Goal: Task Accomplishment & Management: Use online tool/utility

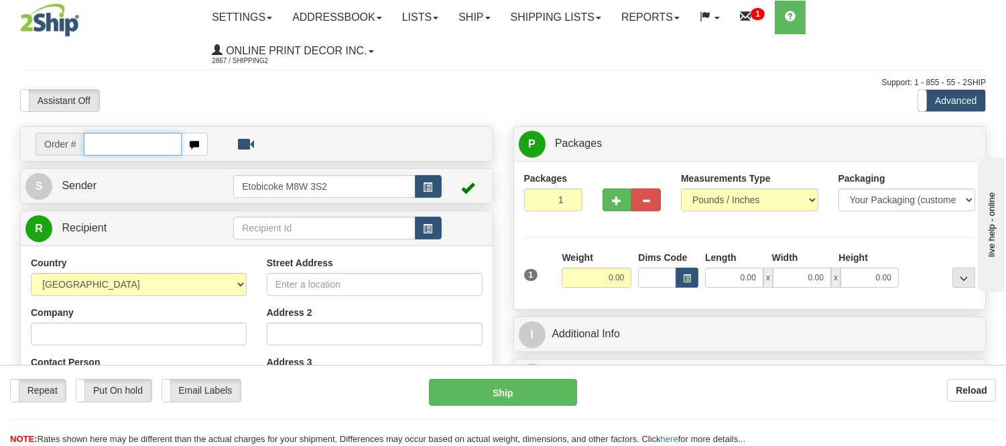
click at [127, 143] on input "text" at bounding box center [133, 144] width 98 height 23
type input "ca-419444"
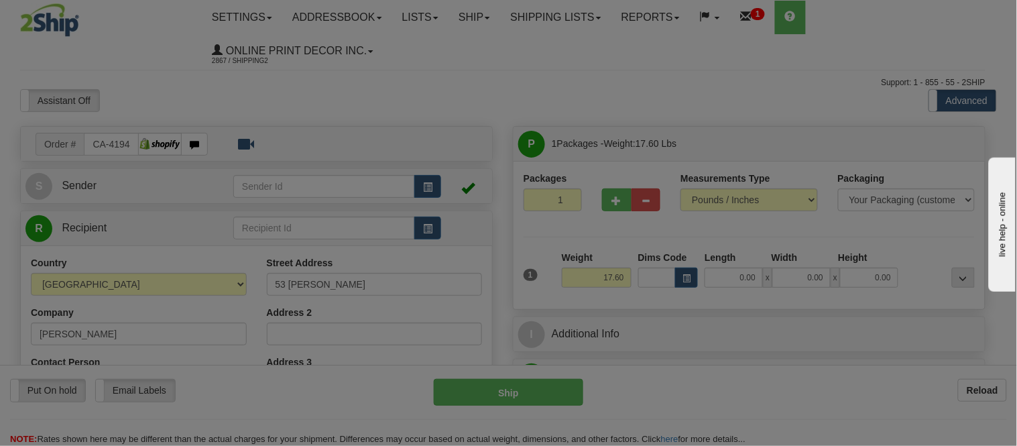
type input "YORKTON"
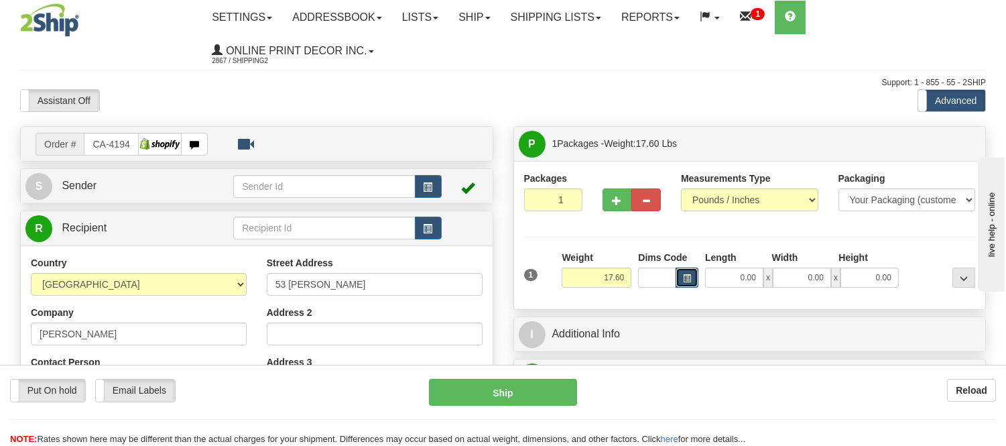
click at [689, 276] on span "button" at bounding box center [687, 278] width 8 height 7
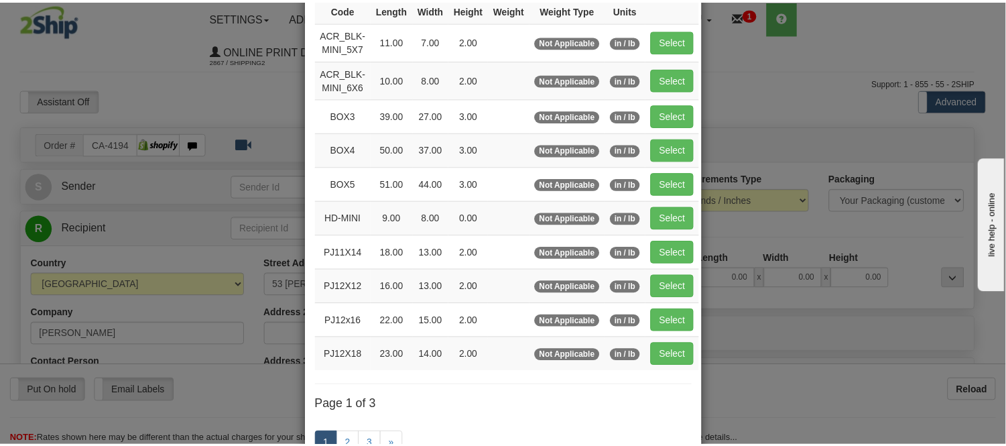
scroll to position [149, 0]
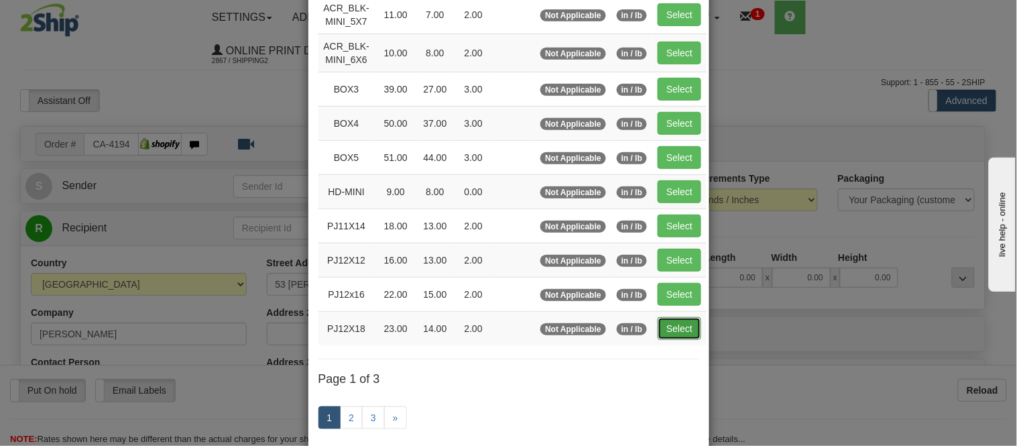
click at [686, 327] on button "Select" at bounding box center [679, 328] width 44 height 23
type input "PJ12X18"
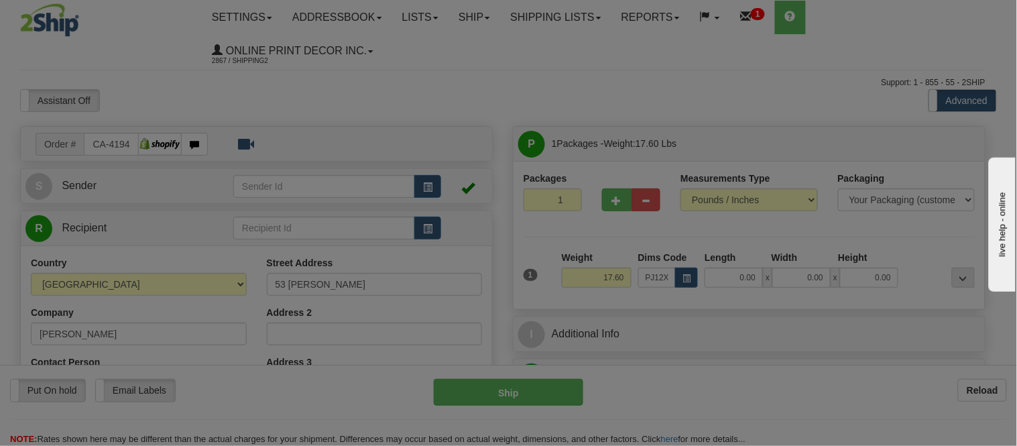
type input "23.00"
type input "14.00"
type input "2.00"
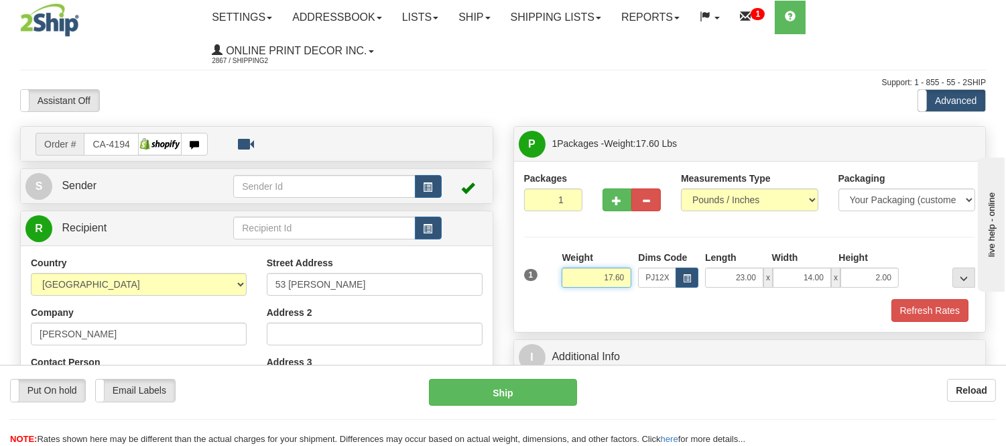
drag, startPoint x: 627, startPoint y: 277, endPoint x: 585, endPoint y: 299, distance: 46.8
click at [585, 299] on div "1 Weight 17.60 Dims Code PJ12X18 Length Width Height x" at bounding box center [750, 286] width 452 height 71
type input "4.98"
drag, startPoint x: 894, startPoint y: 277, endPoint x: 836, endPoint y: 302, distance: 62.7
click at [836, 302] on div "1 Weight 4.98 Dims Code PJ12X18 Length Width Height x x" at bounding box center [750, 286] width 452 height 71
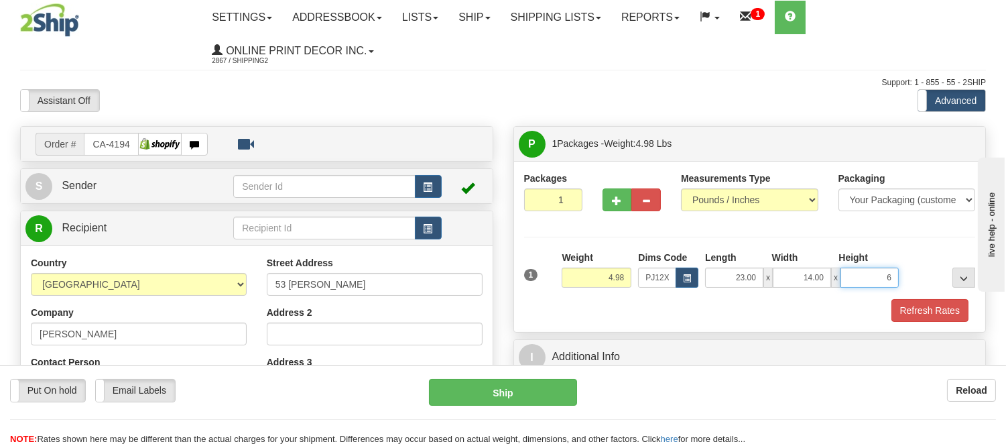
click button "Delete" at bounding box center [0, 0] width 0 height 0
type input "6.00"
click at [613, 198] on span "button" at bounding box center [617, 200] width 9 height 9
radio input "true"
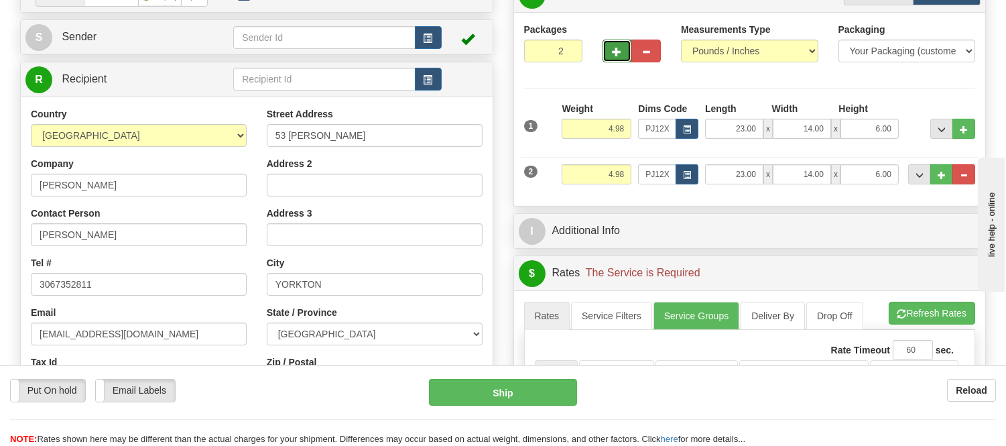
click at [610, 56] on button "button" at bounding box center [616, 51] width 29 height 23
type input "3"
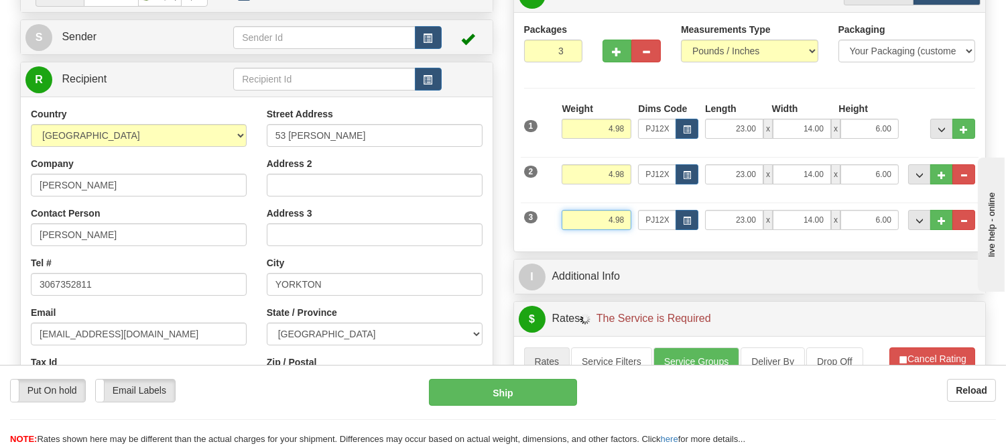
drag, startPoint x: 628, startPoint y: 220, endPoint x: 574, endPoint y: 248, distance: 61.1
click at [574, 248] on div "Packages 3 3 Measurements Type" at bounding box center [750, 131] width 472 height 239
click button "Delete" at bounding box center [0, 0] width 0 height 0
type input "5.00"
click at [685, 228] on button "button" at bounding box center [687, 220] width 23 height 20
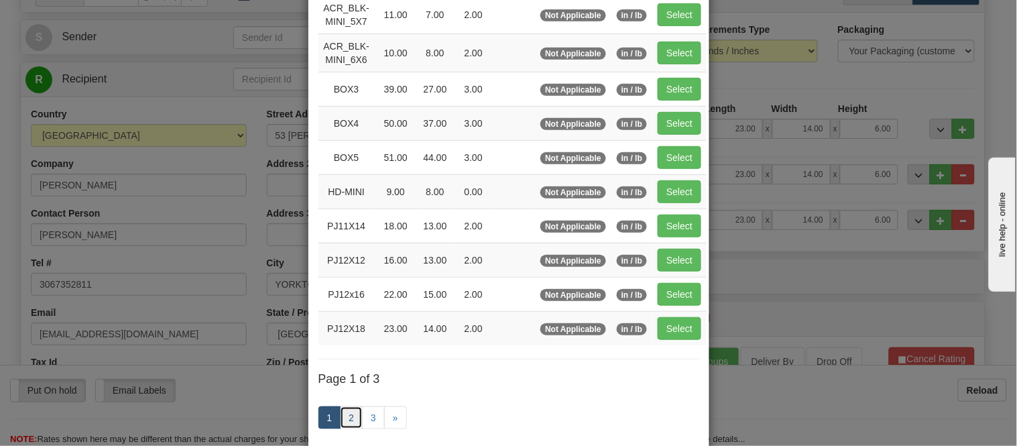
click at [350, 413] on link "2" at bounding box center [351, 417] width 23 height 23
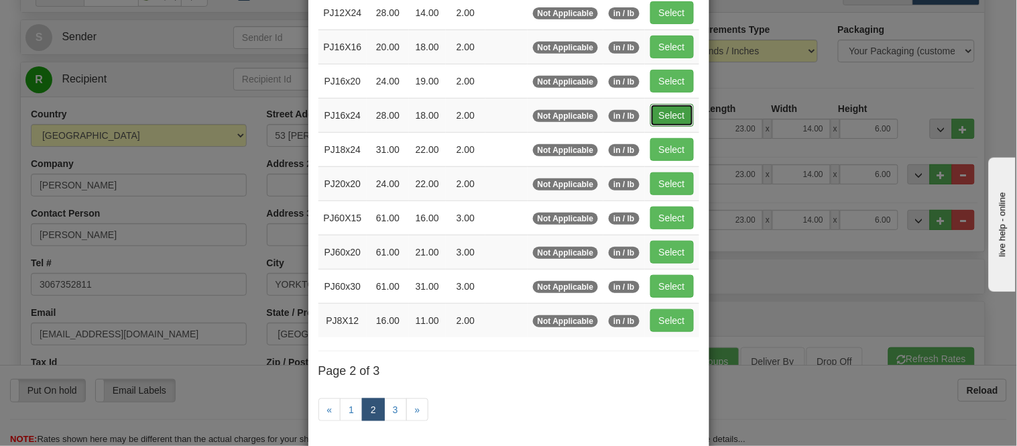
click at [659, 118] on button "Select" at bounding box center [672, 115] width 44 height 23
type input "PJ16x24"
type input "28.00"
type input "18.00"
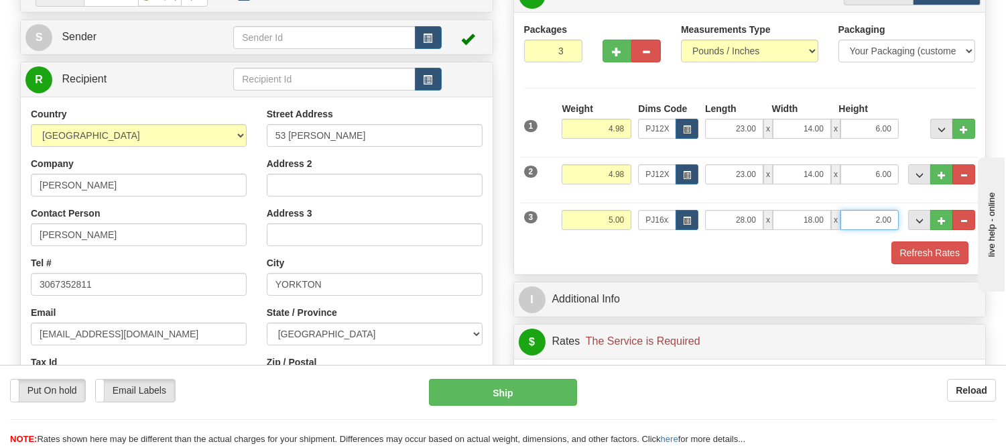
drag, startPoint x: 894, startPoint y: 212, endPoint x: 844, endPoint y: 238, distance: 56.1
click at [844, 238] on div "3 Weight 5.00 Dims Code PJ16x24 Length Width" at bounding box center [750, 218] width 458 height 45
click button "Delete" at bounding box center [0, 0] width 0 height 0
type input "4.00"
click at [950, 249] on button "Refresh Rates" at bounding box center [929, 252] width 77 height 23
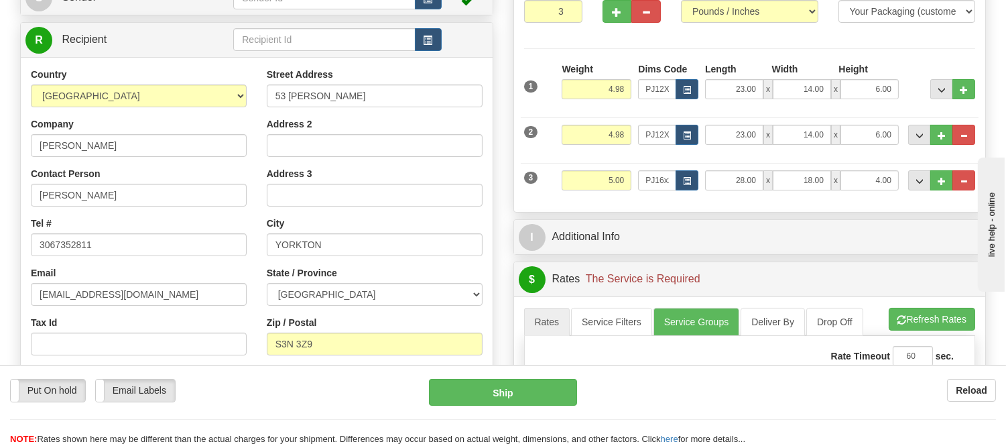
scroll to position [223, 0]
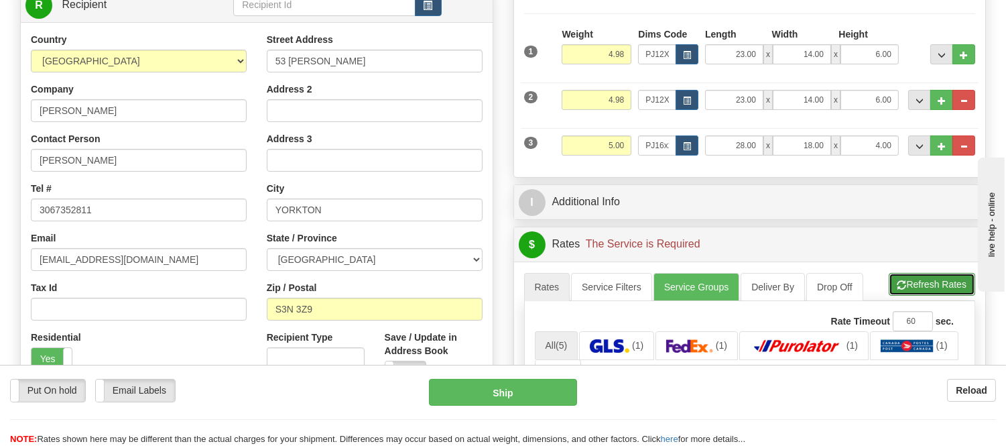
click at [928, 293] on button "Refresh Rates" at bounding box center [932, 284] width 86 height 23
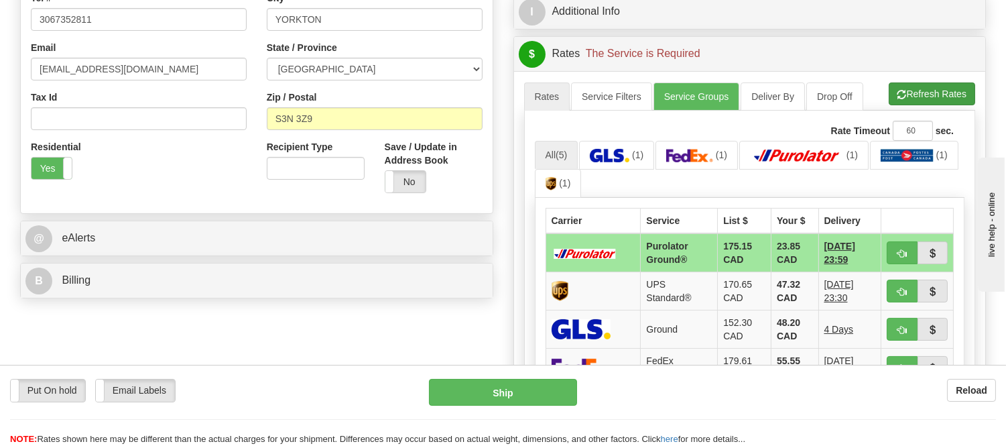
scroll to position [446, 0]
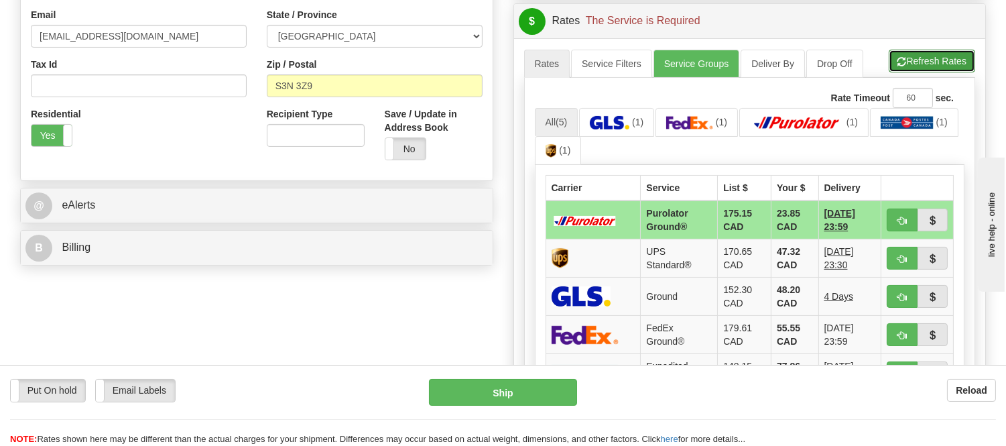
click at [928, 57] on button "Refresh Rates" at bounding box center [932, 61] width 86 height 23
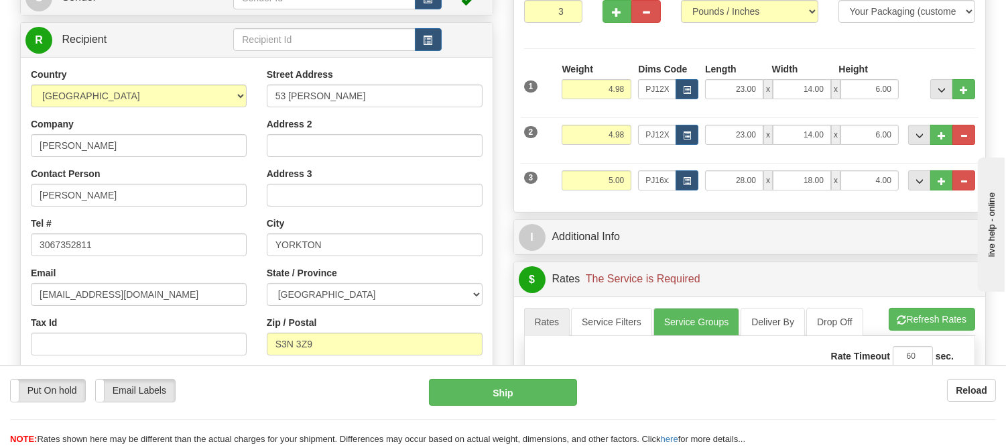
scroll to position [223, 0]
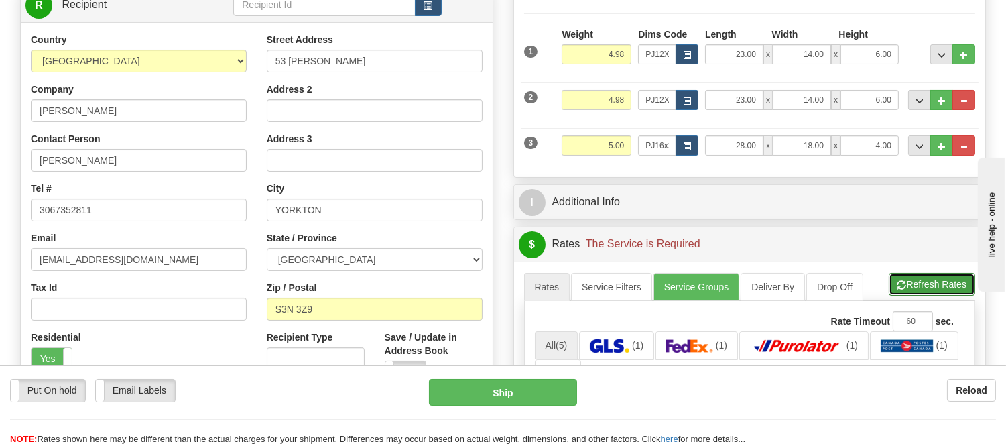
click at [915, 279] on button "Refresh Rates" at bounding box center [932, 284] width 86 height 23
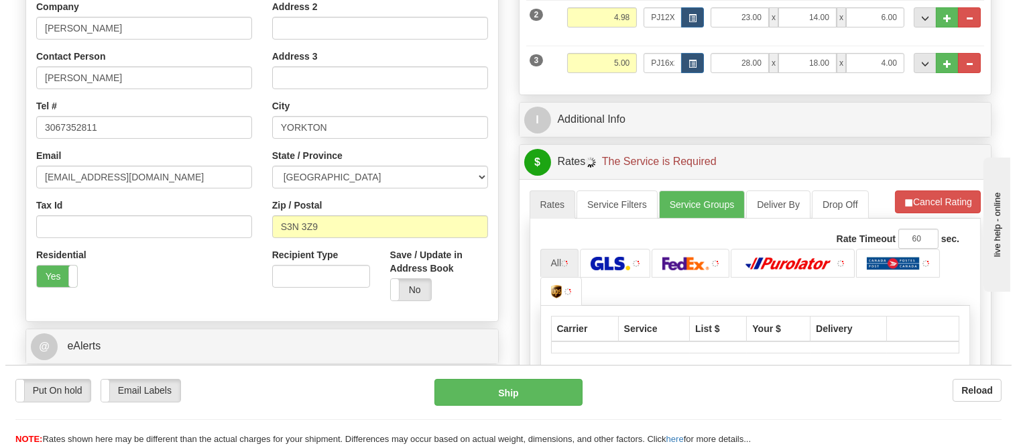
scroll to position [446, 0]
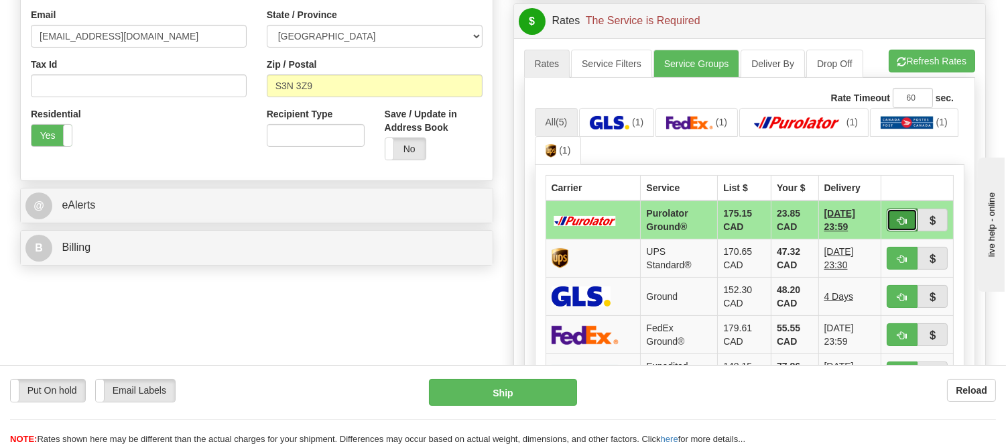
click at [901, 216] on span "button" at bounding box center [901, 220] width 9 height 9
type input "260"
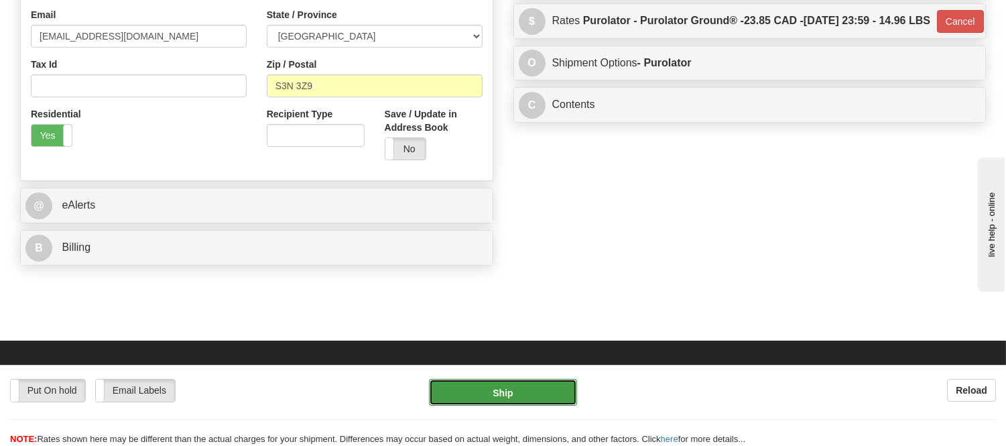
click at [554, 384] on button "Ship" at bounding box center [502, 392] width 147 height 27
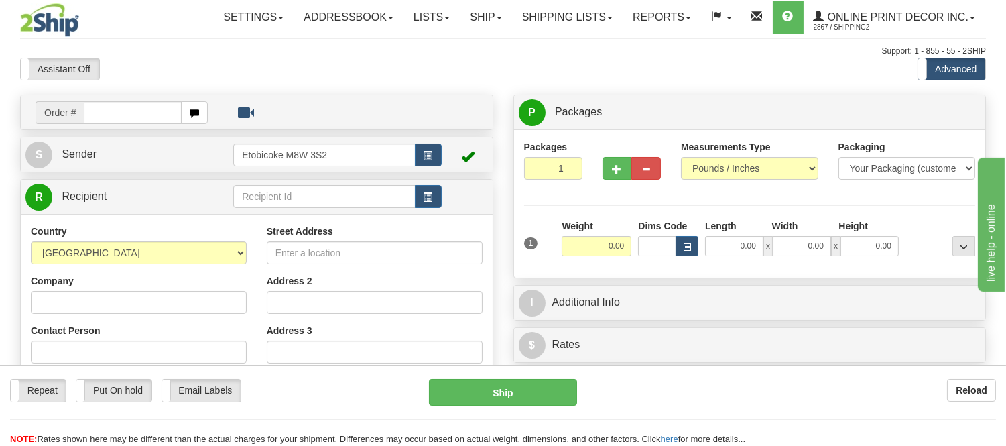
click at [155, 122] on input "text" at bounding box center [133, 112] width 98 height 23
type input "ca-419444"
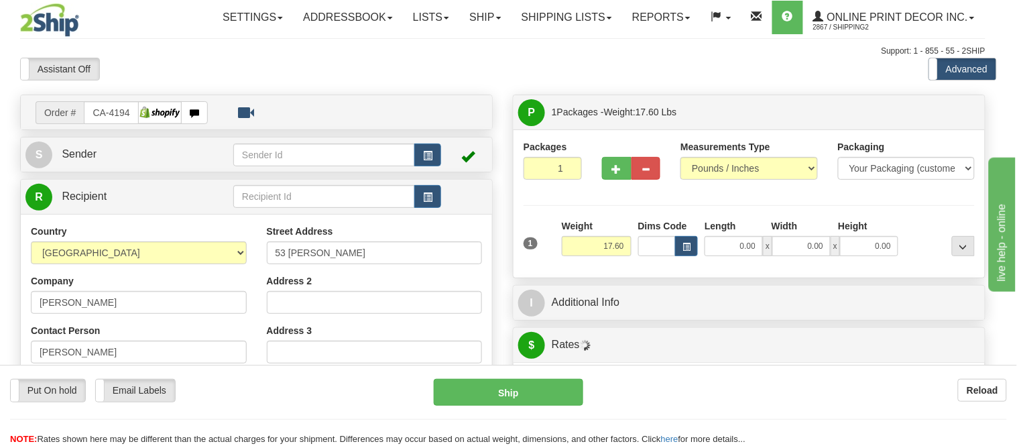
type input "YORKTON"
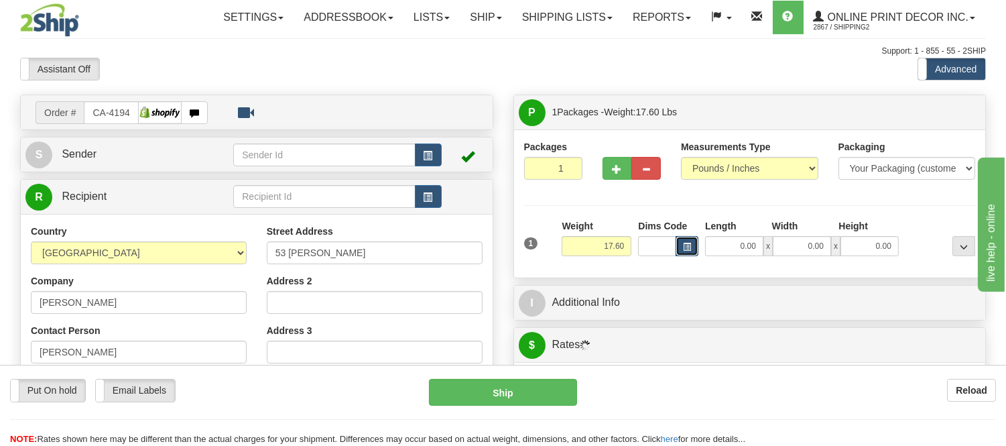
click at [682, 237] on button "button" at bounding box center [687, 246] width 23 height 20
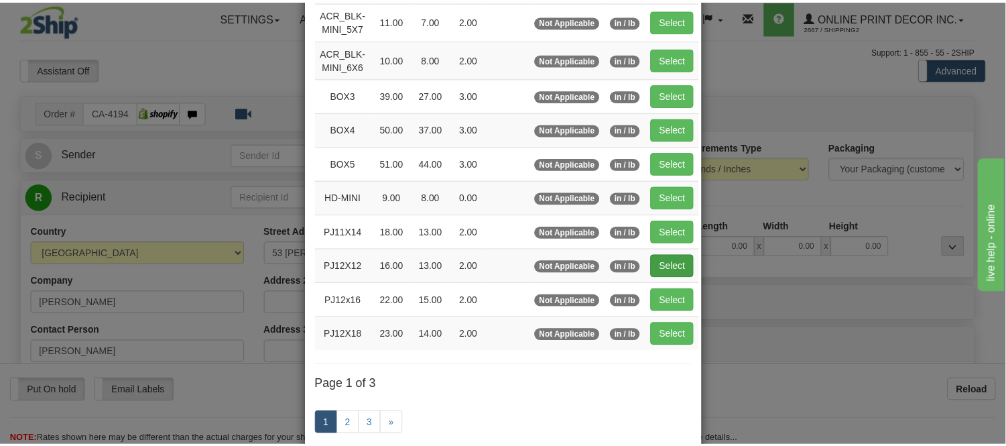
scroll to position [149, 0]
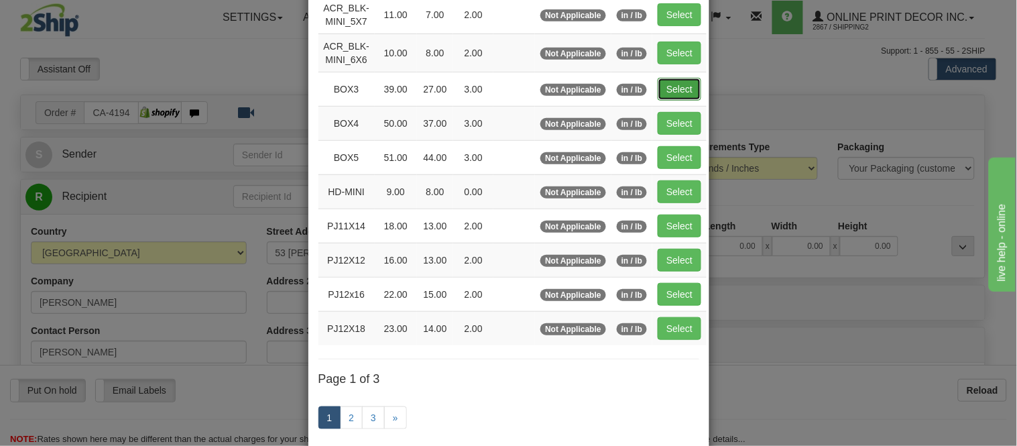
click at [657, 90] on button "Select" at bounding box center [679, 89] width 44 height 23
type input "BOX3"
type input "39.00"
type input "27.00"
type input "3.00"
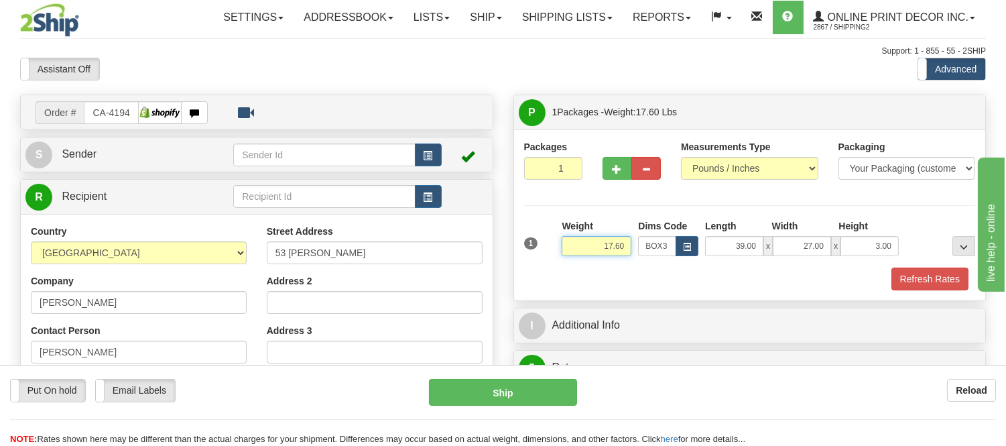
drag, startPoint x: 628, startPoint y: 245, endPoint x: 580, endPoint y: 251, distance: 47.9
click at [580, 251] on input "17.60" at bounding box center [597, 246] width 70 height 20
type input "6.98"
click at [620, 165] on span "button" at bounding box center [617, 169] width 9 height 9
radio input "true"
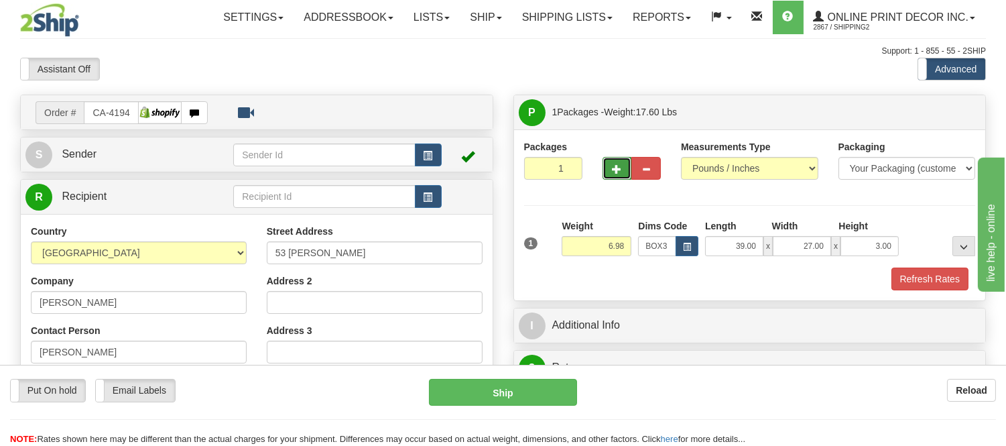
type input "2"
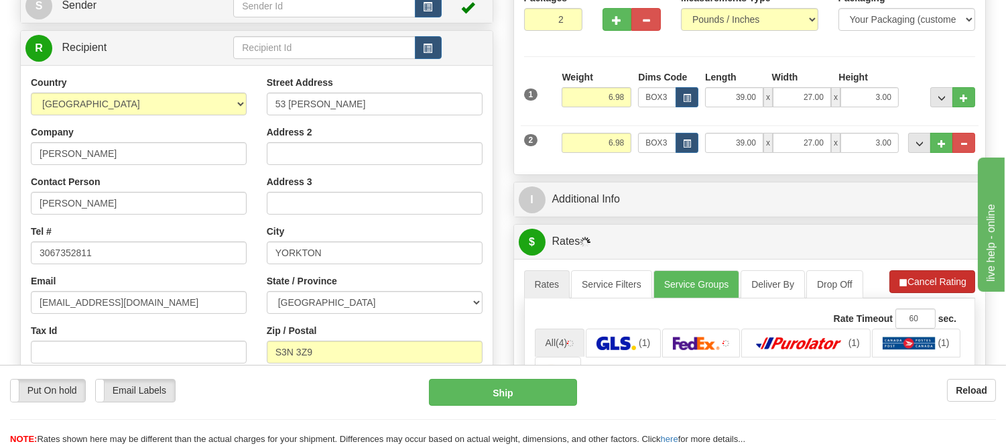
click at [895, 278] on li "Refresh Rates Cancel Rating" at bounding box center [932, 281] width 86 height 23
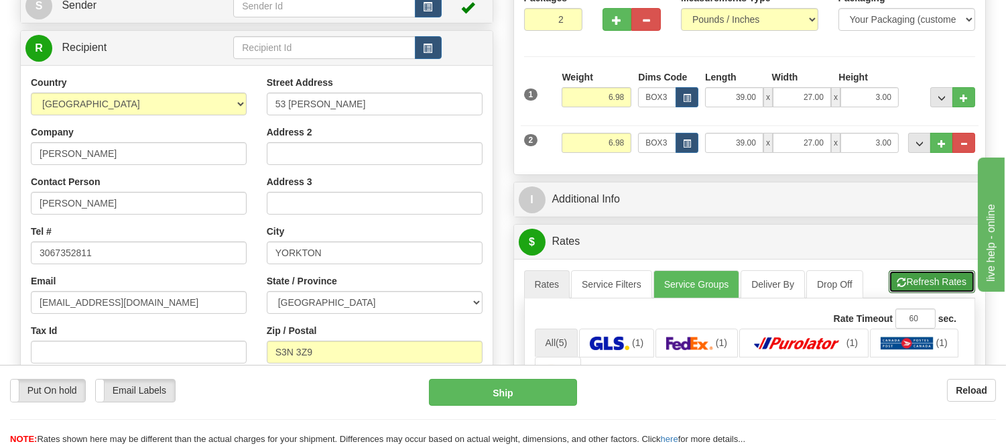
click at [897, 278] on span "button" at bounding box center [901, 282] width 9 height 9
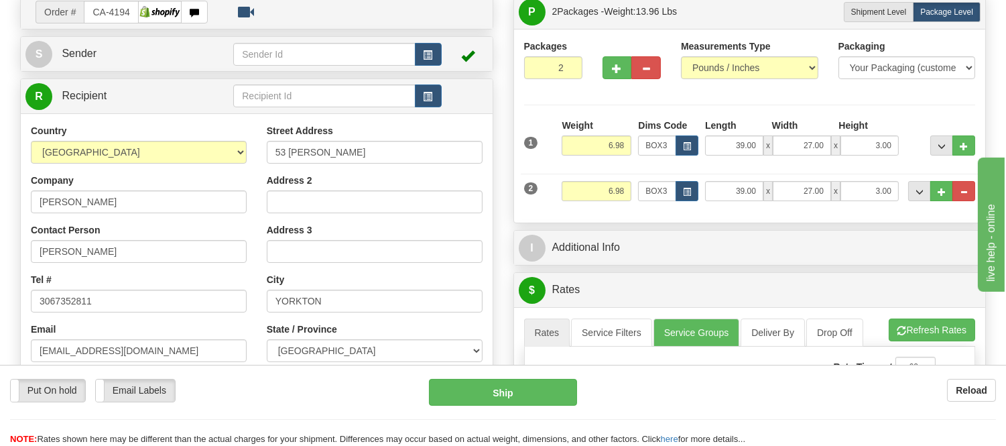
scroll to position [74, 0]
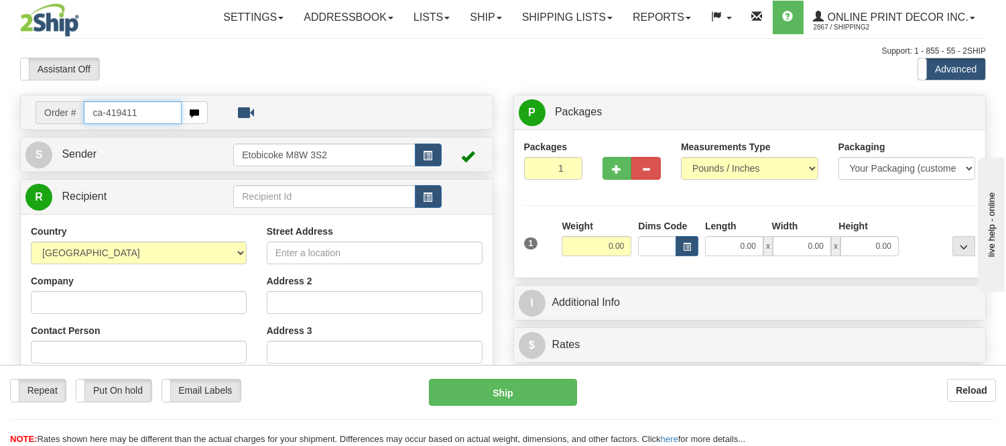
type input "ca-419411"
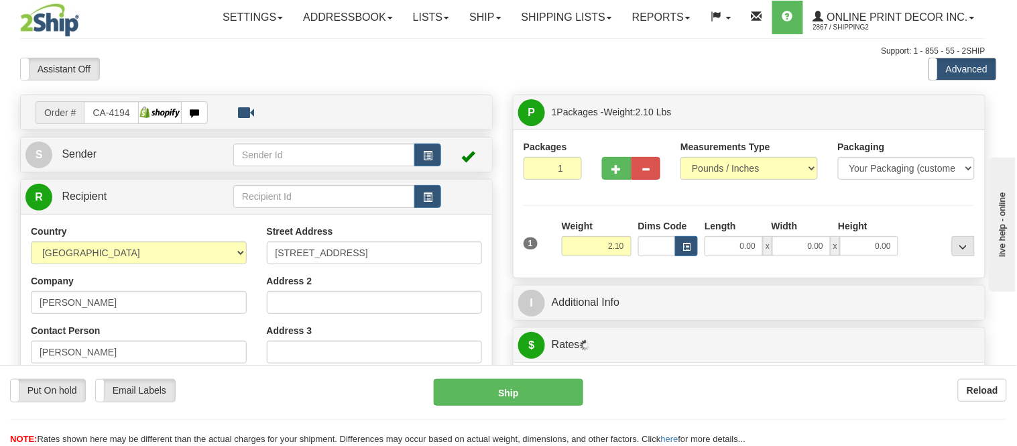
type input "[GEOGRAPHIC_DATA]"
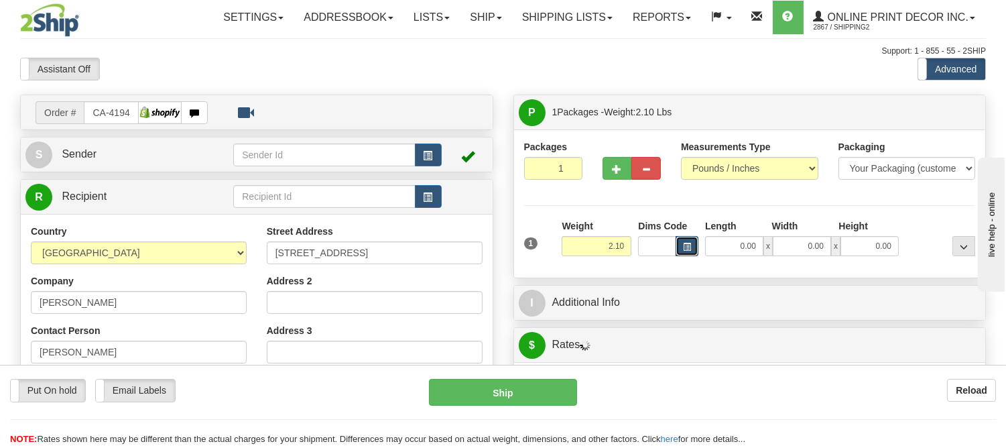
click at [678, 236] on button "button" at bounding box center [687, 246] width 23 height 20
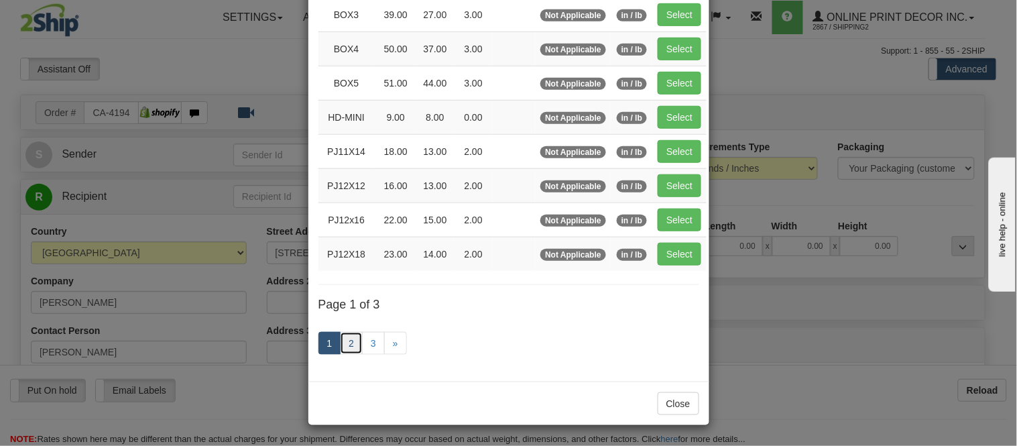
click at [345, 343] on link "2" at bounding box center [351, 343] width 23 height 23
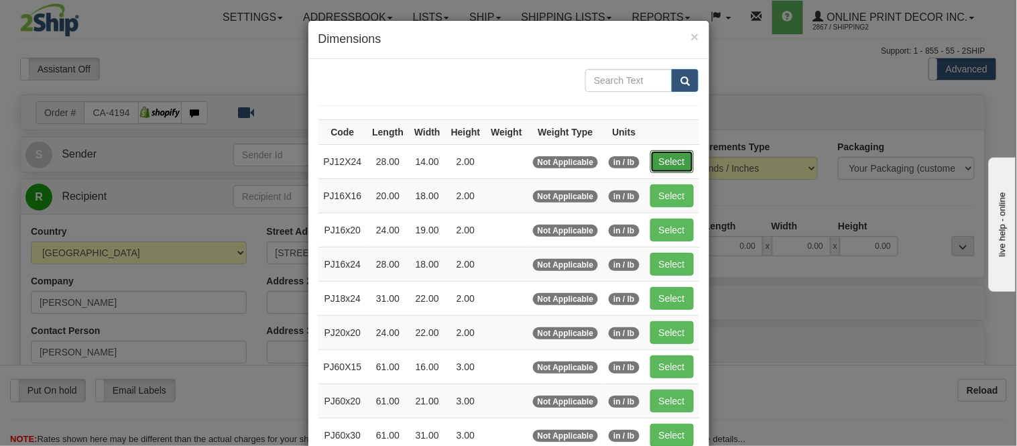
click at [655, 159] on button "Select" at bounding box center [672, 161] width 44 height 23
type input "PJ12X24"
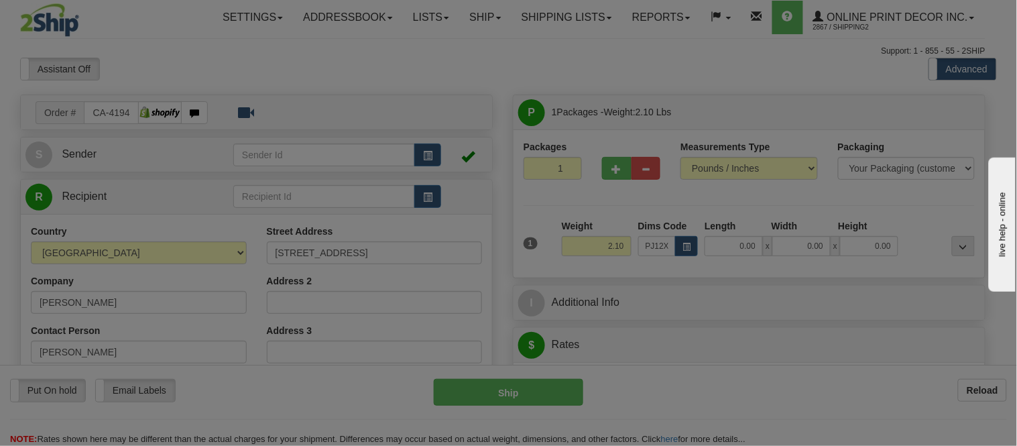
type input "28.00"
type input "14.00"
type input "2.00"
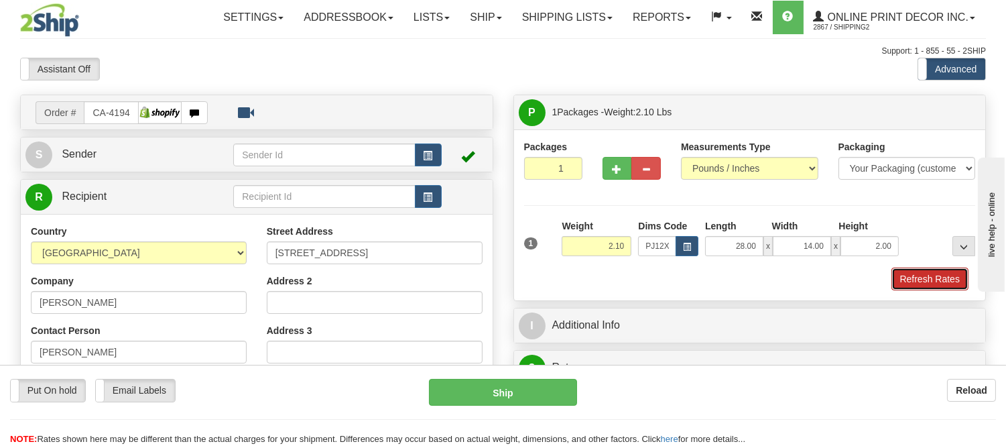
click at [923, 273] on button "Refresh Rates" at bounding box center [929, 278] width 77 height 23
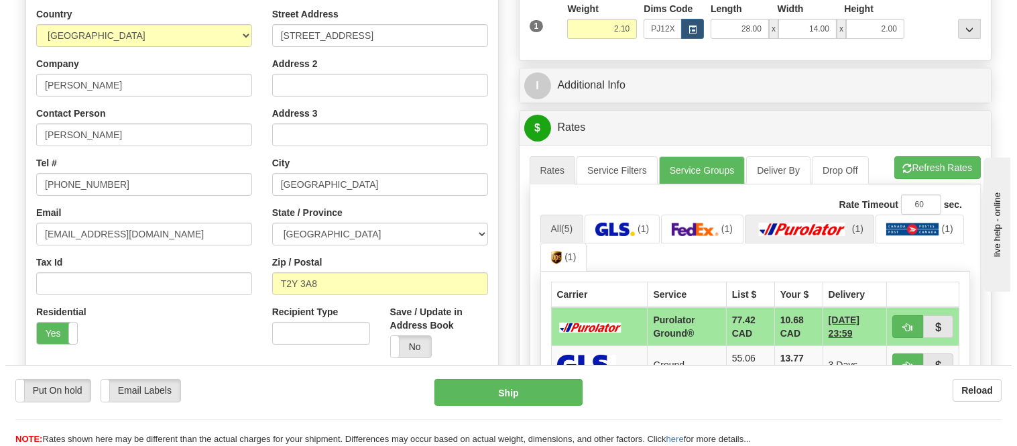
scroll to position [223, 0]
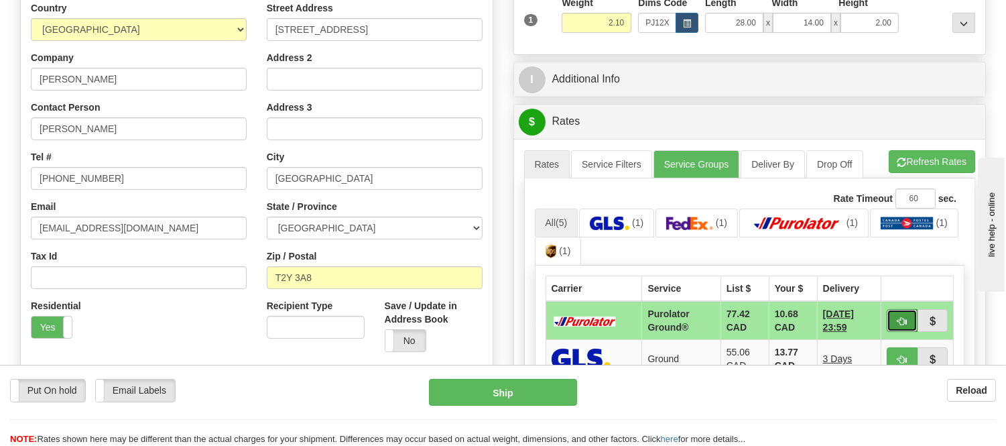
click at [909, 316] on button "button" at bounding box center [902, 320] width 31 height 23
type input "260"
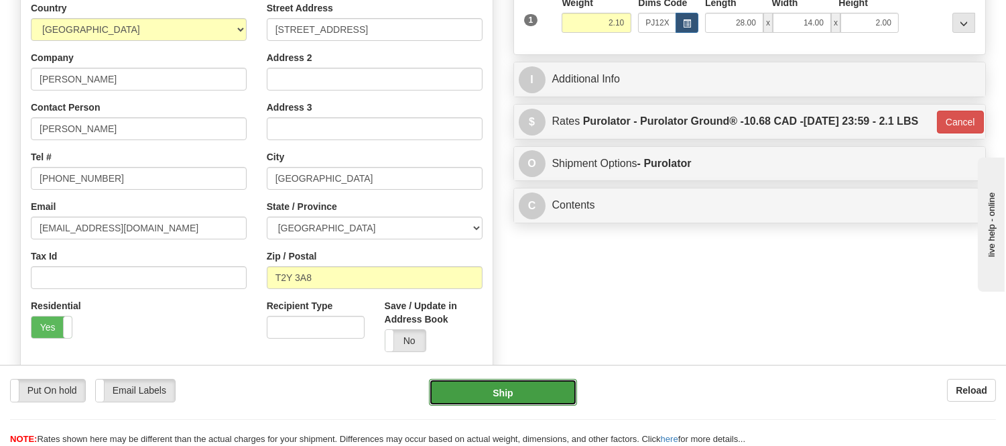
click at [520, 389] on button "Ship" at bounding box center [502, 392] width 147 height 27
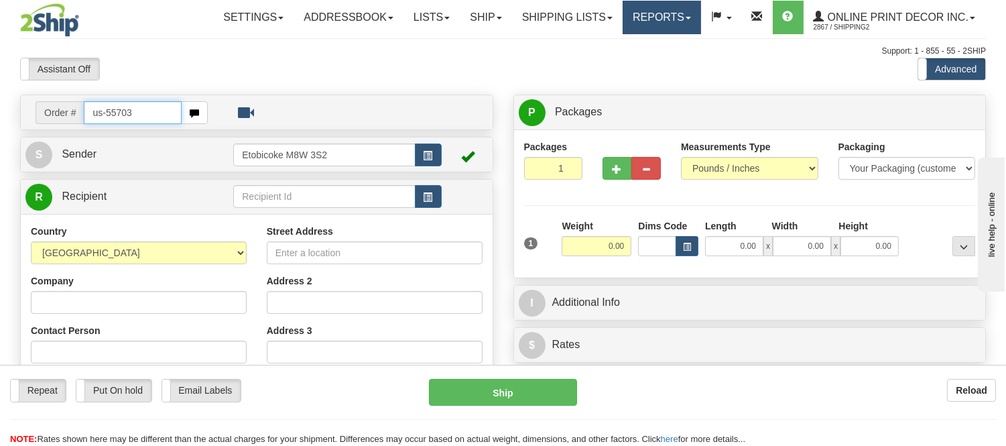
type input "us-55703"
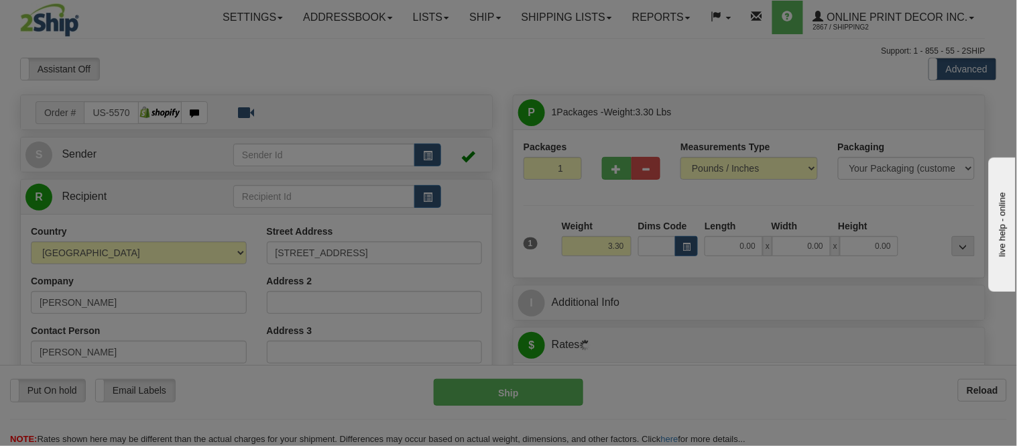
type input "AMARILLO"
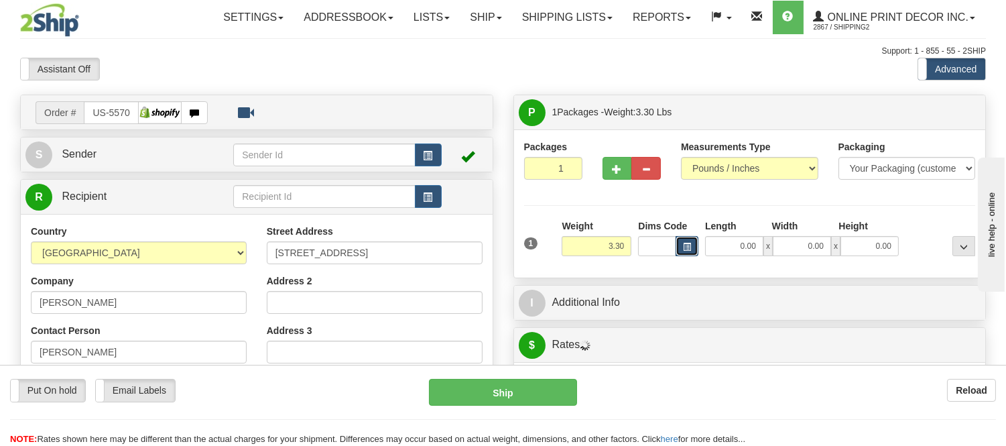
click at [686, 244] on span "button" at bounding box center [687, 246] width 8 height 7
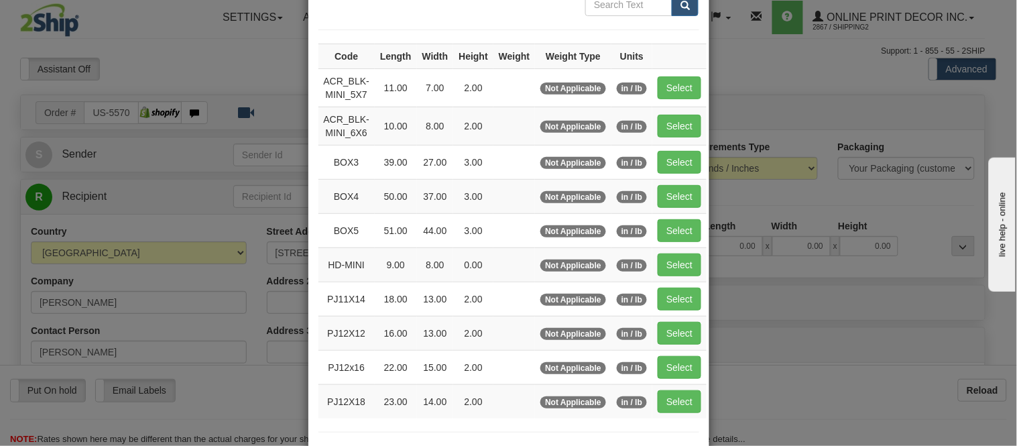
scroll to position [149, 0]
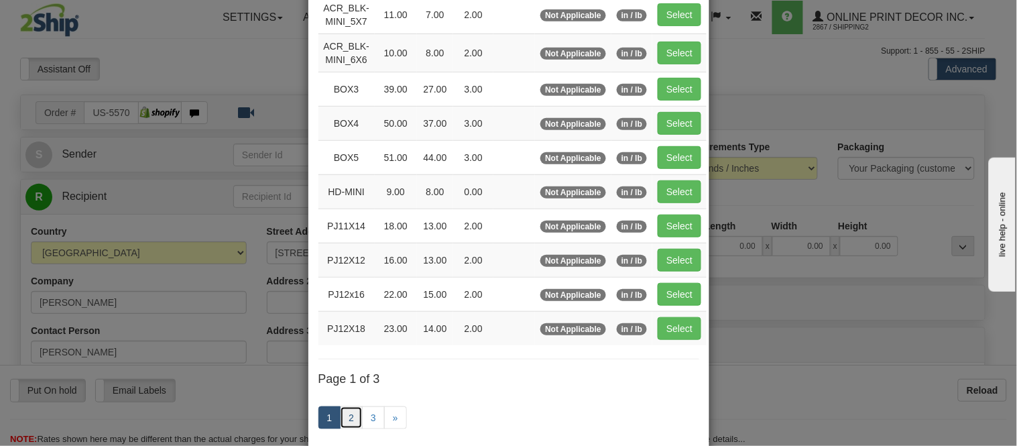
click at [340, 426] on link "2" at bounding box center [351, 417] width 23 height 23
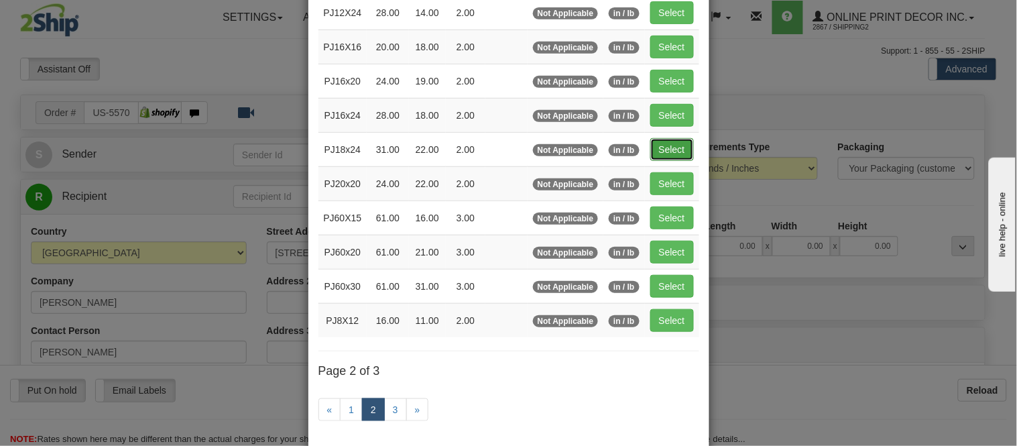
click at [655, 149] on button "Select" at bounding box center [672, 149] width 44 height 23
type input "PJ18x24"
type input "31.00"
type input "22.00"
type input "2.00"
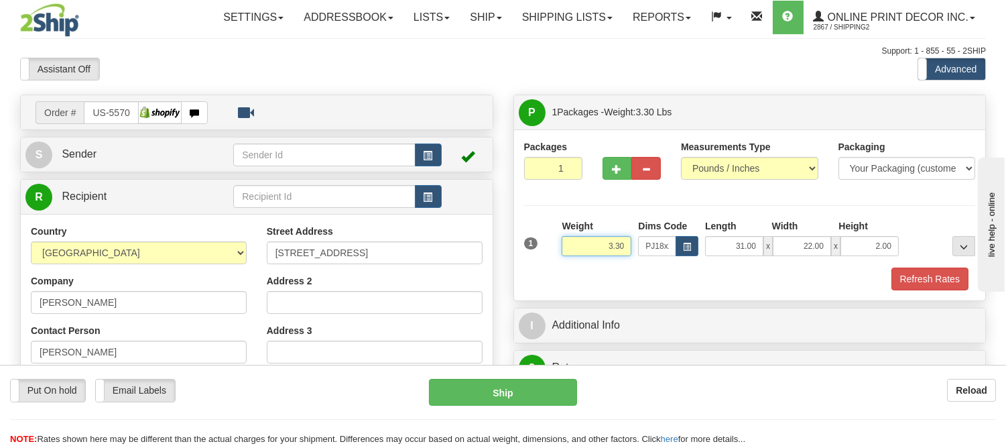
drag, startPoint x: 625, startPoint y: 245, endPoint x: 570, endPoint y: 241, distance: 55.8
click at [570, 241] on input "3.30" at bounding box center [597, 246] width 70 height 20
type input "5.98"
click at [607, 177] on button "button" at bounding box center [616, 168] width 29 height 23
radio input "true"
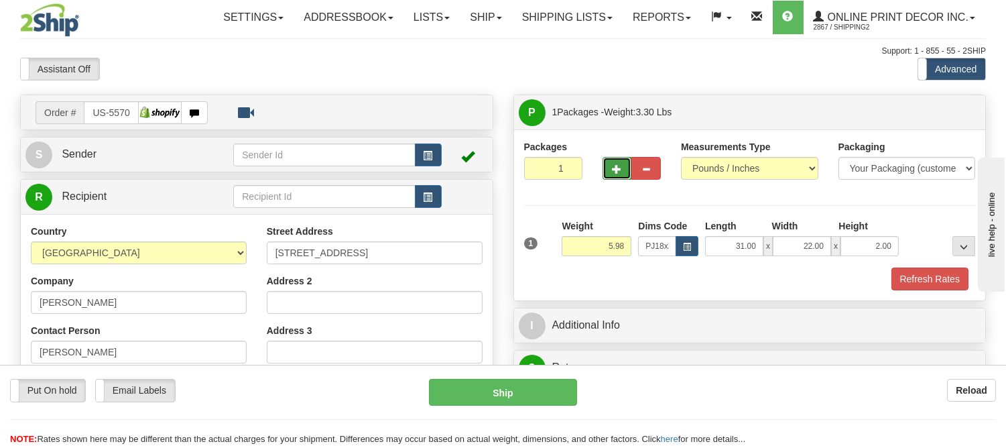
type input "2"
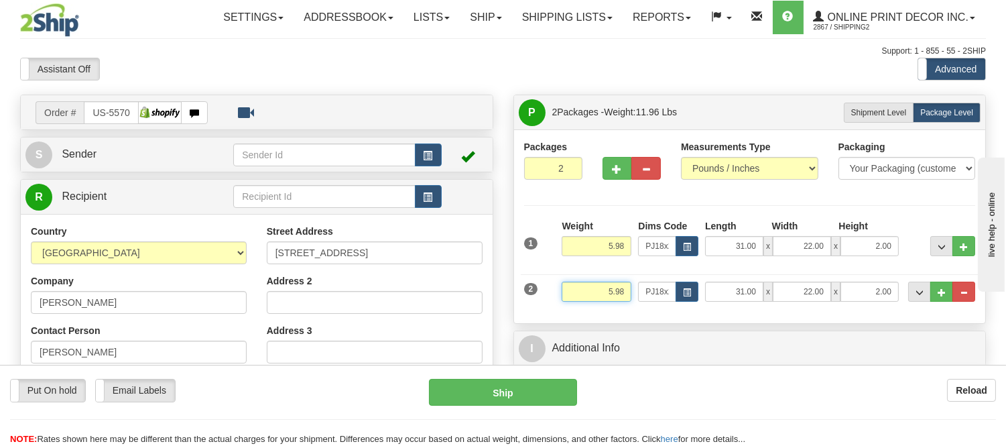
drag, startPoint x: 631, startPoint y: 292, endPoint x: 543, endPoint y: 300, distance: 88.2
click at [543, 300] on div "2 Weight 5.98 Dims Code PJ18x24 Length Width" at bounding box center [750, 289] width 458 height 45
type input "1.10"
click at [699, 288] on div "Dims Code PJ18x24" at bounding box center [668, 291] width 67 height 20
click at [692, 287] on button "button" at bounding box center [687, 291] width 23 height 20
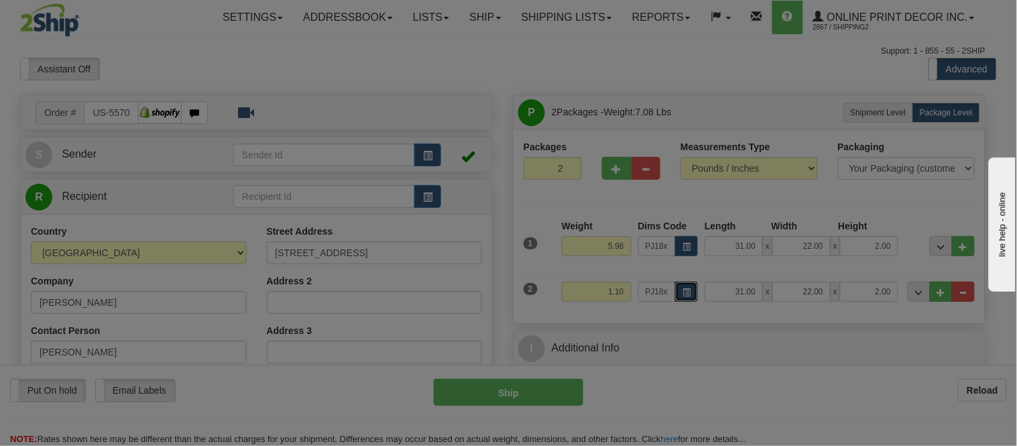
scroll to position [0, 0]
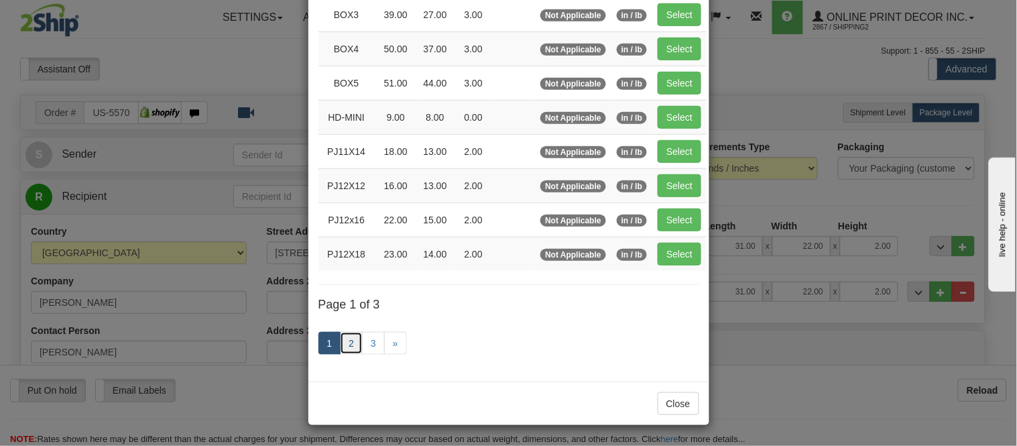
click at [350, 342] on link "2" at bounding box center [351, 343] width 23 height 23
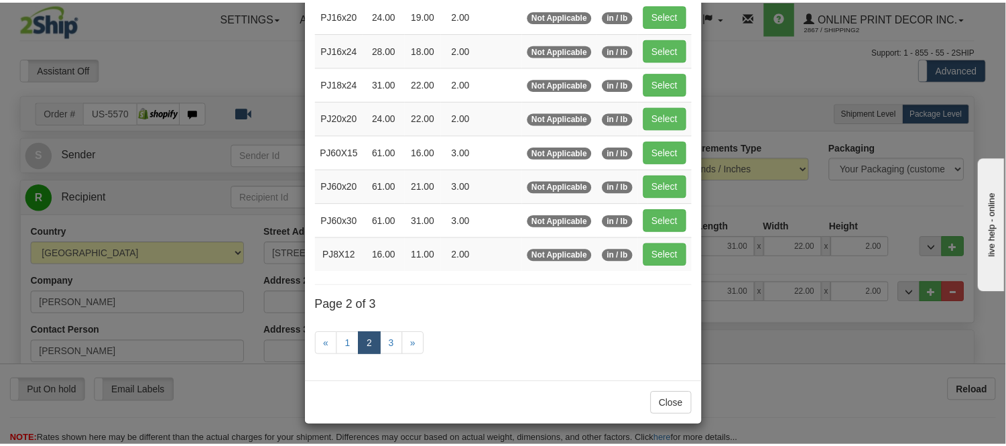
scroll to position [218, 0]
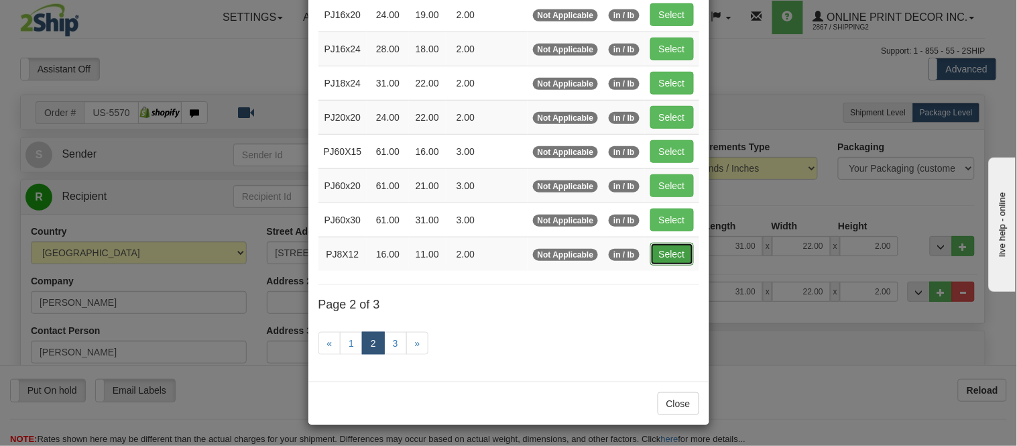
click at [671, 257] on button "Select" at bounding box center [672, 254] width 44 height 23
type input "PJ8X12"
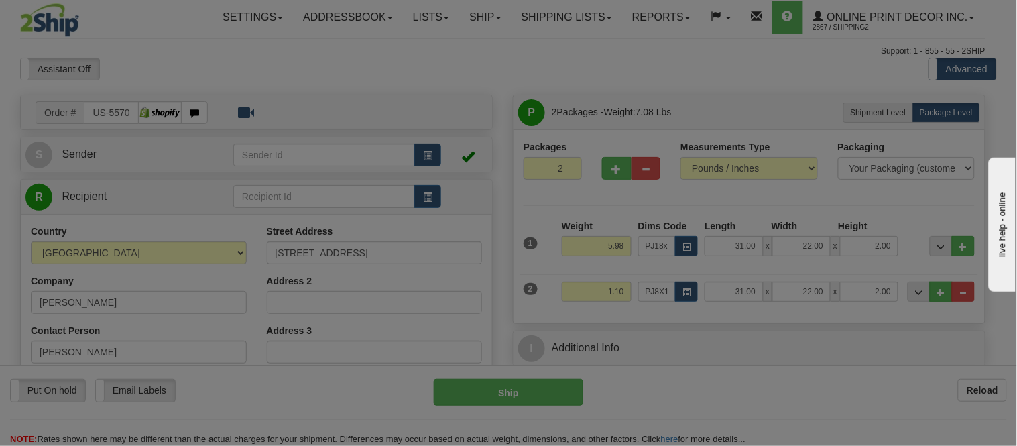
type input "16.00"
type input "11.00"
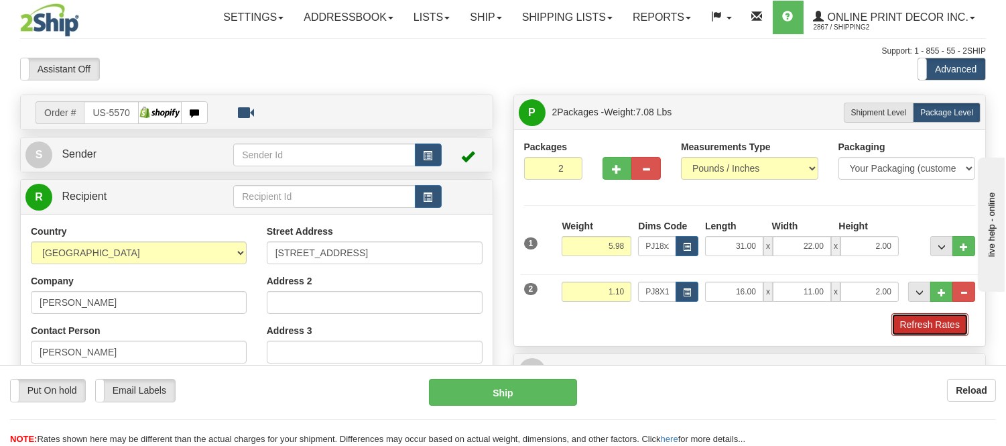
click at [915, 332] on button "Refresh Rates" at bounding box center [929, 324] width 77 height 23
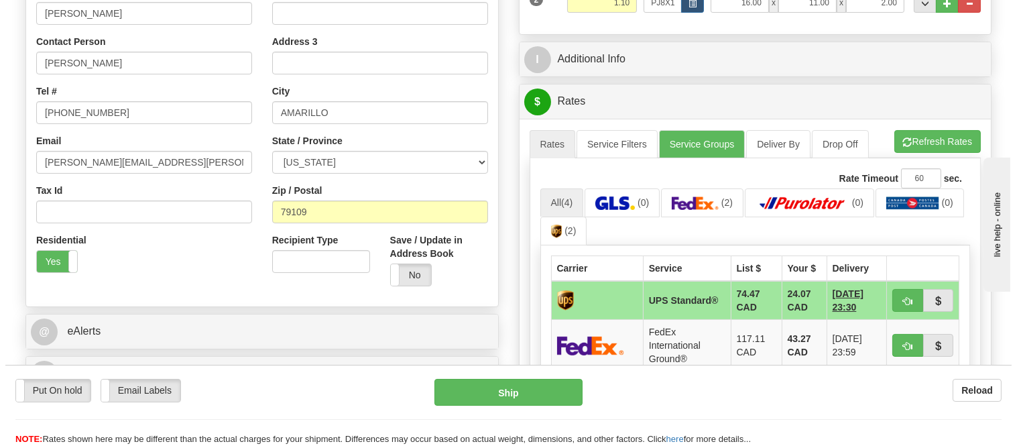
scroll to position [372, 0]
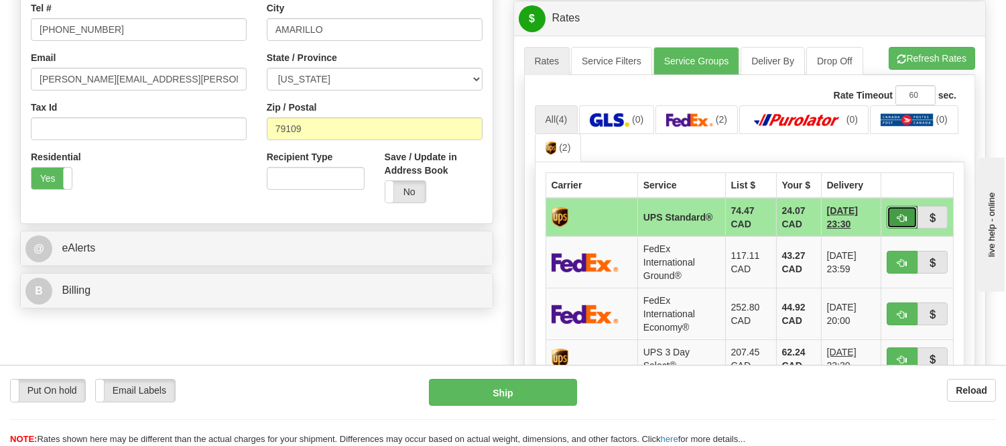
click at [902, 215] on span "button" at bounding box center [901, 218] width 9 height 9
type input "11"
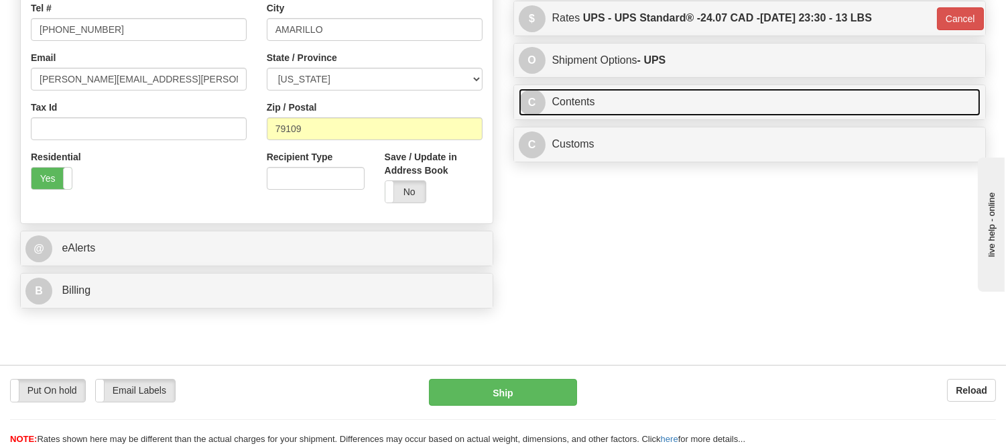
click at [663, 109] on link "C Contents" at bounding box center [750, 101] width 462 height 27
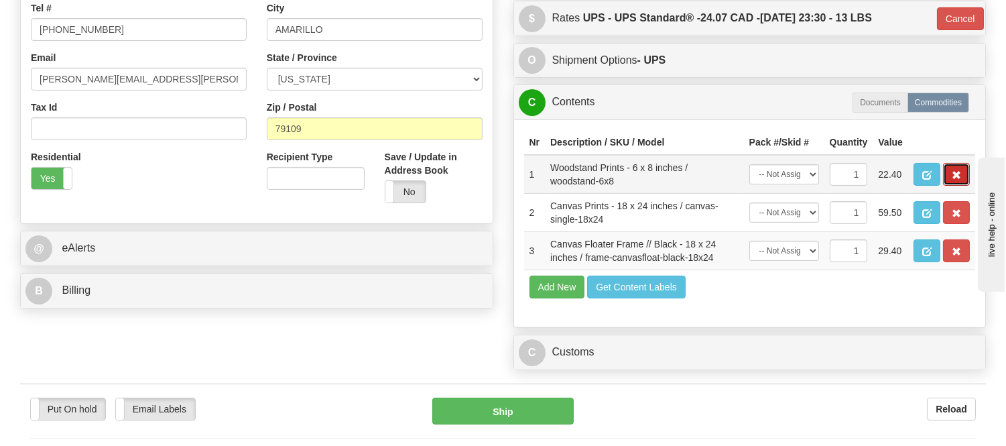
click at [952, 186] on button "button" at bounding box center [956, 174] width 27 height 23
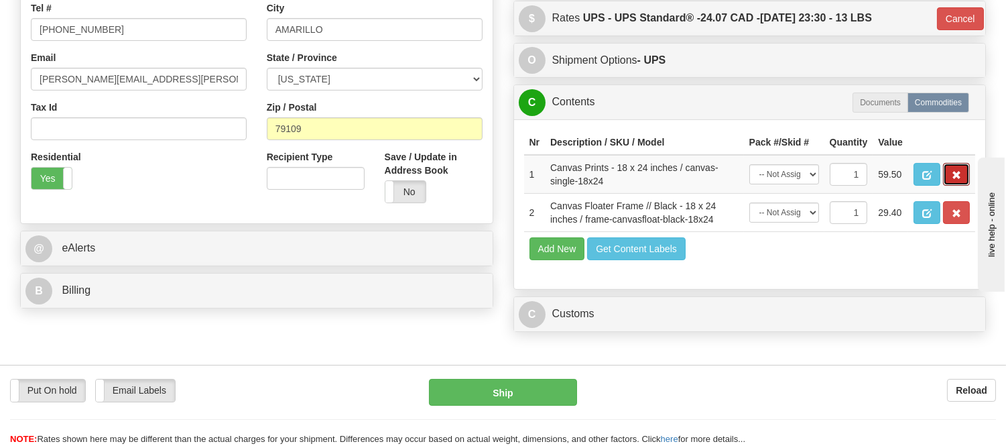
click at [952, 186] on button "button" at bounding box center [956, 174] width 27 height 23
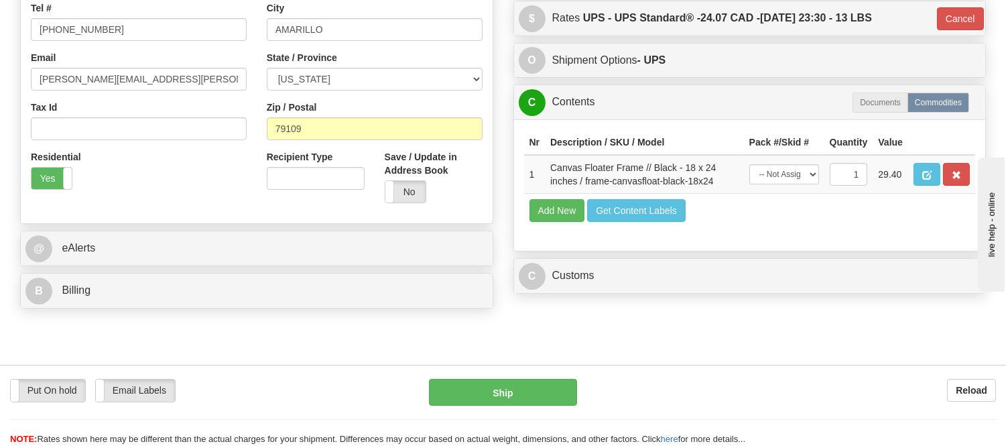
click at [952, 186] on button "button" at bounding box center [956, 174] width 27 height 23
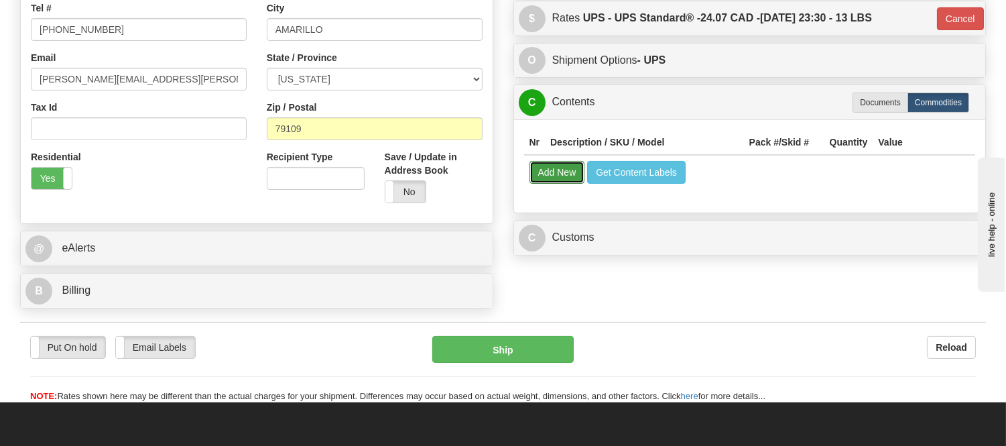
click at [555, 168] on button "Add New" at bounding box center [557, 172] width 56 height 23
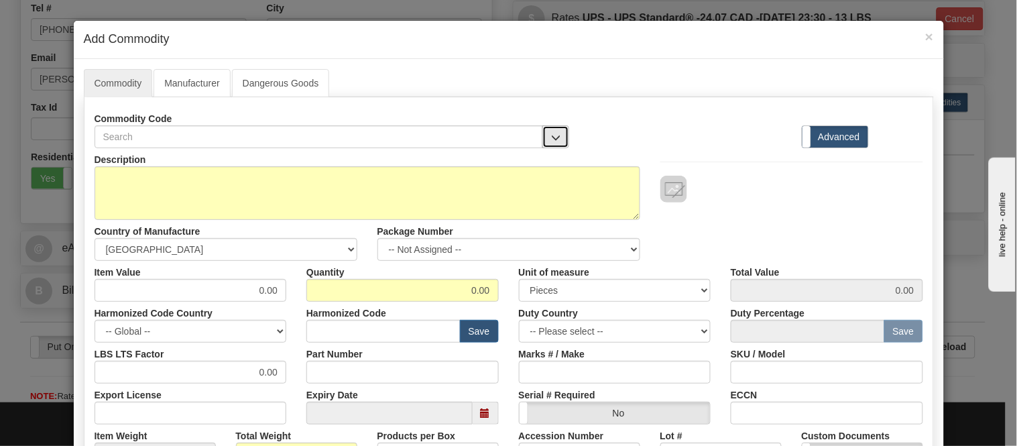
click at [552, 135] on span "button" at bounding box center [555, 137] width 9 height 9
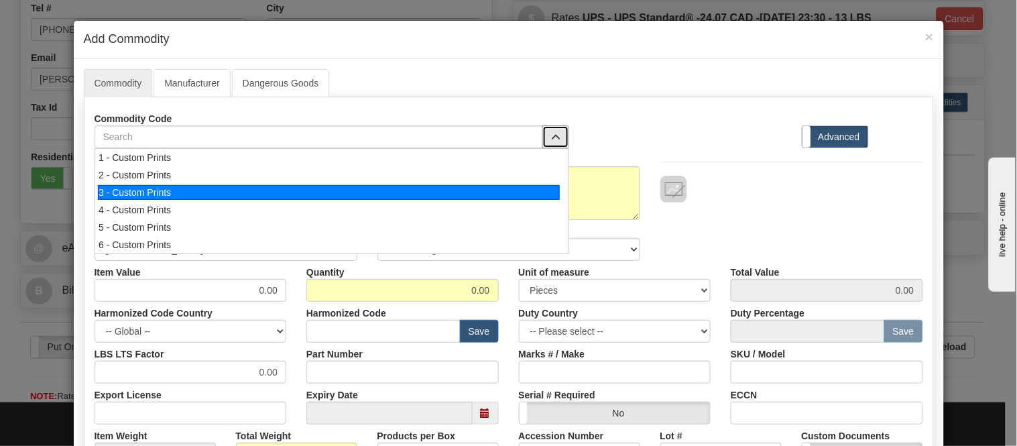
click at [545, 188] on div "3 - Custom Prints" at bounding box center [329, 192] width 462 height 15
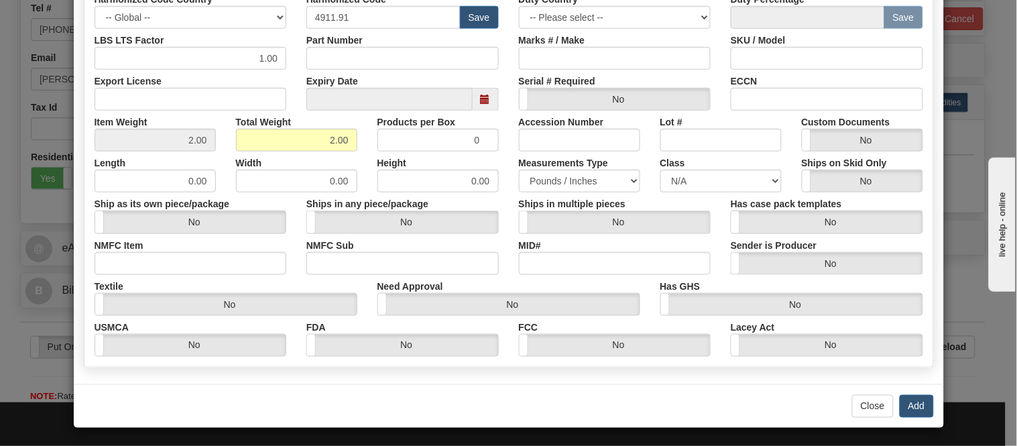
scroll to position [316, 0]
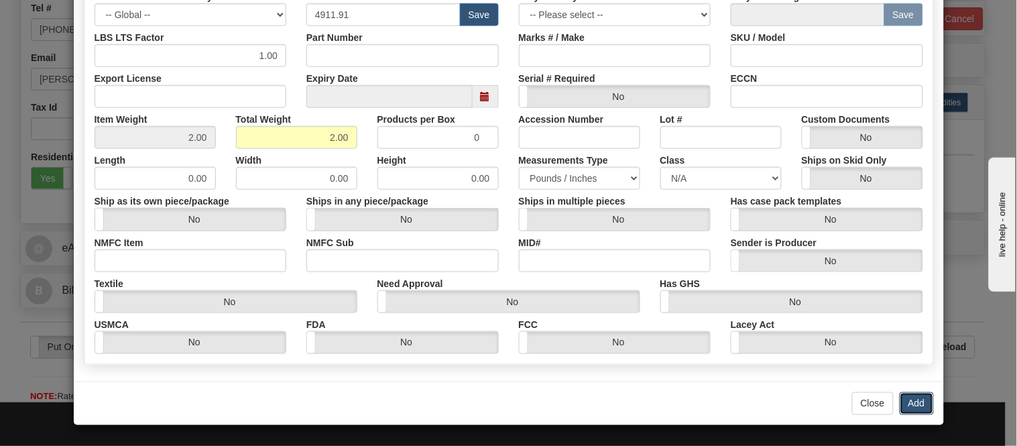
click at [901, 399] on button "Add" at bounding box center [916, 403] width 34 height 23
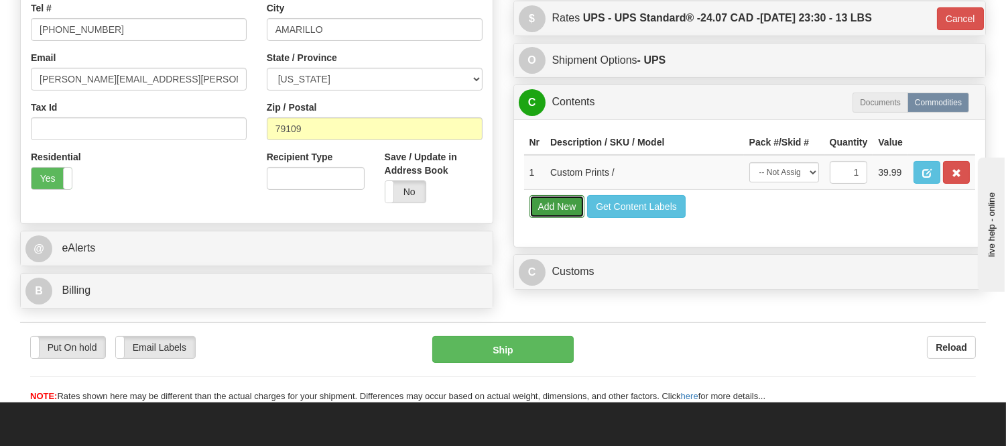
click at [547, 218] on button "Add New" at bounding box center [557, 206] width 56 height 23
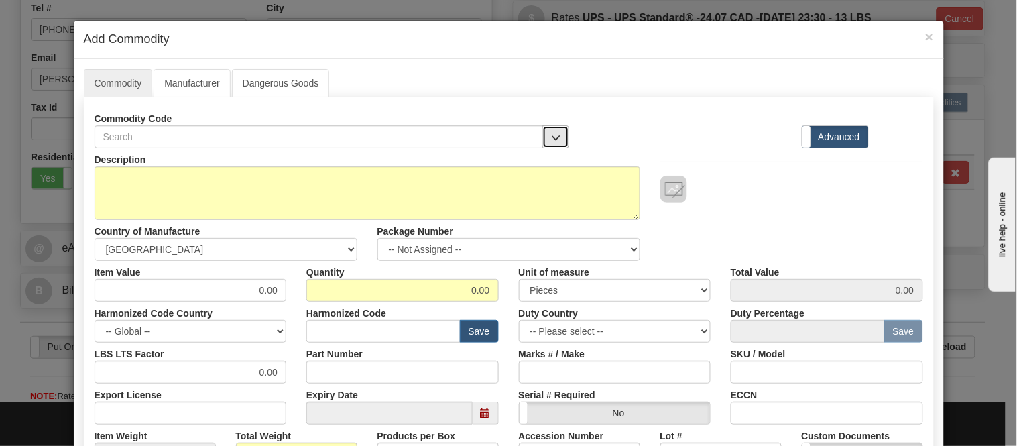
click at [557, 139] on button "button" at bounding box center [555, 136] width 27 height 23
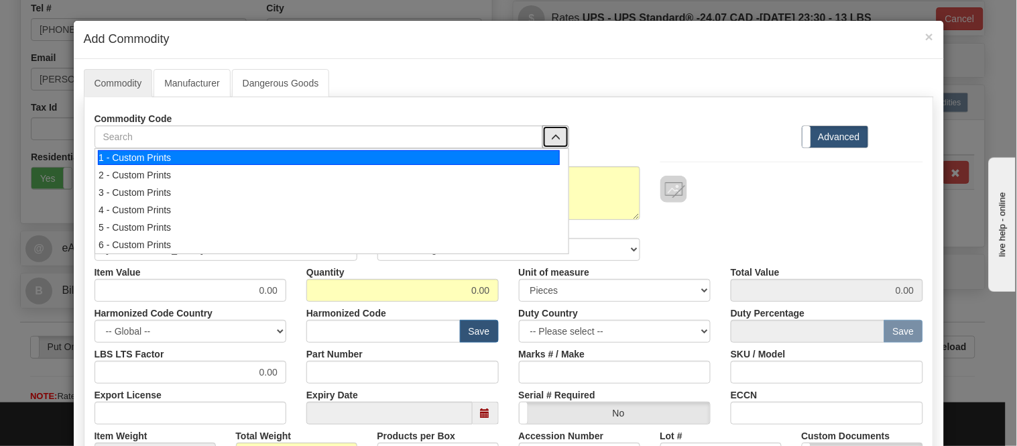
click at [554, 161] on div "1 - Custom Prints" at bounding box center [329, 157] width 462 height 15
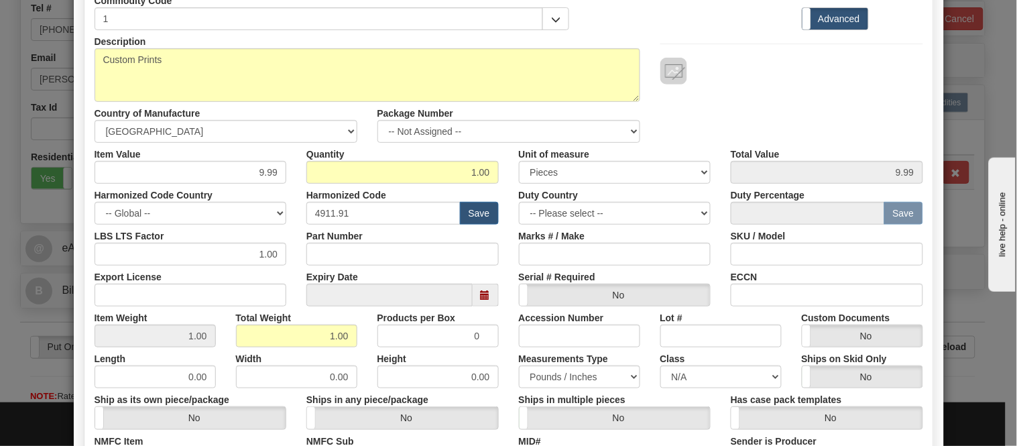
scroll to position [316, 0]
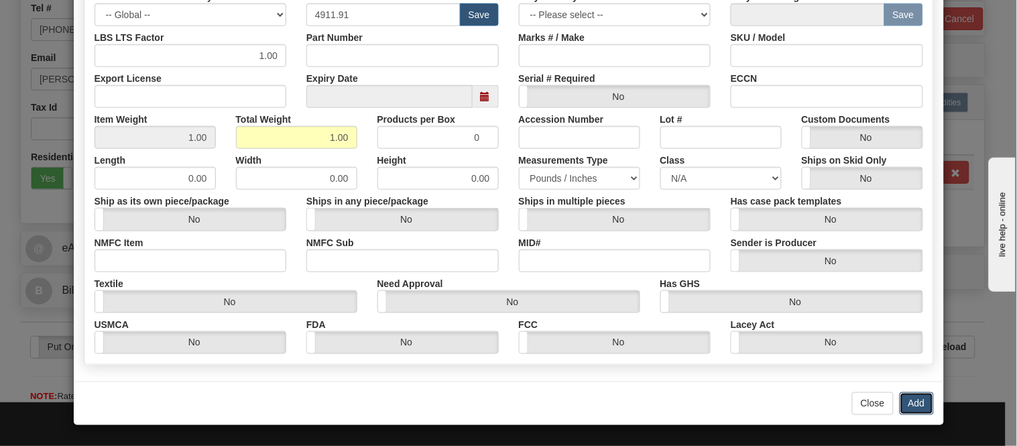
click at [910, 405] on button "Add" at bounding box center [916, 403] width 34 height 23
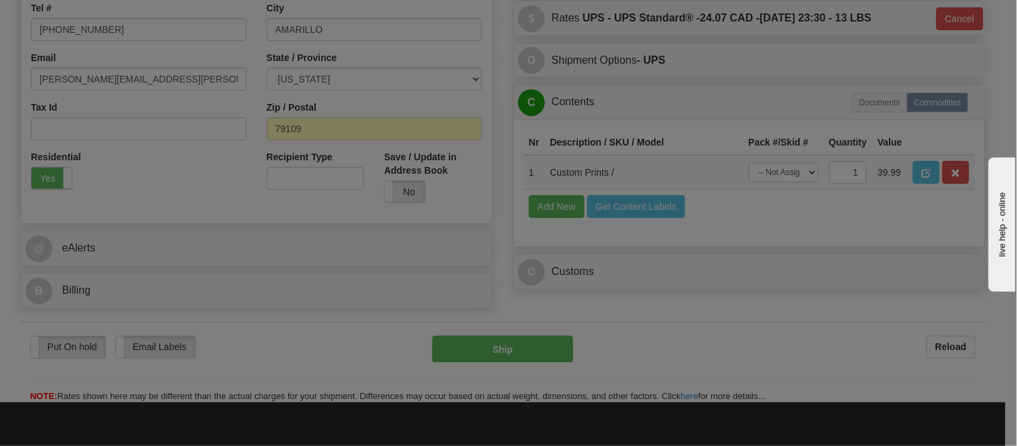
scroll to position [0, 0]
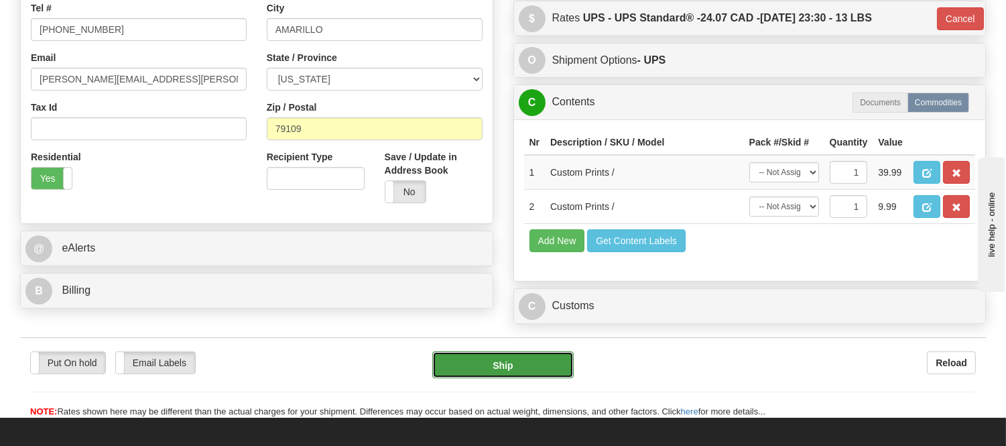
click at [534, 378] on button "Ship" at bounding box center [502, 364] width 141 height 27
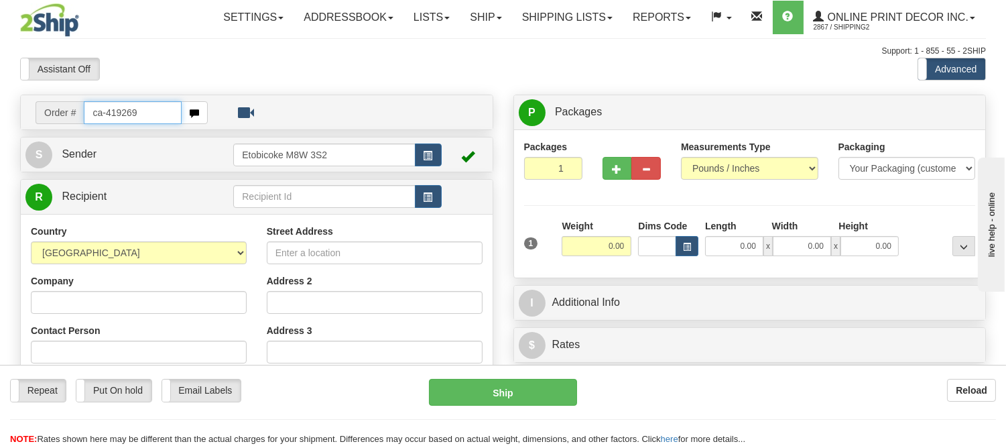
type input "ca-419269"
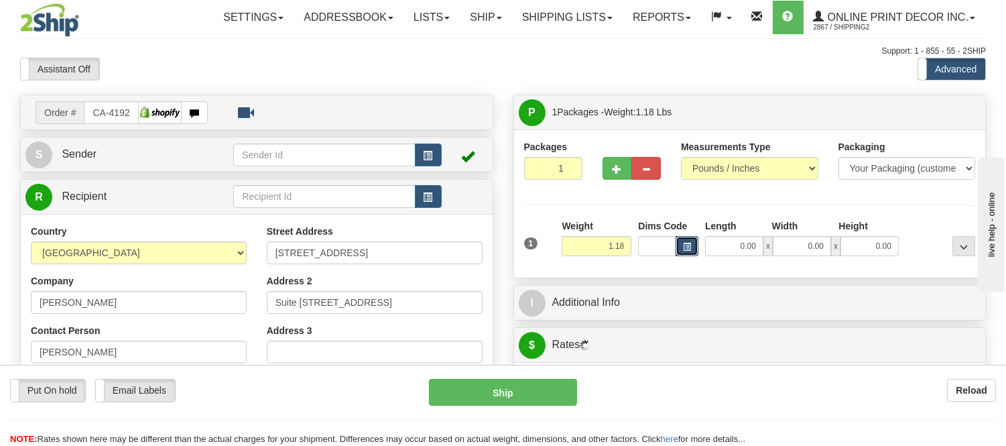
click at [689, 250] on span "button" at bounding box center [687, 246] width 8 height 7
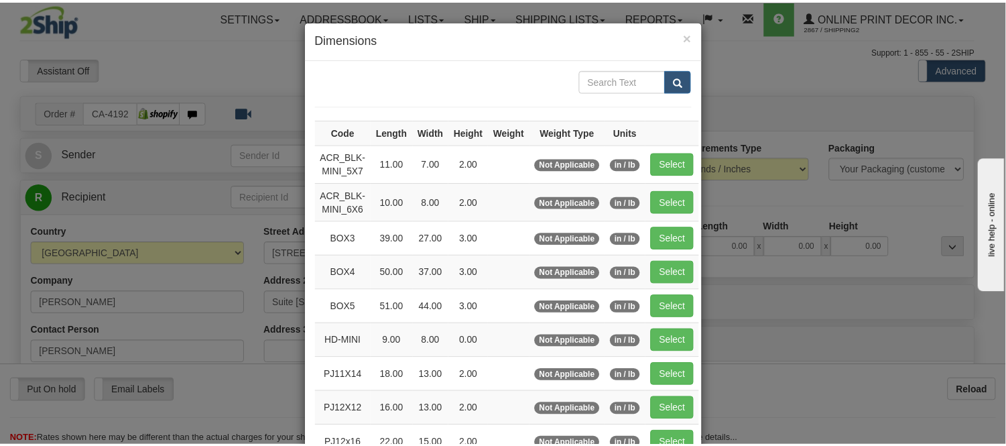
scroll to position [149, 0]
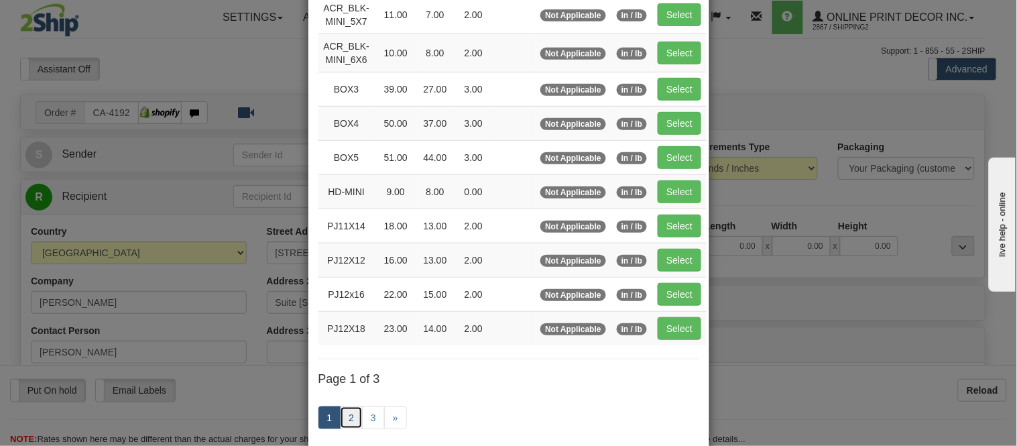
click at [345, 418] on link "2" at bounding box center [351, 417] width 23 height 23
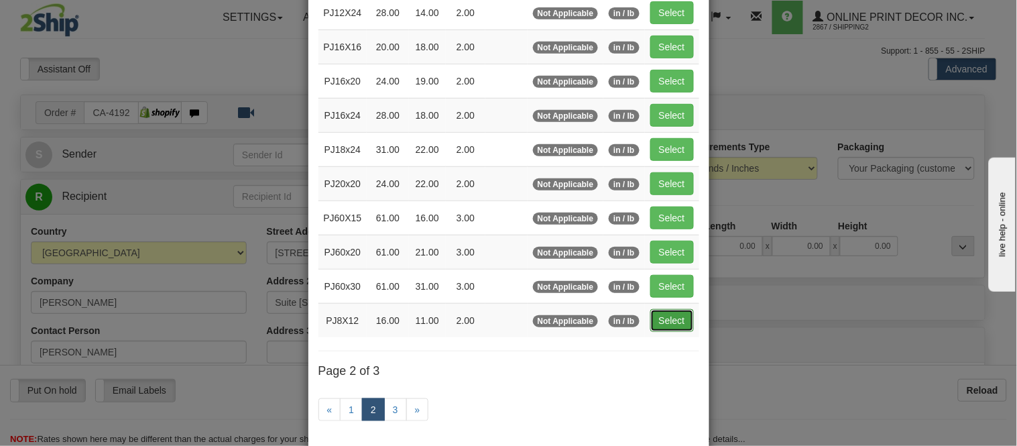
click at [662, 323] on button "Select" at bounding box center [672, 320] width 44 height 23
type input "PJ8X12"
type input "16.00"
type input "11.00"
type input "2.00"
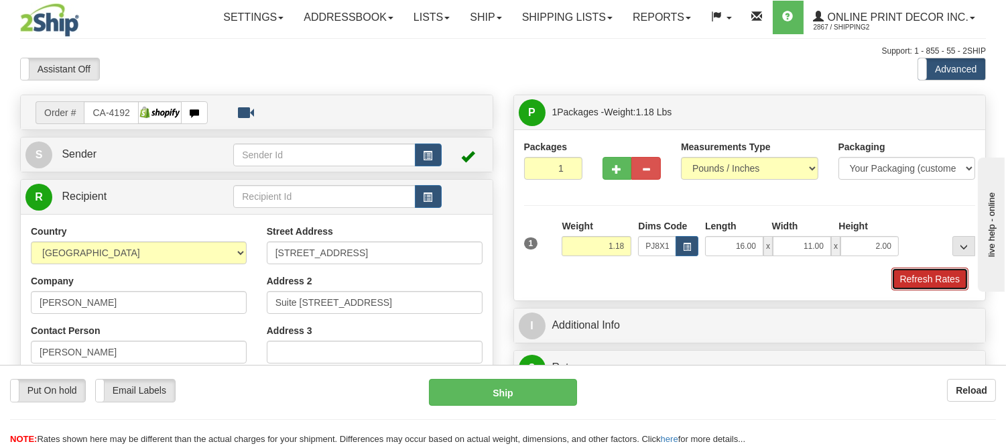
click at [943, 282] on button "Refresh Rates" at bounding box center [929, 278] width 77 height 23
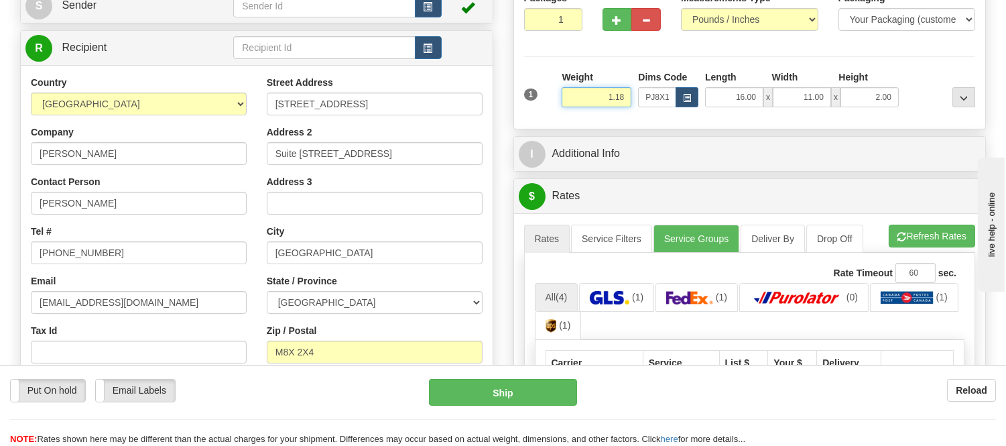
drag, startPoint x: 631, startPoint y: 96, endPoint x: 548, endPoint y: 119, distance: 86.2
click at [548, 119] on div "1 Weight 1.18 Dims Code PJ8X12 Length Width Height x x" at bounding box center [750, 94] width 452 height 48
click button "Delete" at bounding box center [0, 0] width 0 height 0
type input "2.00"
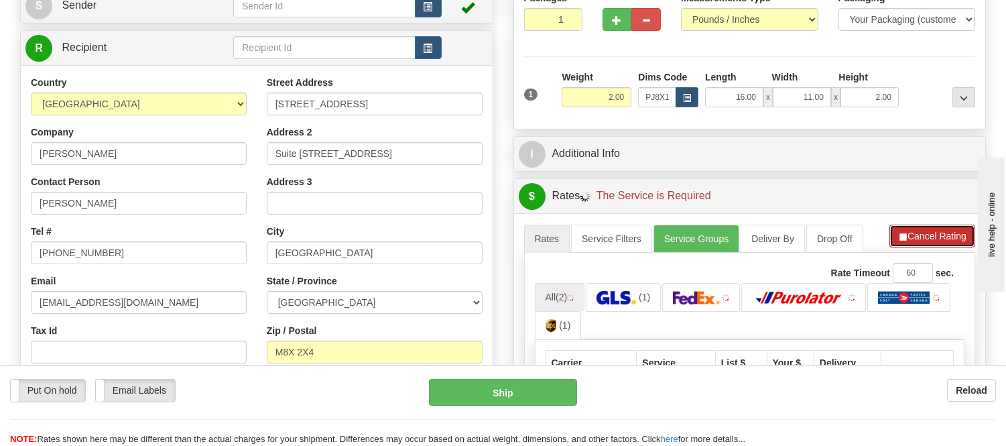
click at [915, 247] on button "Cancel Rating" at bounding box center [932, 236] width 86 height 23
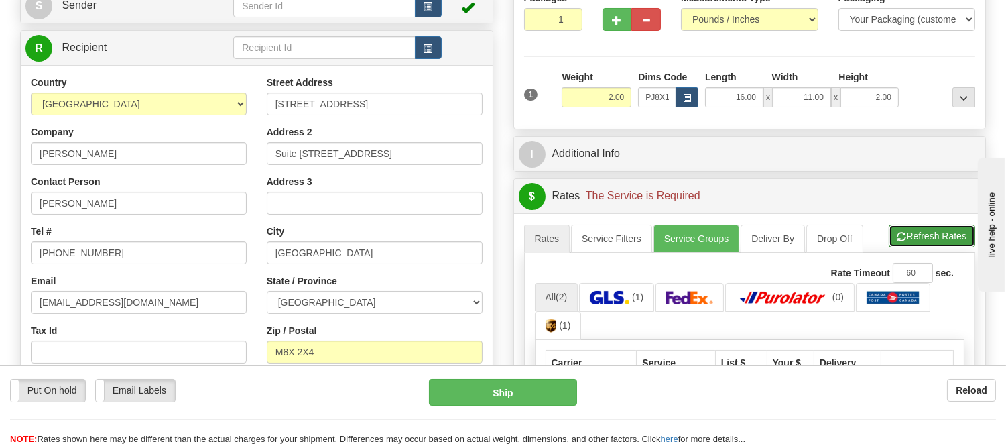
click at [915, 239] on button "Refresh Rates" at bounding box center [932, 236] width 86 height 23
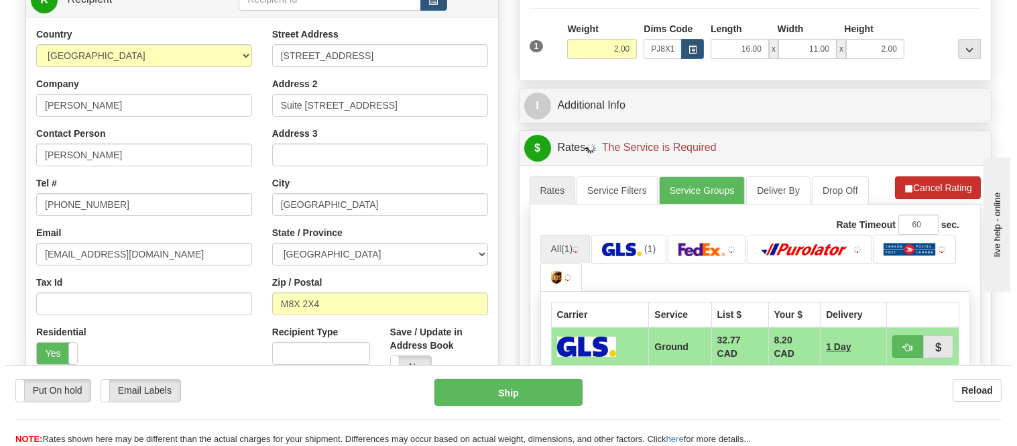
scroll to position [223, 0]
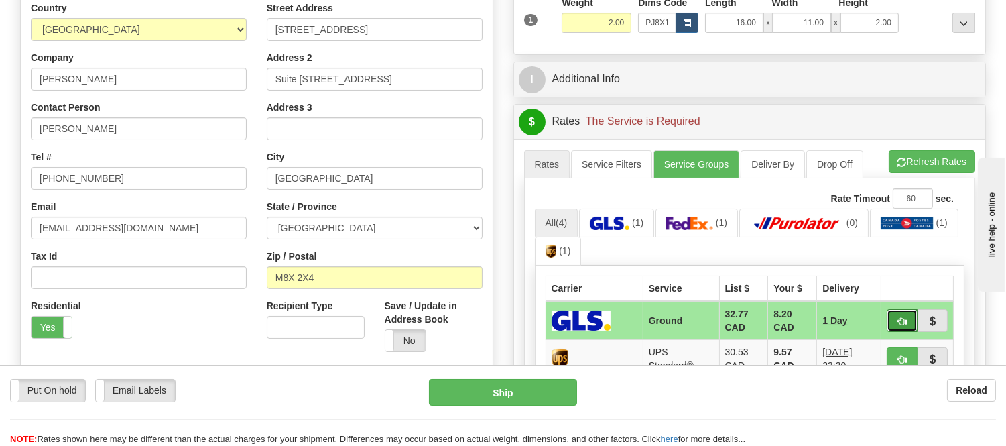
click at [888, 316] on button "button" at bounding box center [902, 320] width 31 height 23
type input "1"
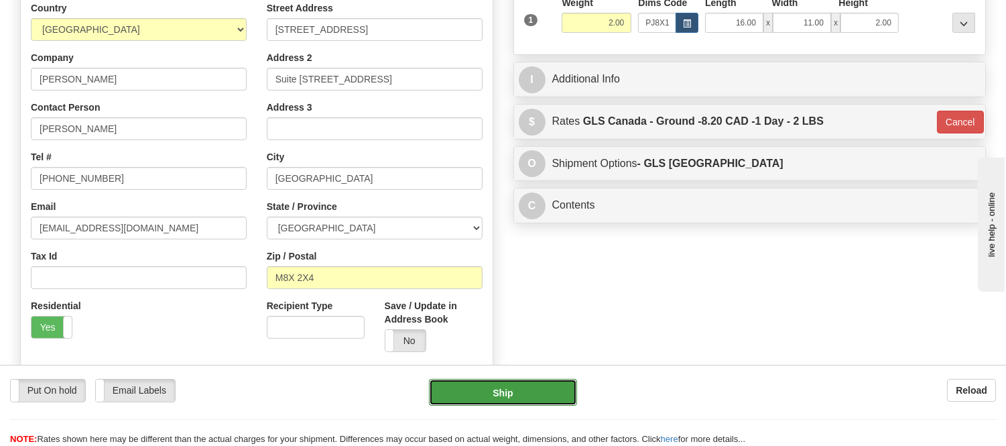
click at [562, 397] on button "Ship" at bounding box center [502, 392] width 147 height 27
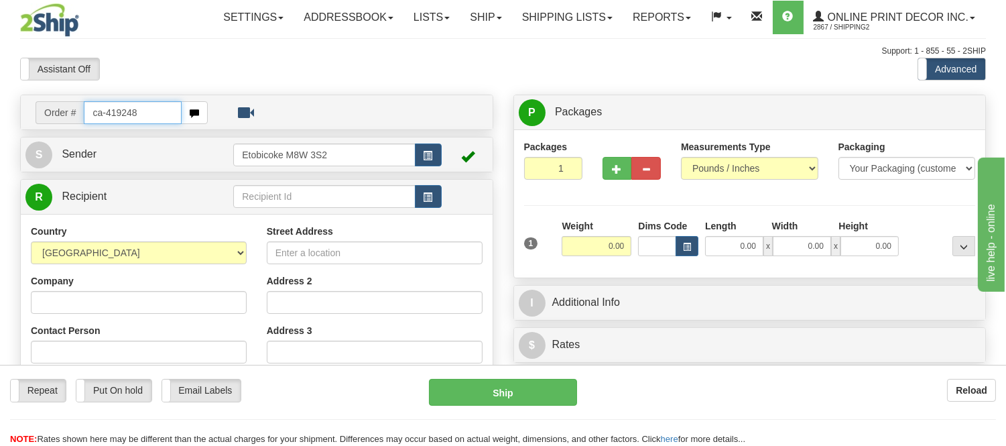
type input "ca-419248"
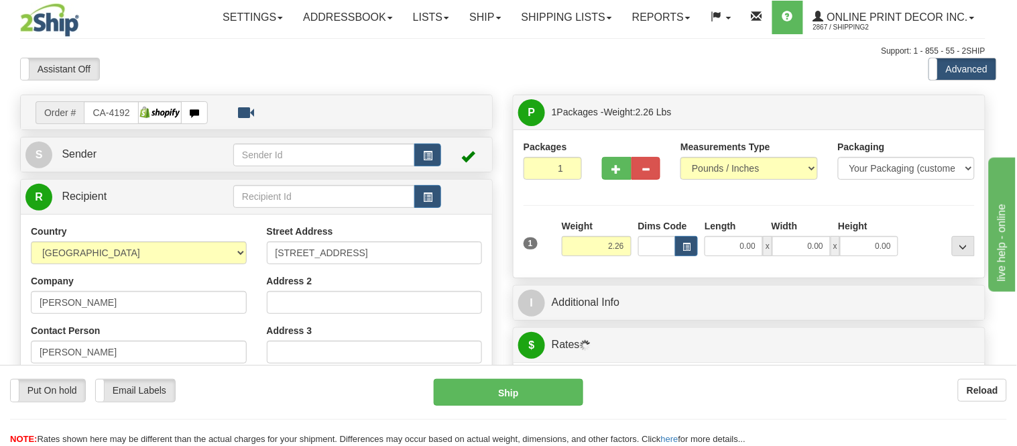
type input "REVELSTOKE"
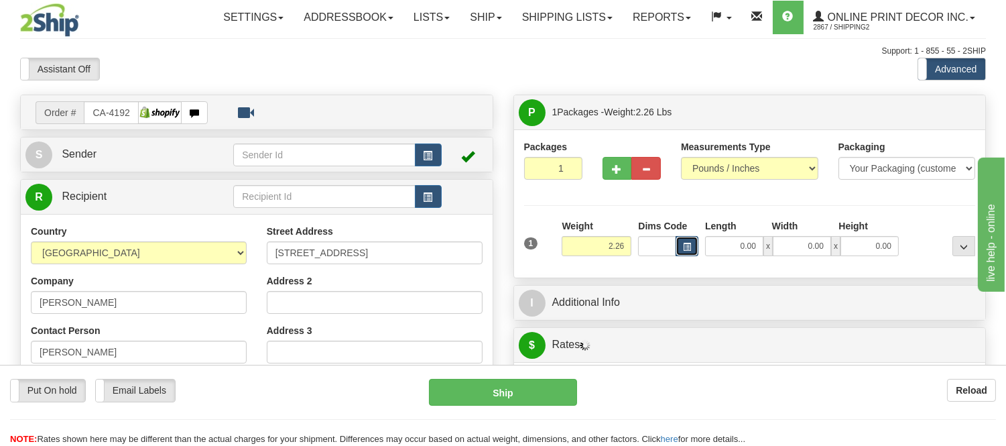
click at [683, 244] on span "button" at bounding box center [687, 246] width 8 height 7
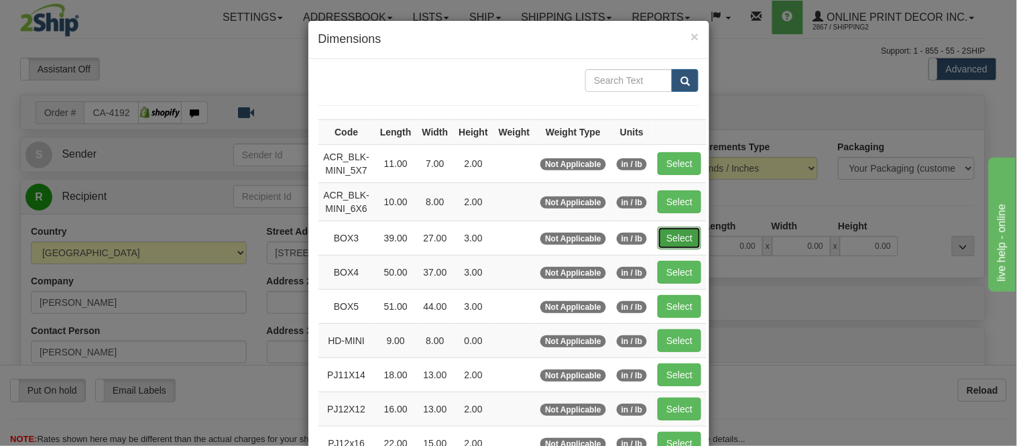
click at [664, 231] on button "Select" at bounding box center [679, 238] width 44 height 23
type input "BOX3"
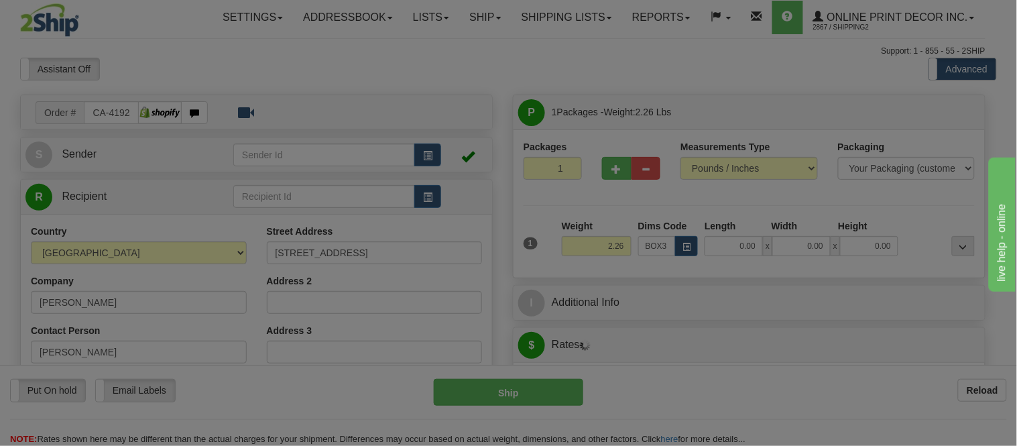
type input "39.00"
type input "27.00"
type input "3.00"
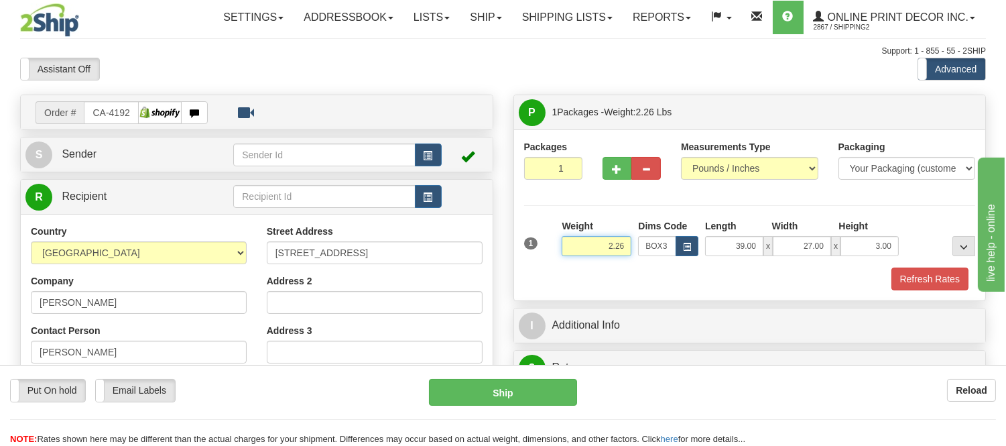
drag, startPoint x: 631, startPoint y: 244, endPoint x: 558, endPoint y: 251, distance: 73.4
click at [558, 251] on div "1 Weight 2.26 Dims Code BOX3" at bounding box center [750, 243] width 458 height 48
type input "8.98"
click at [910, 275] on button "Refresh Rates" at bounding box center [929, 278] width 77 height 23
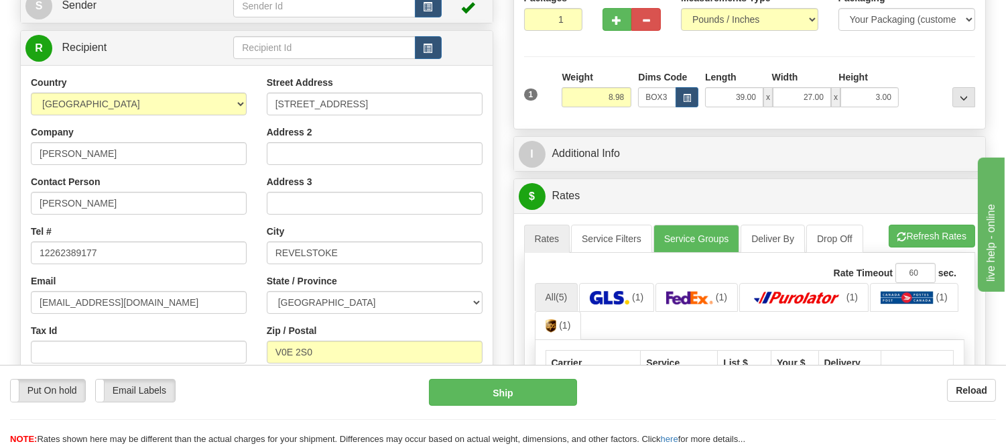
scroll to position [223, 0]
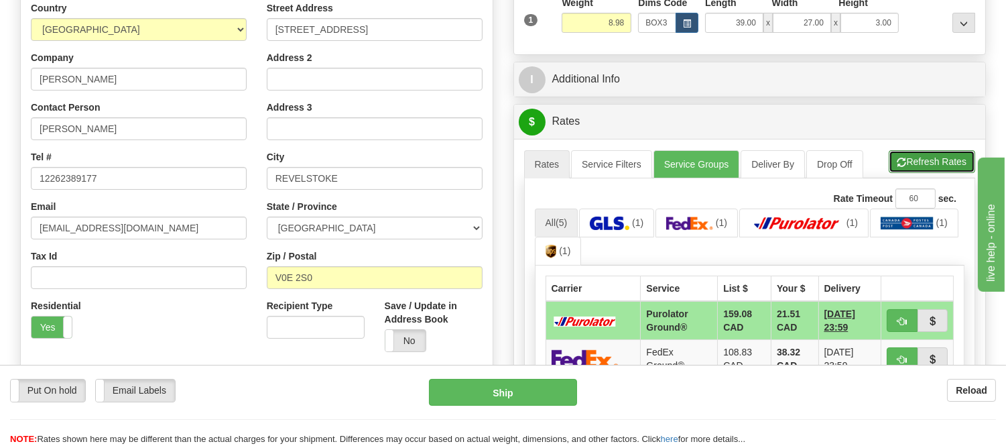
click at [918, 161] on button "Refresh Rates" at bounding box center [932, 161] width 86 height 23
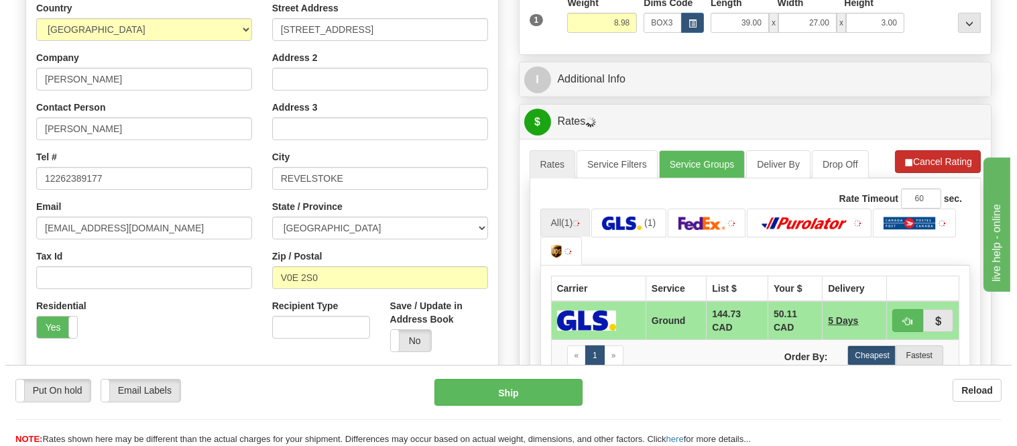
scroll to position [298, 0]
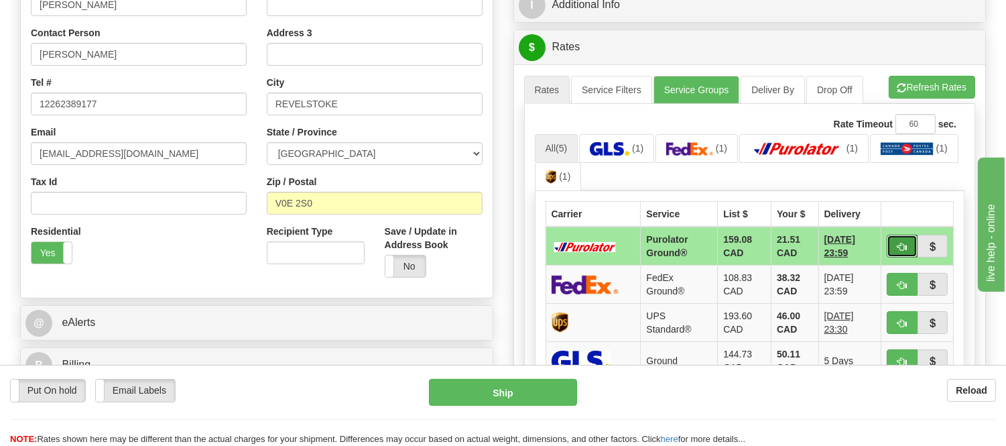
click at [899, 245] on span "button" at bounding box center [901, 247] width 9 height 9
type input "260"
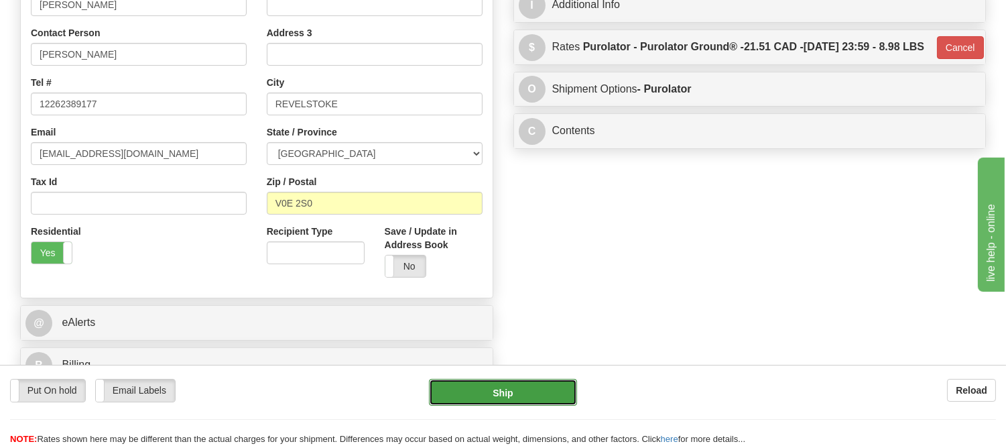
click at [494, 403] on button "Ship" at bounding box center [502, 392] width 147 height 27
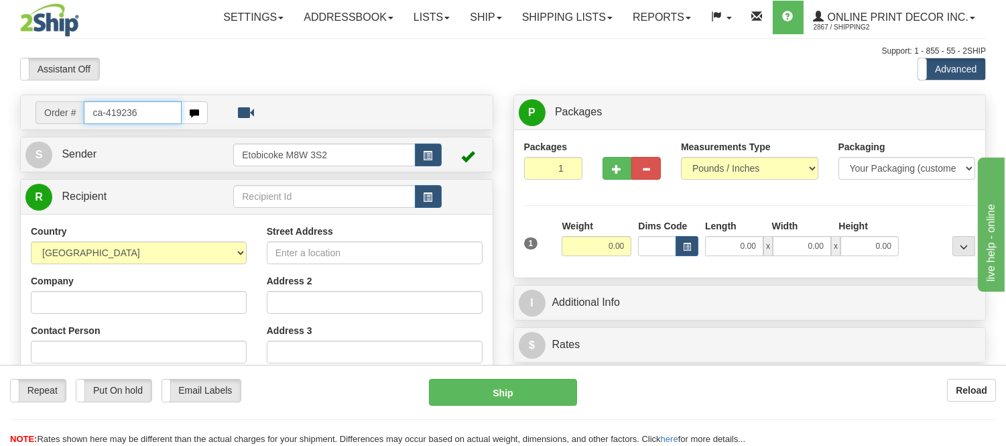
type input "ca-419236"
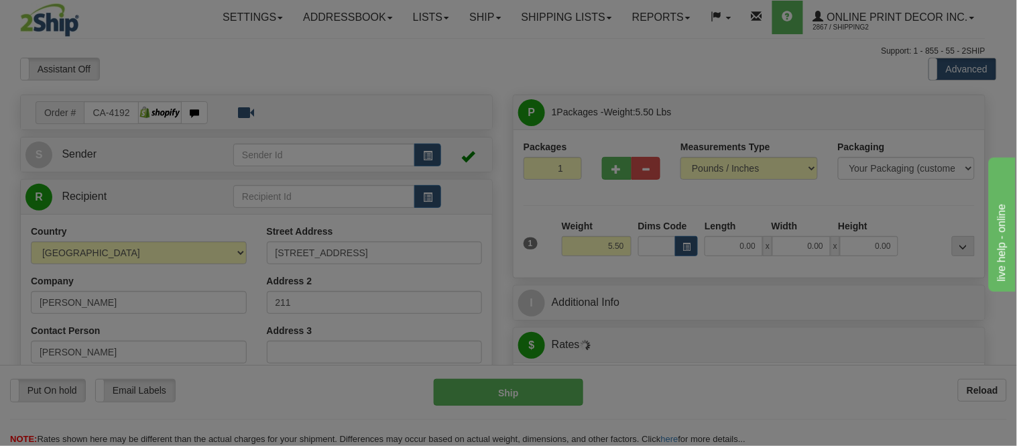
type input "VICTORIA"
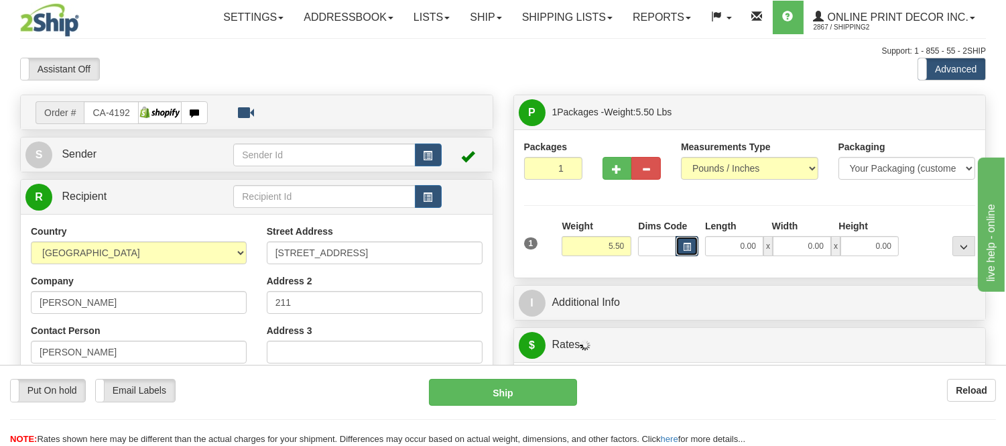
click at [692, 244] on button "button" at bounding box center [687, 246] width 23 height 20
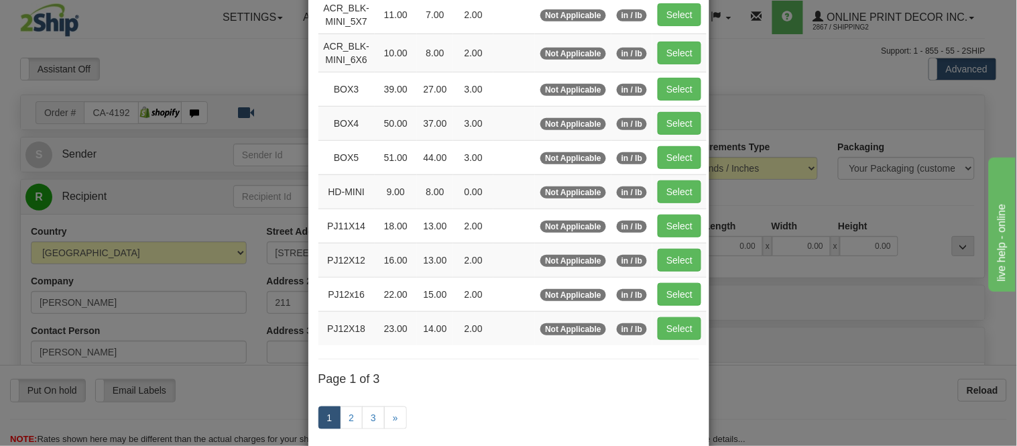
scroll to position [223, 0]
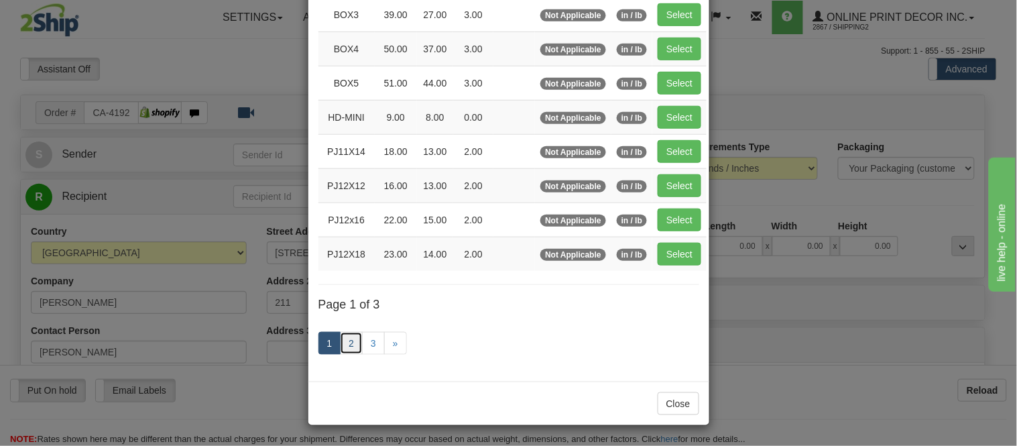
click at [344, 338] on link "2" at bounding box center [351, 343] width 23 height 23
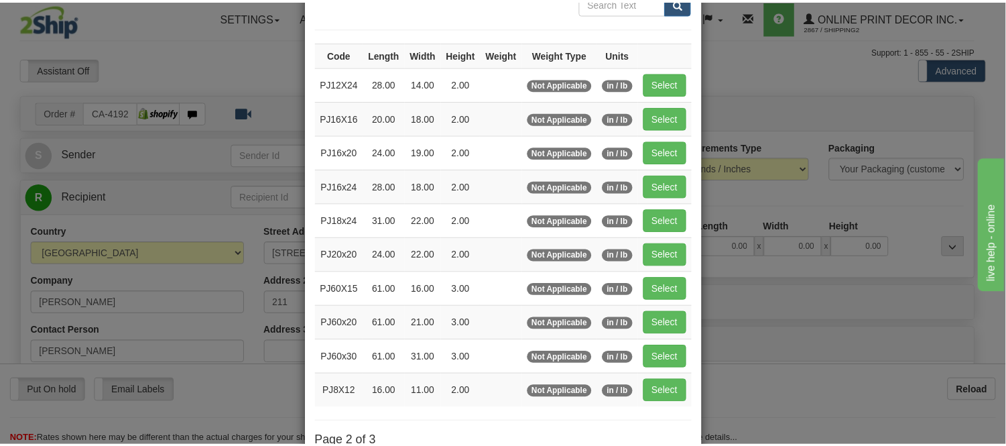
scroll to position [69, 0]
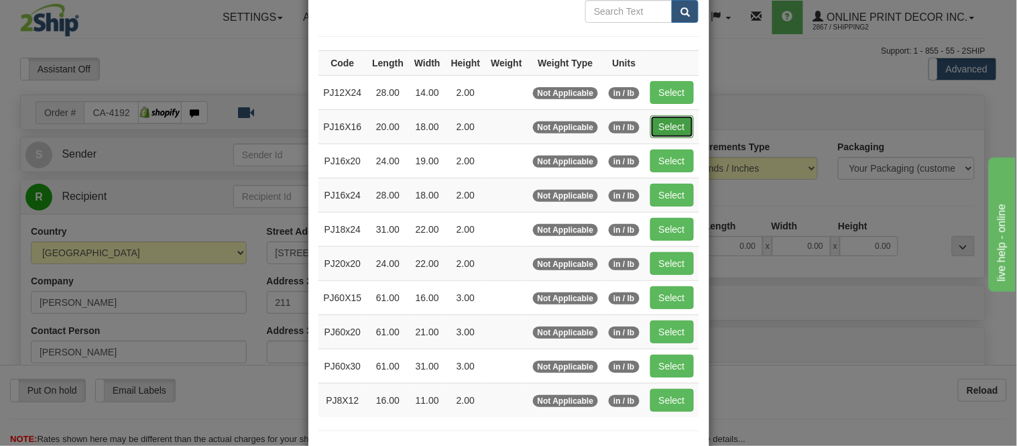
click at [676, 119] on button "Select" at bounding box center [672, 126] width 44 height 23
type input "PJ16X16"
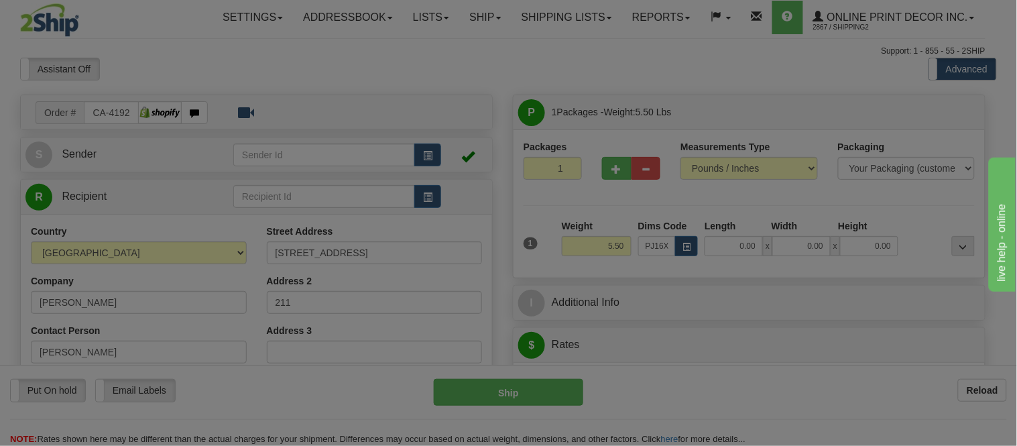
type input "20.00"
type input "18.00"
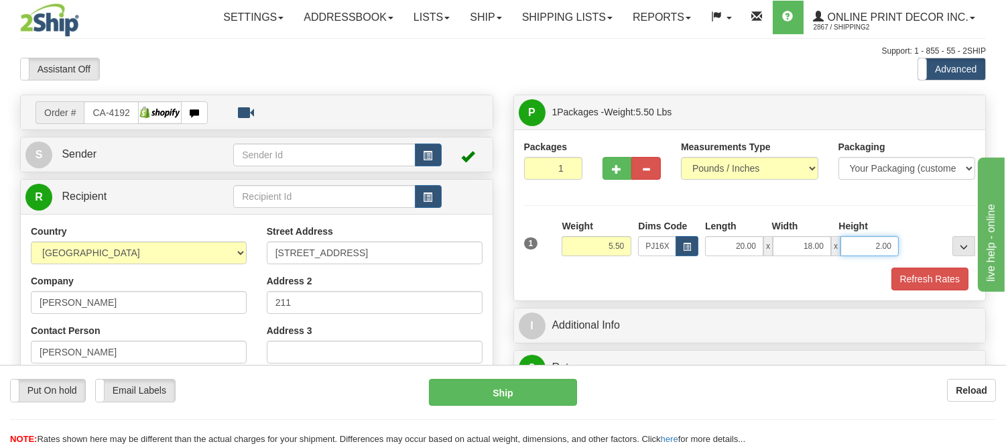
drag, startPoint x: 893, startPoint y: 247, endPoint x: 859, endPoint y: 244, distance: 34.3
click at [859, 244] on input "2.00" at bounding box center [869, 246] width 58 height 20
click button "Delete" at bounding box center [0, 0] width 0 height 0
type input "6.00"
click at [921, 289] on button "Refresh Rates" at bounding box center [929, 278] width 77 height 23
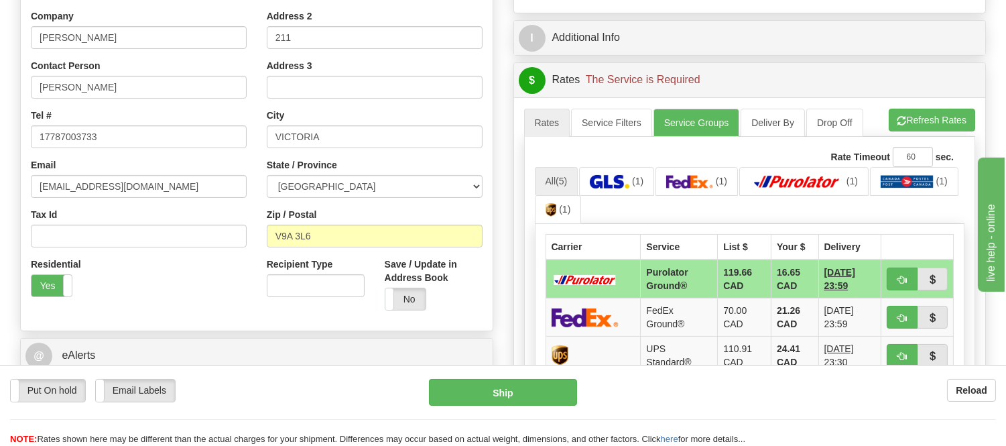
scroll to position [298, 0]
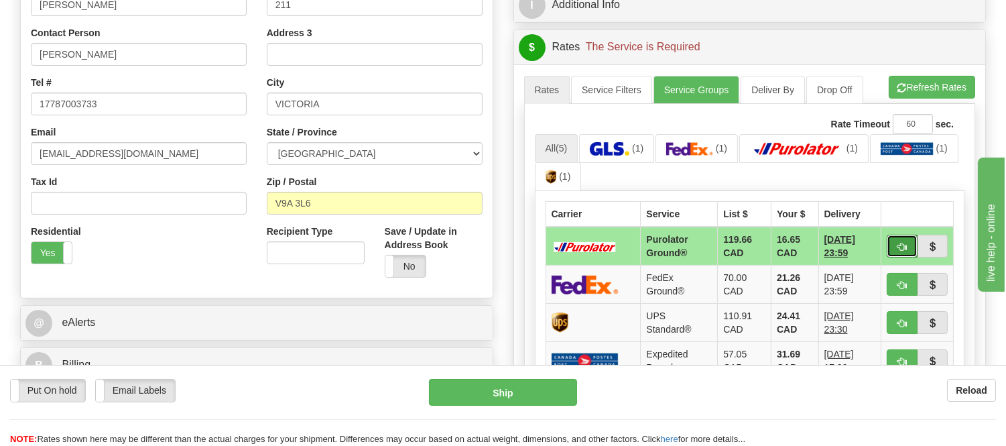
click at [895, 244] on button "button" at bounding box center [902, 246] width 31 height 23
type input "260"
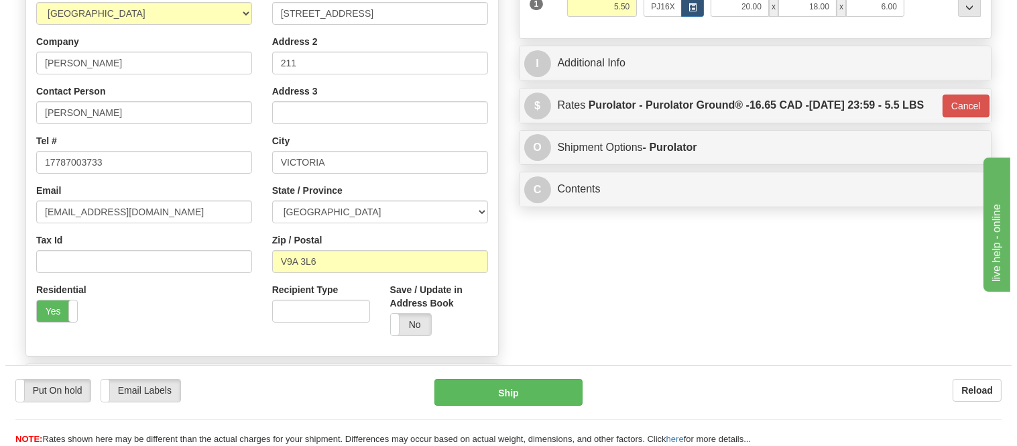
scroll to position [149, 0]
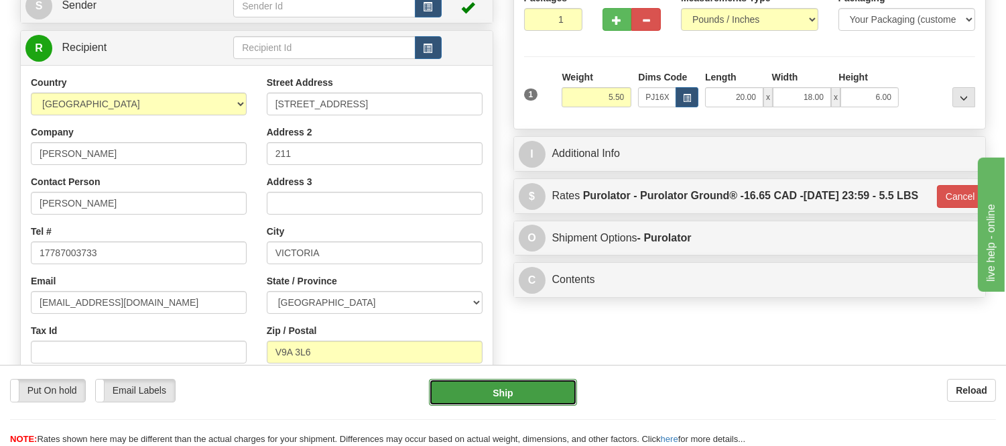
click at [486, 392] on button "Ship" at bounding box center [502, 392] width 147 height 27
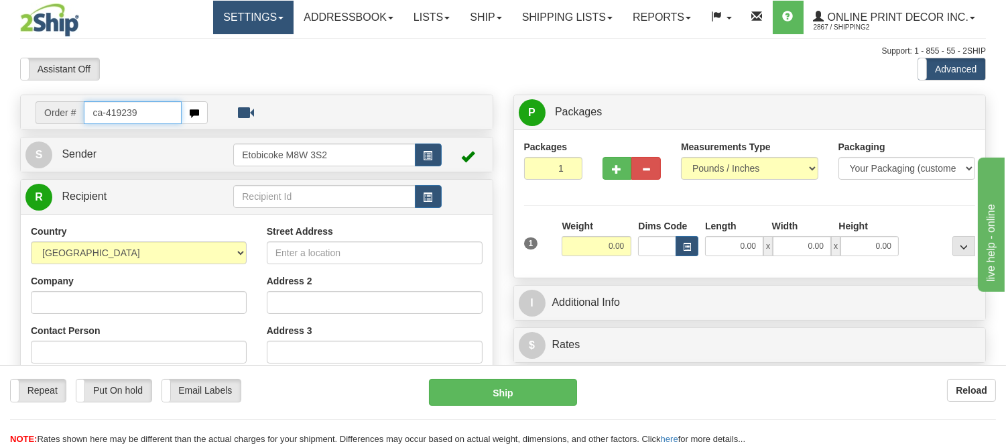
type input "ca-419239"
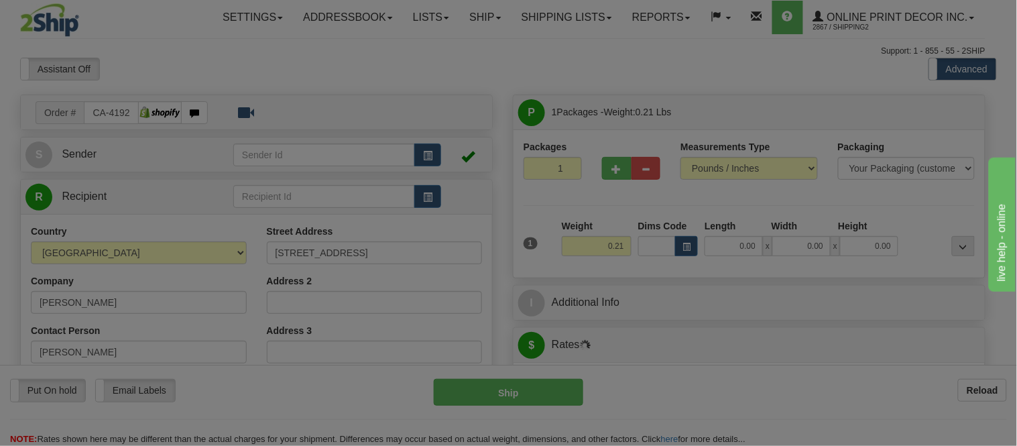
type input "KITCHENER"
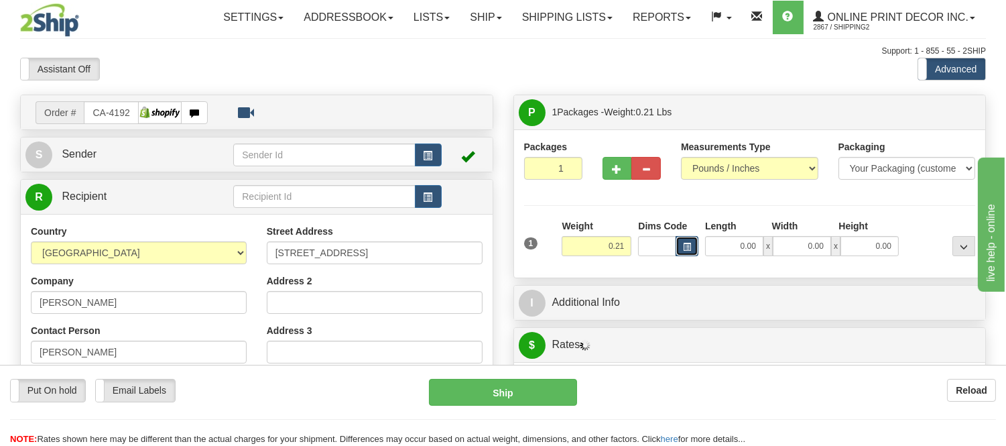
click at [683, 243] on span "button" at bounding box center [687, 246] width 8 height 7
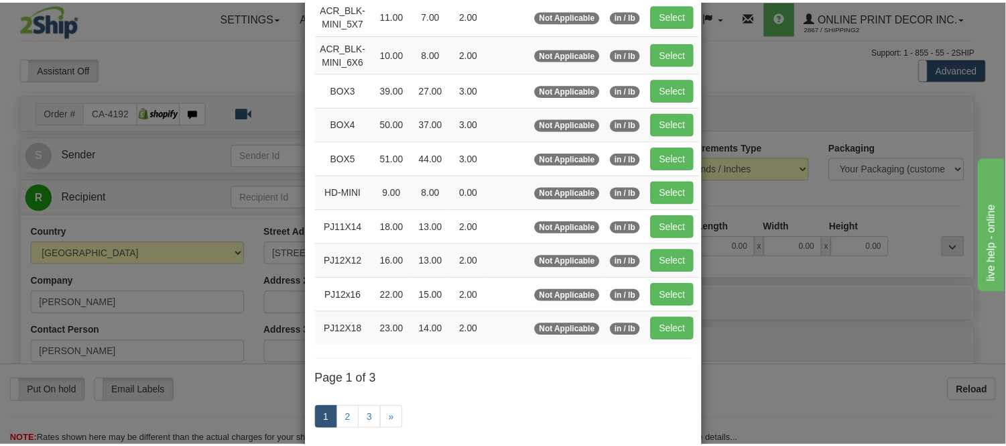
scroll to position [149, 0]
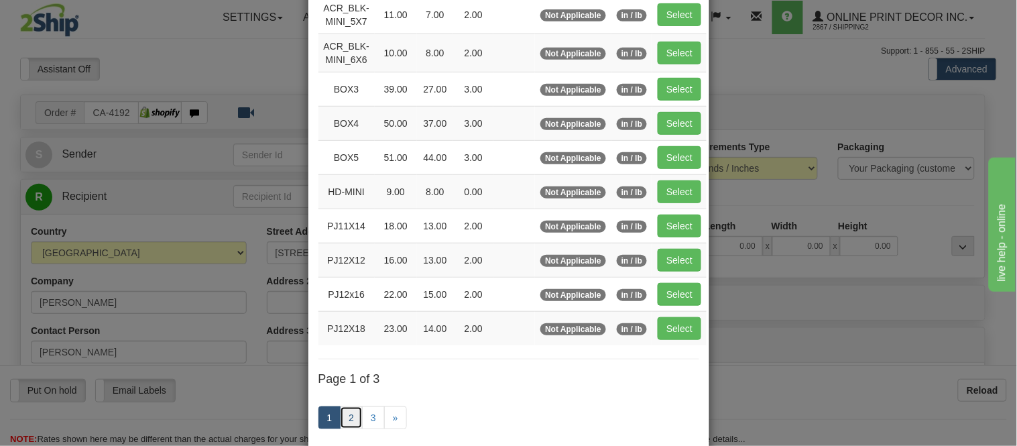
click at [342, 413] on link "2" at bounding box center [351, 417] width 23 height 23
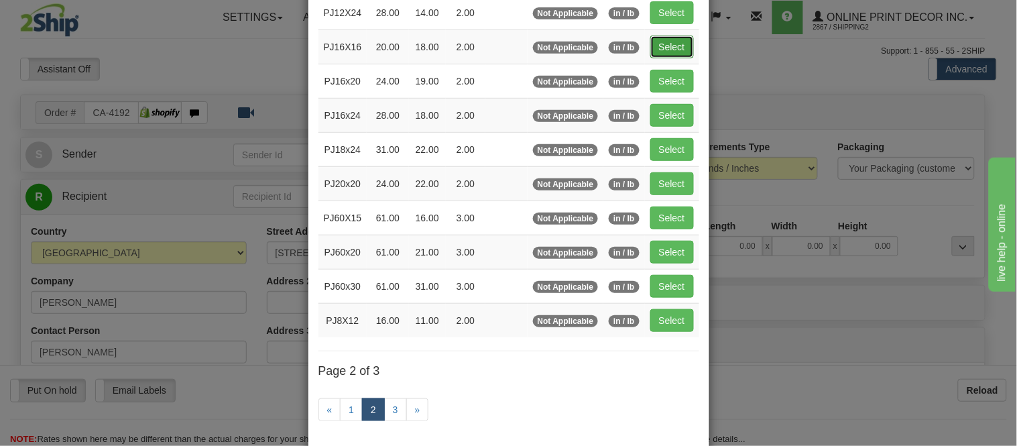
click at [652, 45] on button "Select" at bounding box center [672, 47] width 44 height 23
type input "PJ16X16"
type input "20.00"
type input "18.00"
type input "2.00"
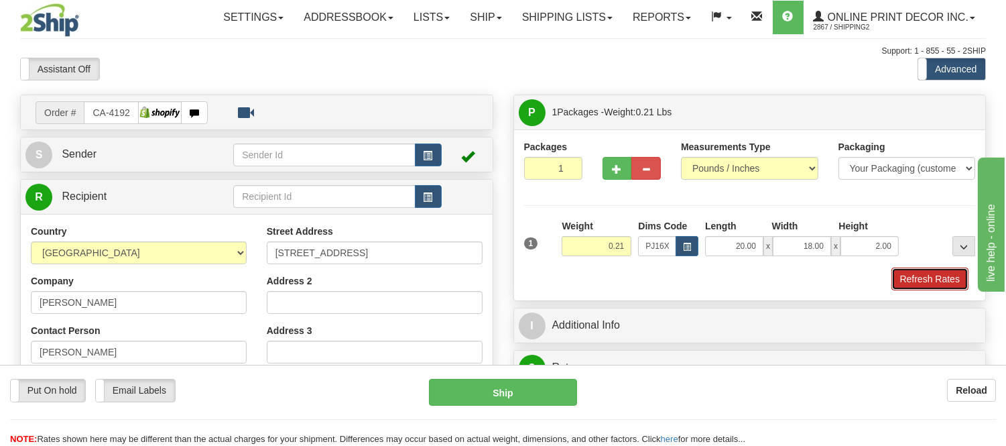
click at [914, 278] on button "Refresh Rates" at bounding box center [929, 278] width 77 height 23
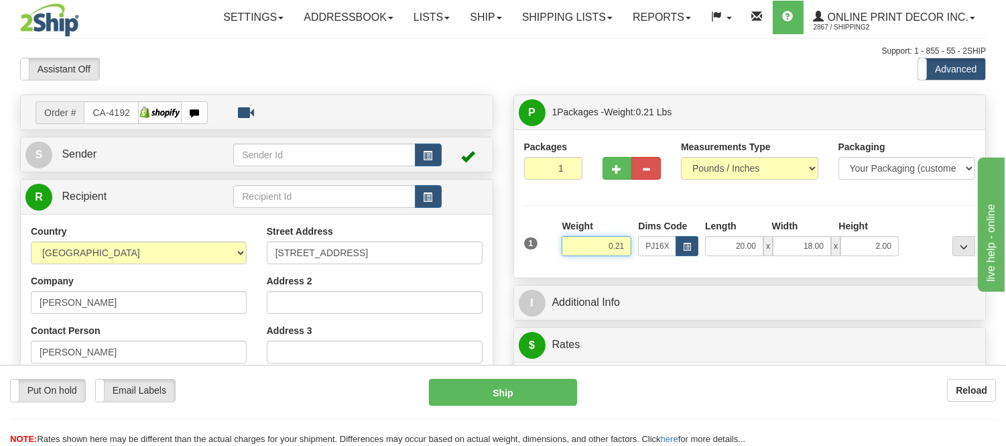
drag, startPoint x: 627, startPoint y: 242, endPoint x: 560, endPoint y: 256, distance: 67.8
click at [560, 256] on div "Weight 0.21" at bounding box center [596, 242] width 76 height 47
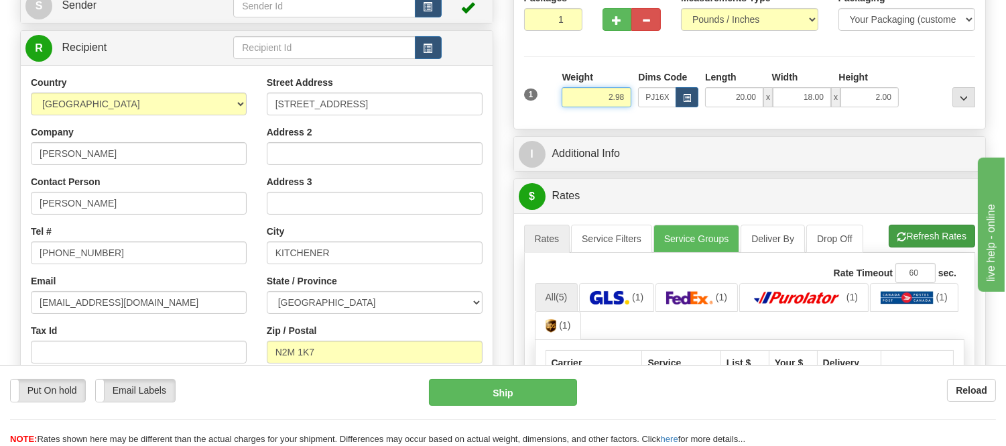
type input "2.98"
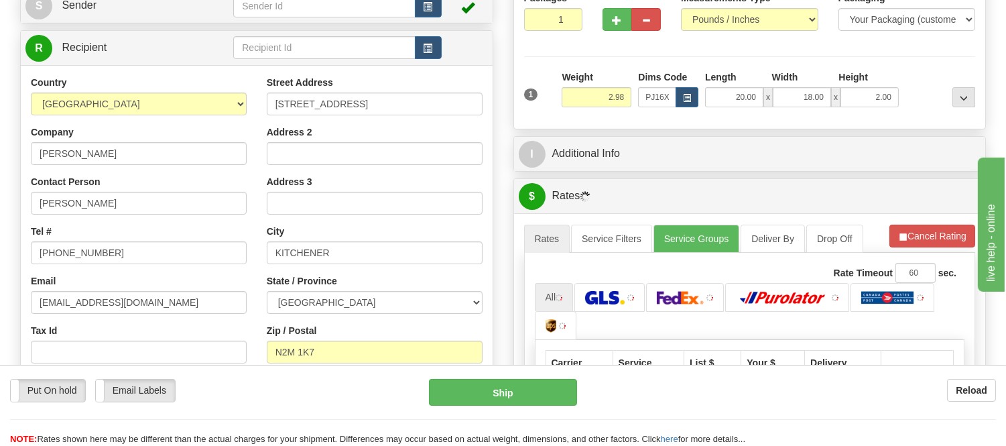
click at [939, 243] on li "Refresh Rates Cancel Rating" at bounding box center [932, 236] width 86 height 23
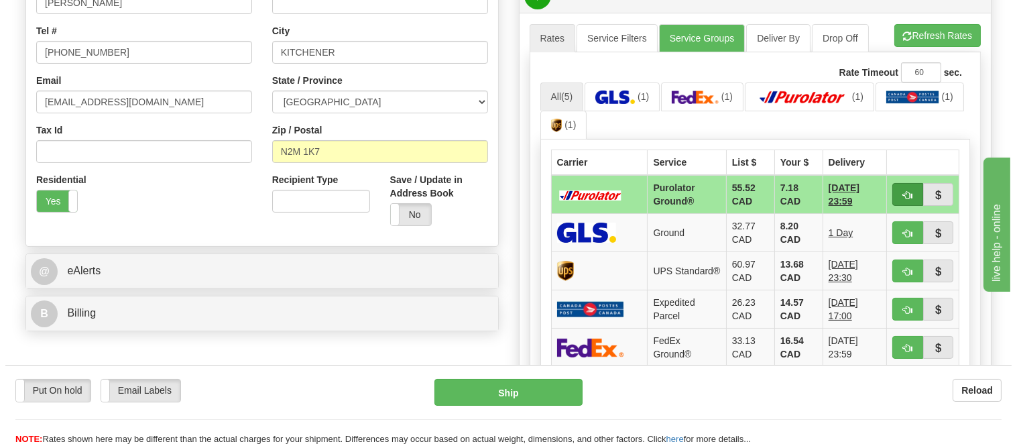
scroll to position [372, 0]
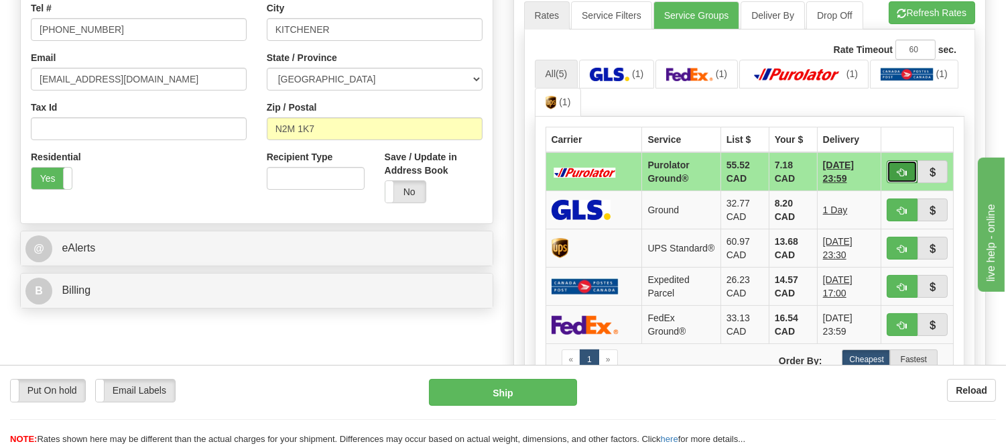
click at [902, 168] on span "button" at bounding box center [901, 172] width 9 height 9
type input "260"
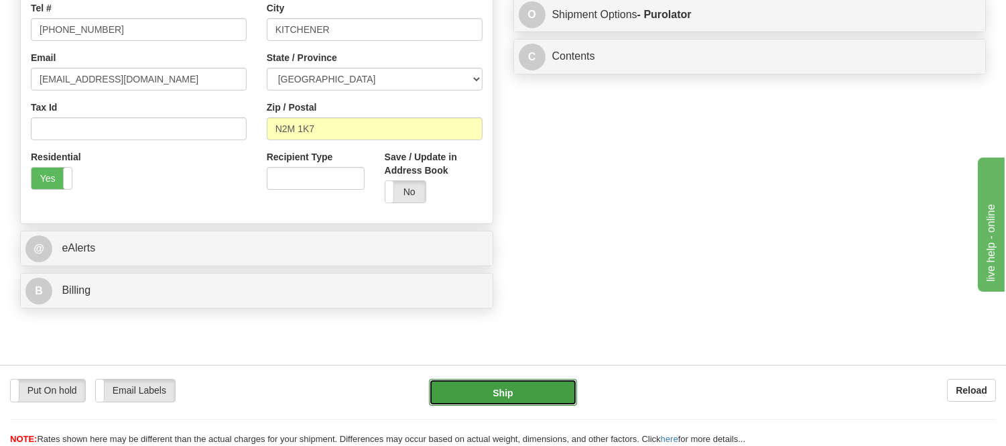
click at [470, 391] on button "Ship" at bounding box center [502, 392] width 147 height 27
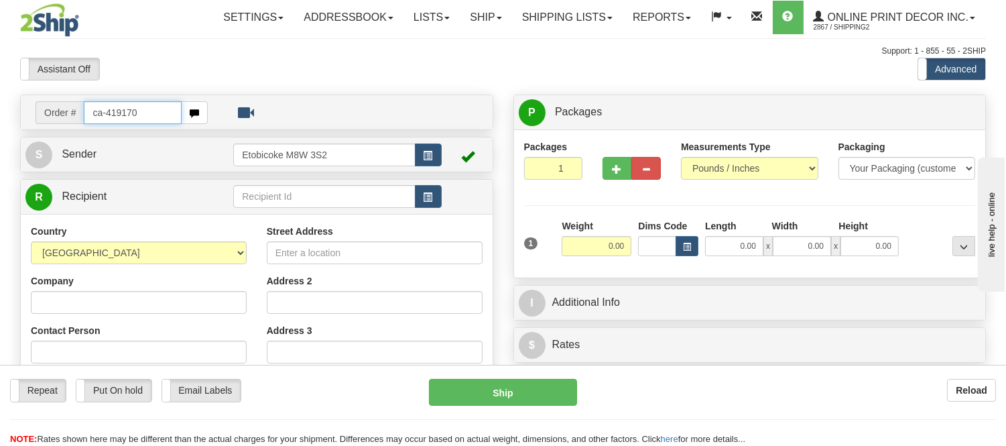
type input "ca-419170"
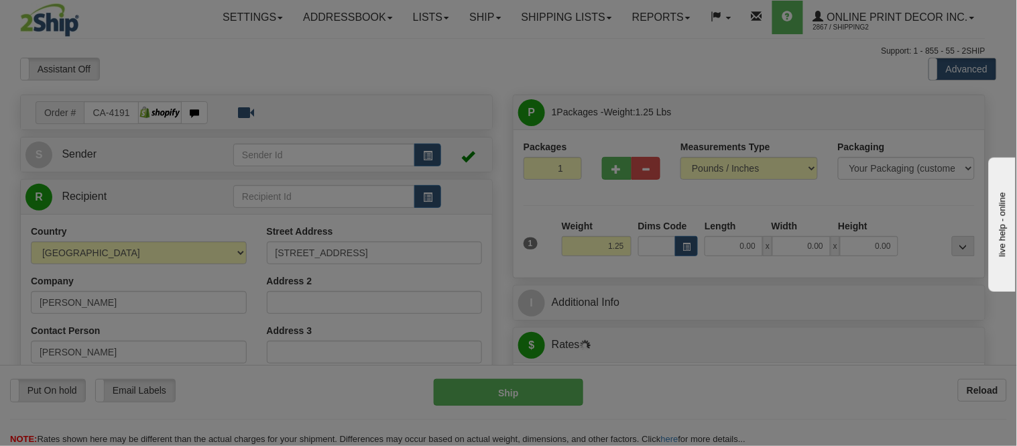
click at [685, 249] on div "Please wait..." at bounding box center [508, 223] width 1017 height 446
type input "[GEOGRAPHIC_DATA]"
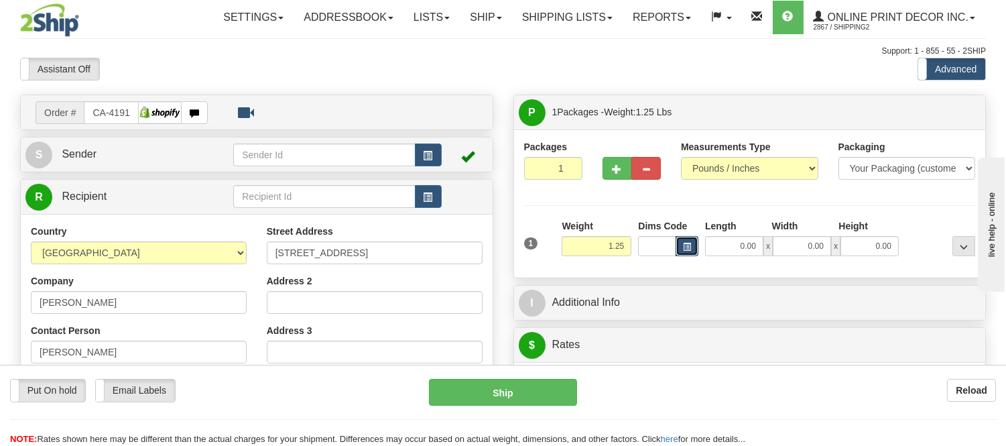
click at [683, 248] on span "button" at bounding box center [687, 246] width 8 height 7
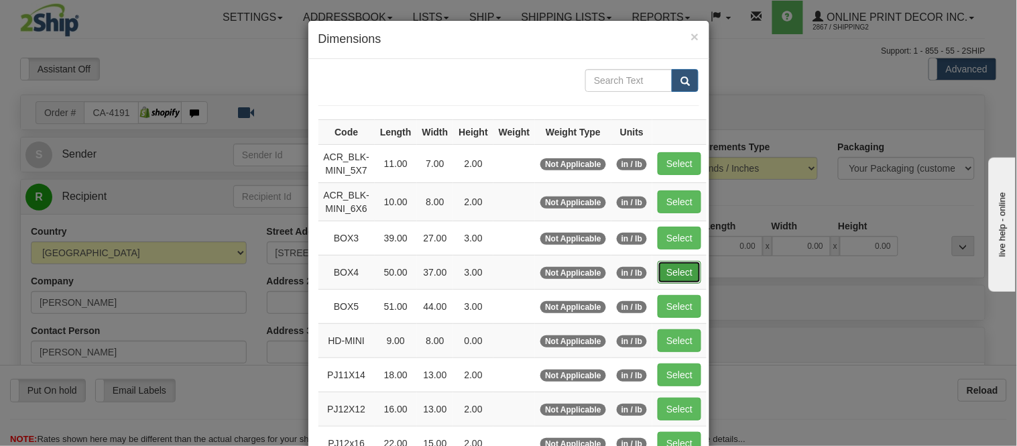
click at [672, 265] on button "Select" at bounding box center [679, 272] width 44 height 23
type input "BOX4"
type input "50.00"
type input "37.00"
type input "3.00"
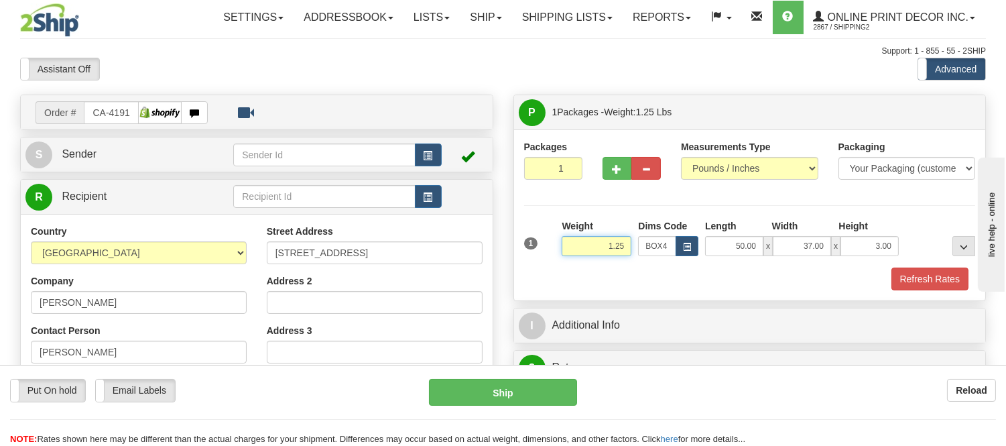
drag, startPoint x: 627, startPoint y: 244, endPoint x: 531, endPoint y: 236, distance: 96.8
click at [531, 236] on div "1 Weight 1.25 Dims Code BOX4" at bounding box center [750, 243] width 458 height 48
type input "17.98"
click at [934, 279] on button "Refresh Rates" at bounding box center [929, 278] width 77 height 23
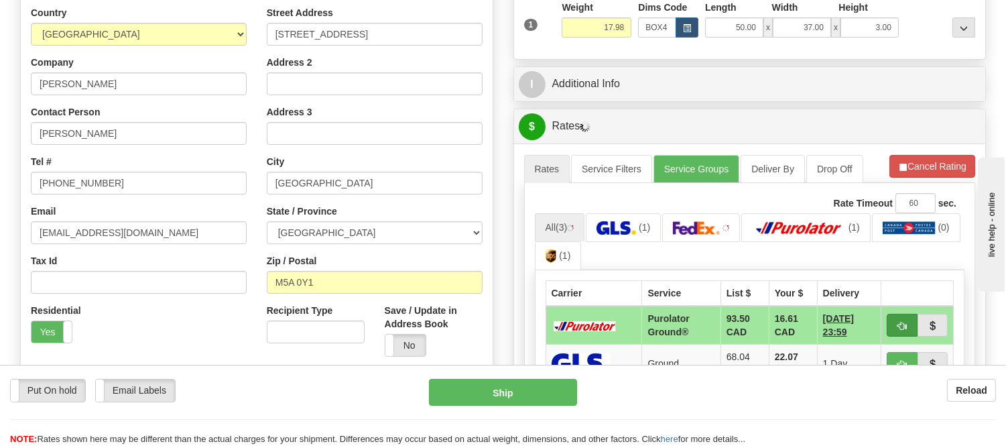
scroll to position [298, 0]
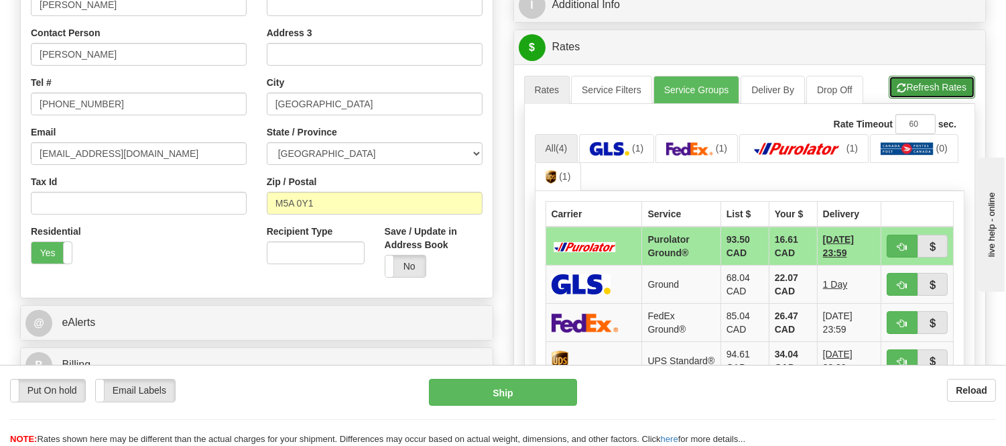
click at [940, 88] on button "Refresh Rates" at bounding box center [932, 87] width 86 height 23
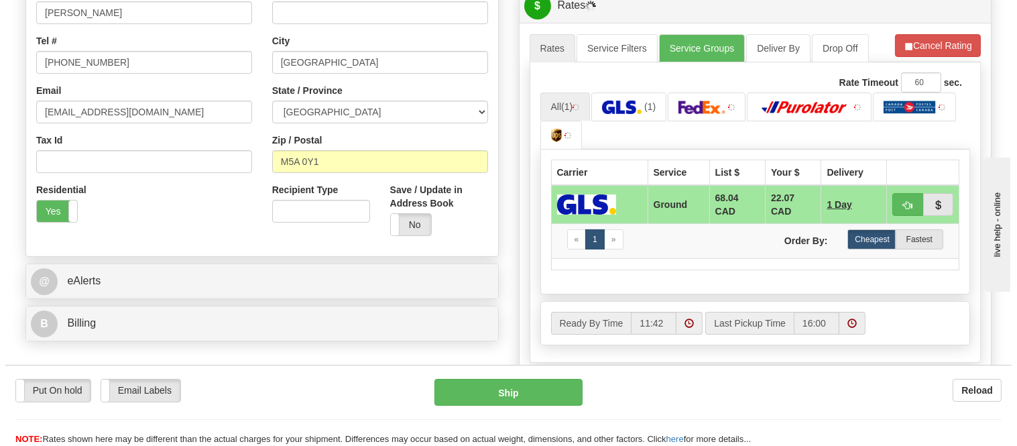
scroll to position [372, 0]
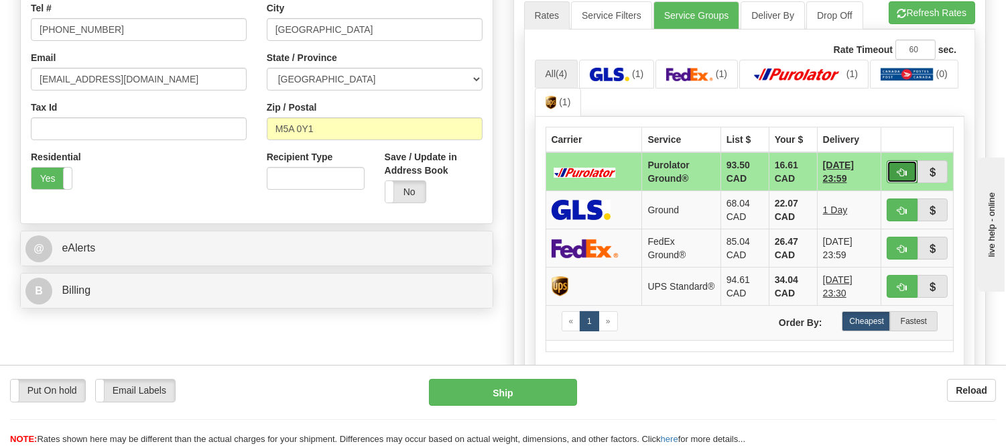
click at [900, 175] on span "button" at bounding box center [901, 172] width 9 height 9
type input "260"
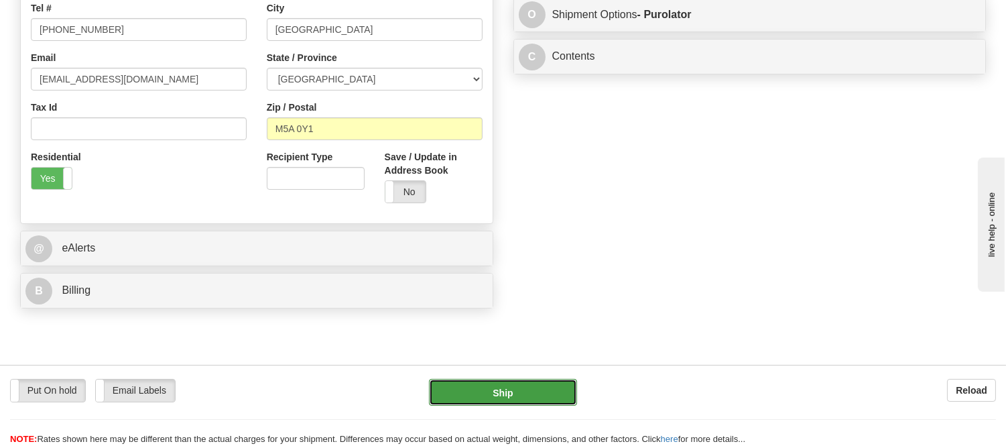
click at [540, 399] on button "Ship" at bounding box center [502, 392] width 147 height 27
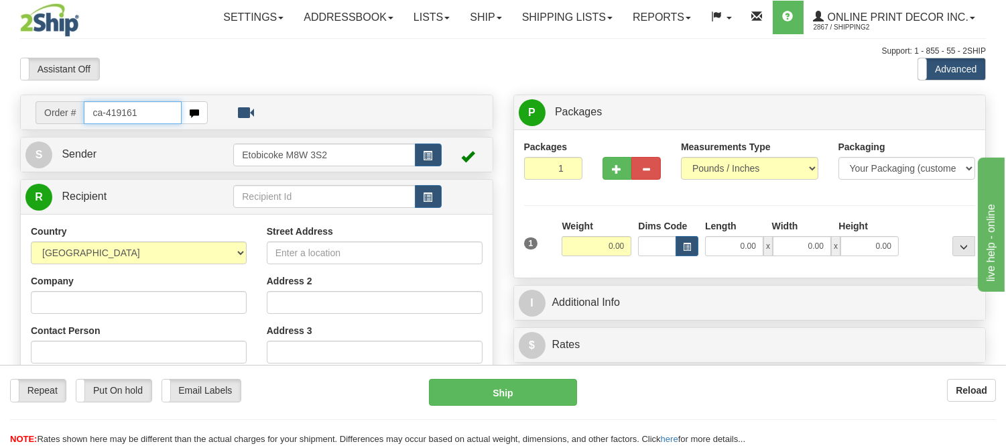
type input "ca-419161"
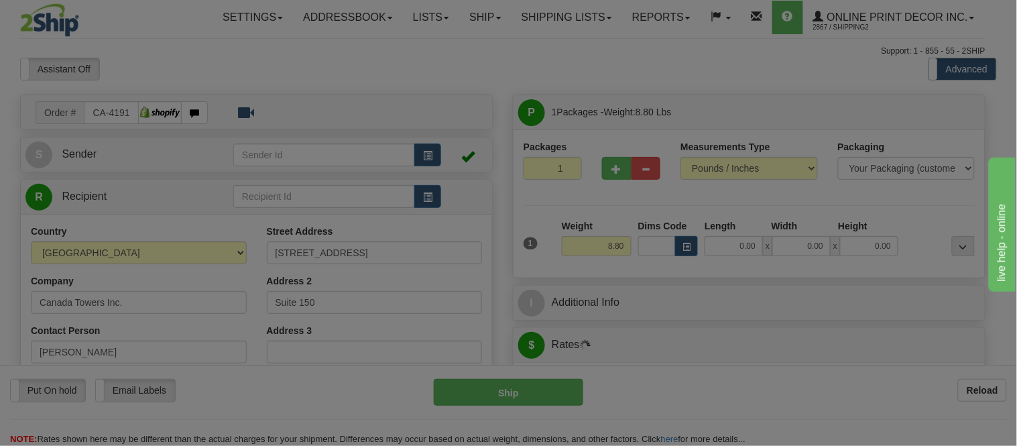
type input "[GEOGRAPHIC_DATA]"
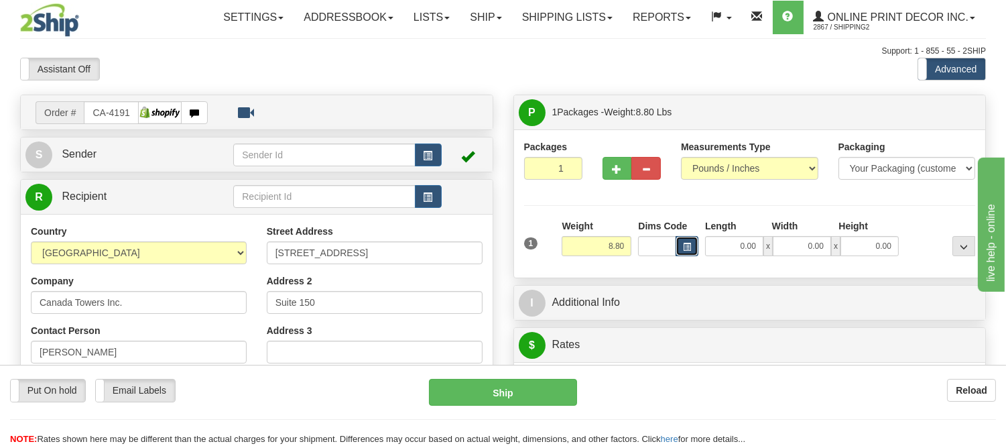
click at [685, 246] on span "button" at bounding box center [687, 246] width 8 height 7
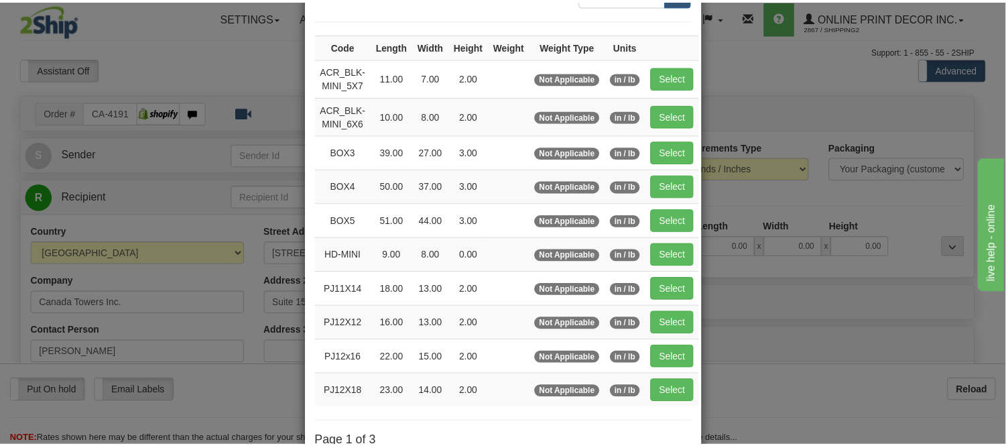
scroll to position [223, 0]
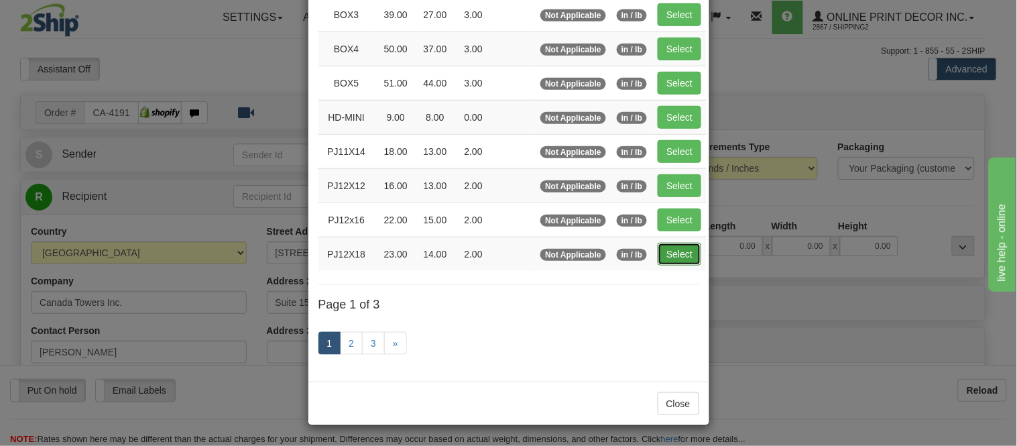
click at [672, 257] on button "Select" at bounding box center [679, 254] width 44 height 23
type input "PJ12X18"
type input "23.00"
type input "14.00"
type input "2.00"
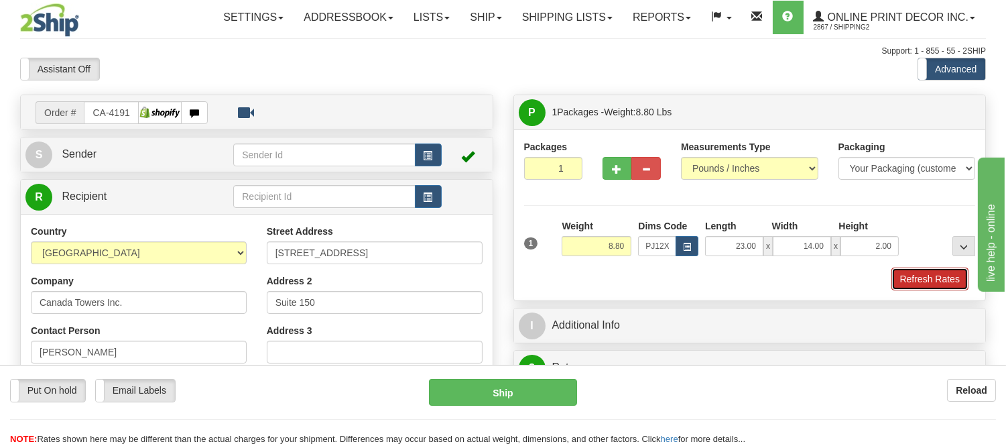
click at [899, 278] on button "Refresh Rates" at bounding box center [929, 278] width 77 height 23
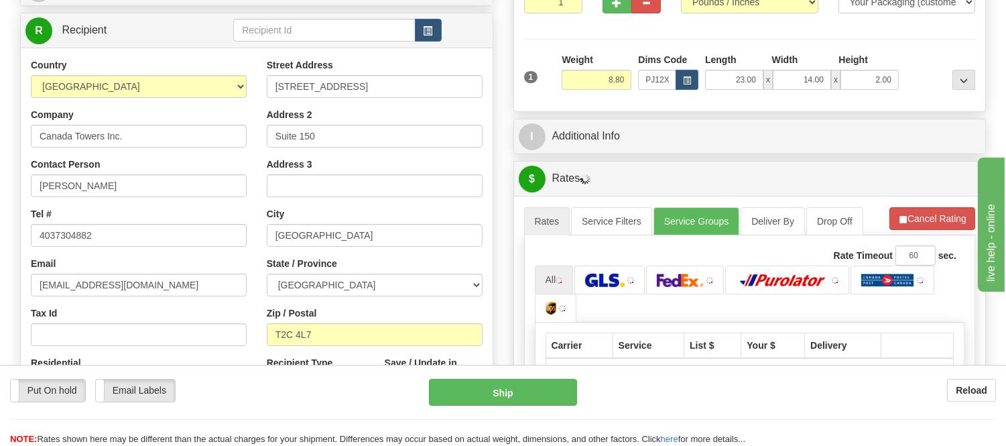
scroll to position [149, 0]
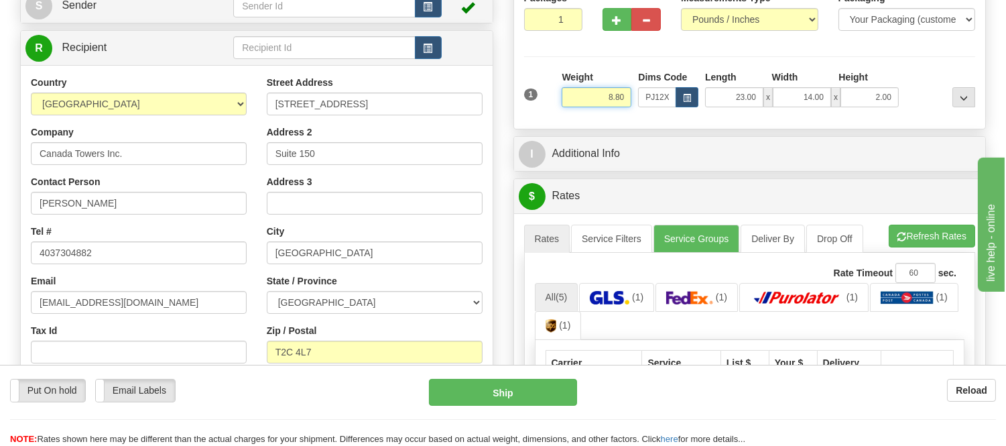
drag, startPoint x: 624, startPoint y: 97, endPoint x: 577, endPoint y: 82, distance: 49.0
click at [577, 82] on div "Weight 8.80" at bounding box center [597, 88] width 70 height 37
type input "10.98"
click at [936, 247] on li "Refresh Rates Cancel Rating" at bounding box center [932, 236] width 86 height 23
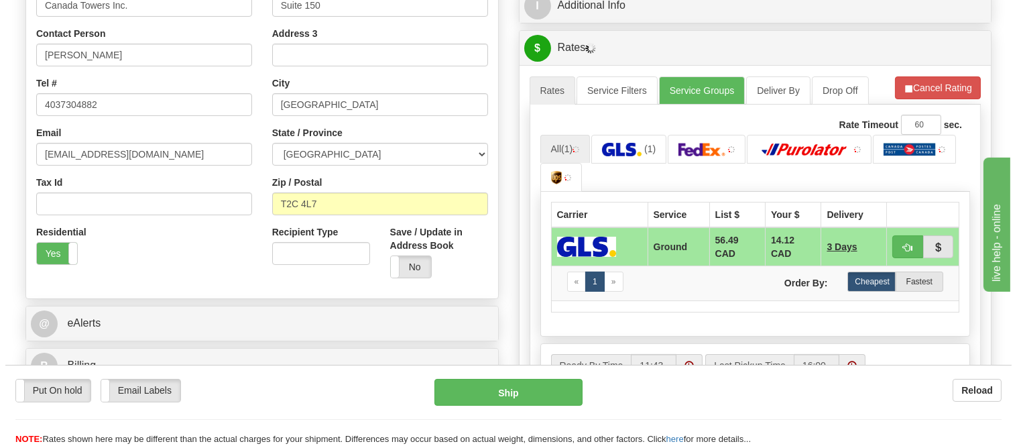
scroll to position [298, 0]
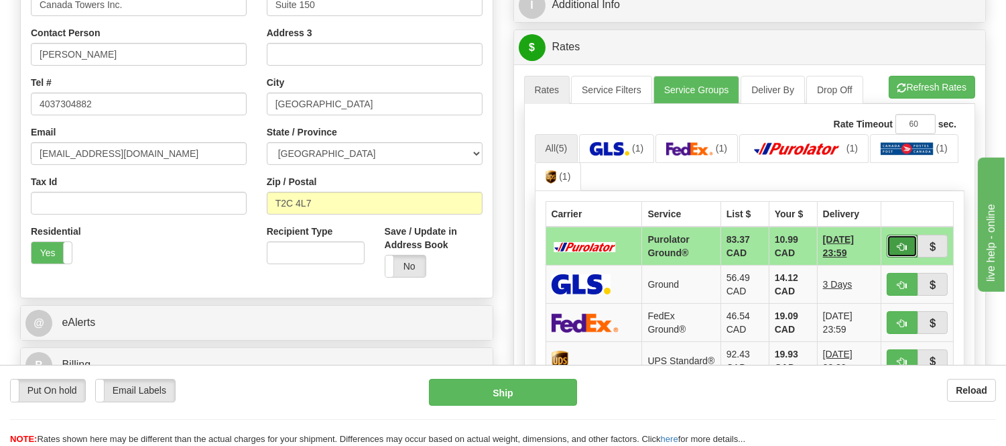
click at [899, 249] on span "button" at bounding box center [901, 247] width 9 height 9
type input "260"
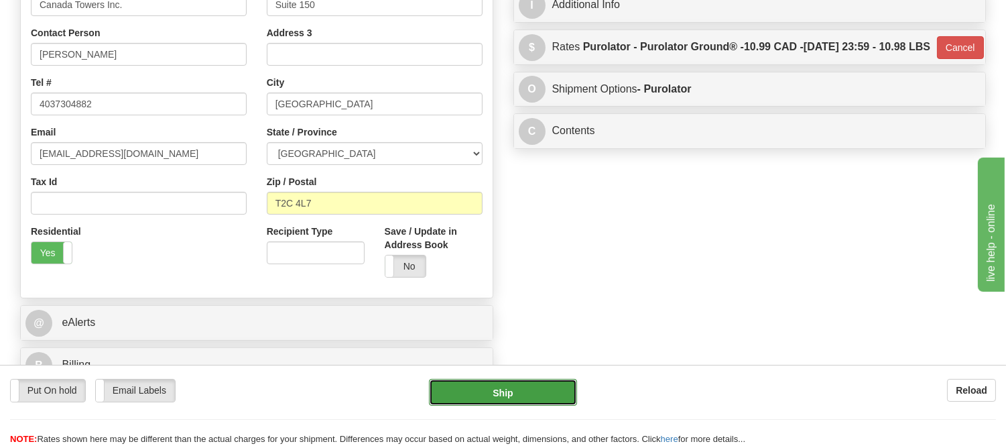
click at [531, 385] on button "Ship" at bounding box center [502, 392] width 147 height 27
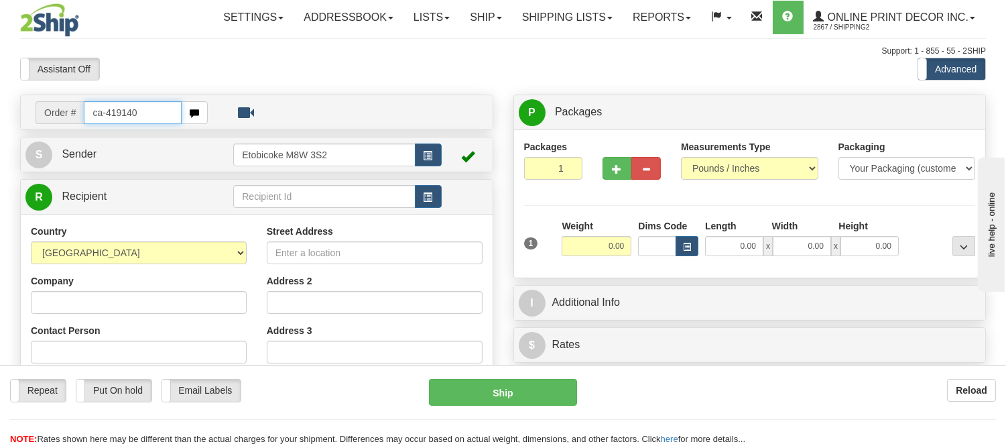
type input "ca-419140"
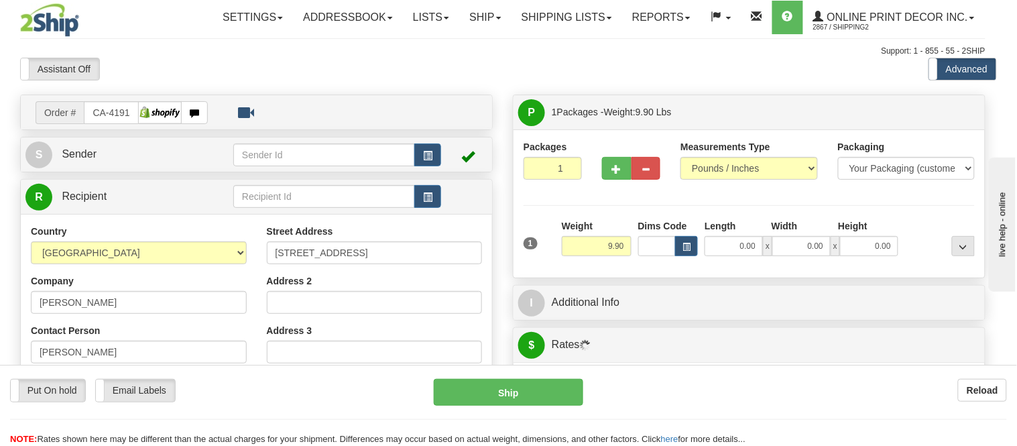
type input "VICTORIA"
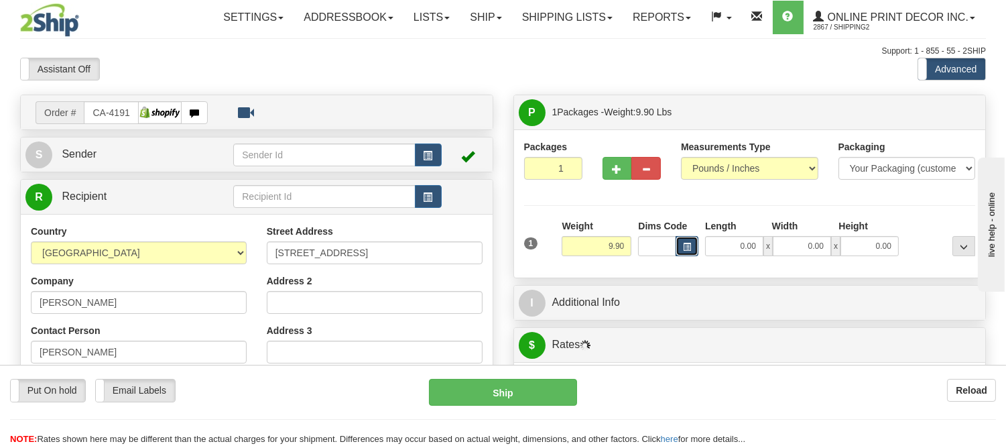
click at [684, 251] on span "button" at bounding box center [687, 246] width 8 height 7
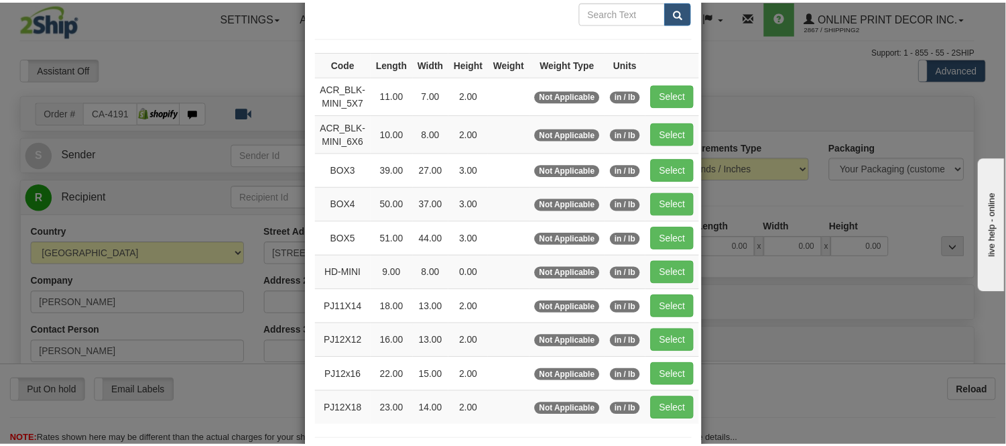
scroll to position [149, 0]
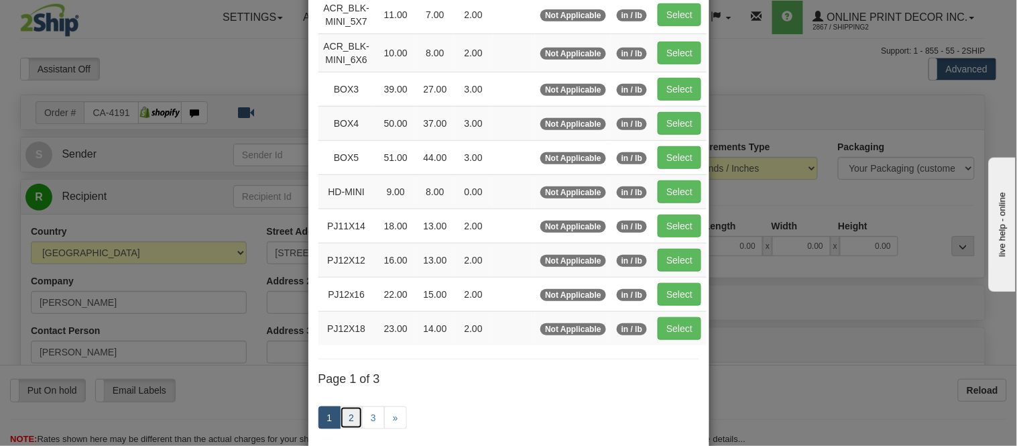
click at [344, 418] on link "2" at bounding box center [351, 417] width 23 height 23
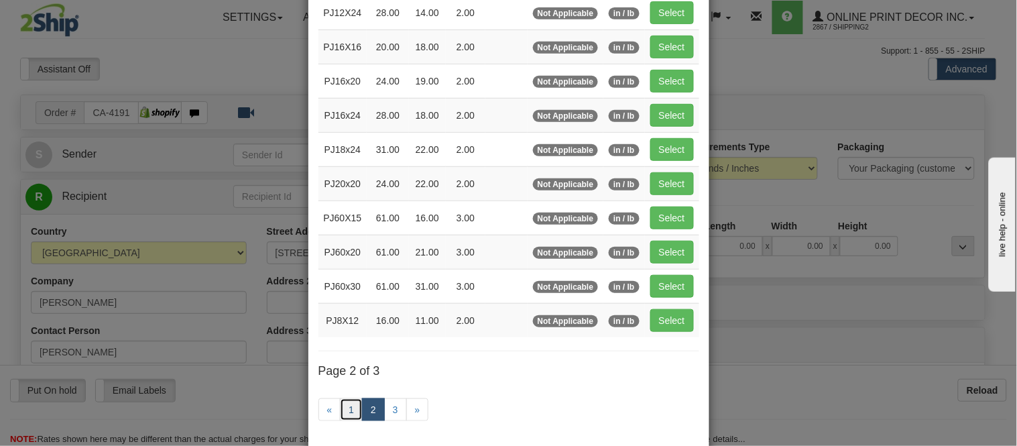
click at [351, 407] on link "1" at bounding box center [351, 409] width 23 height 23
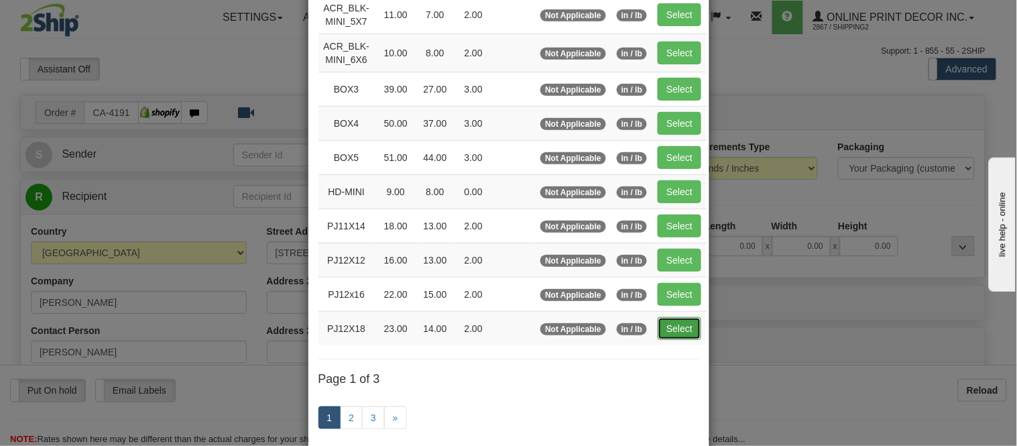
click at [669, 334] on button "Select" at bounding box center [679, 328] width 44 height 23
type input "PJ12X18"
type input "23.00"
type input "14.00"
type input "2.00"
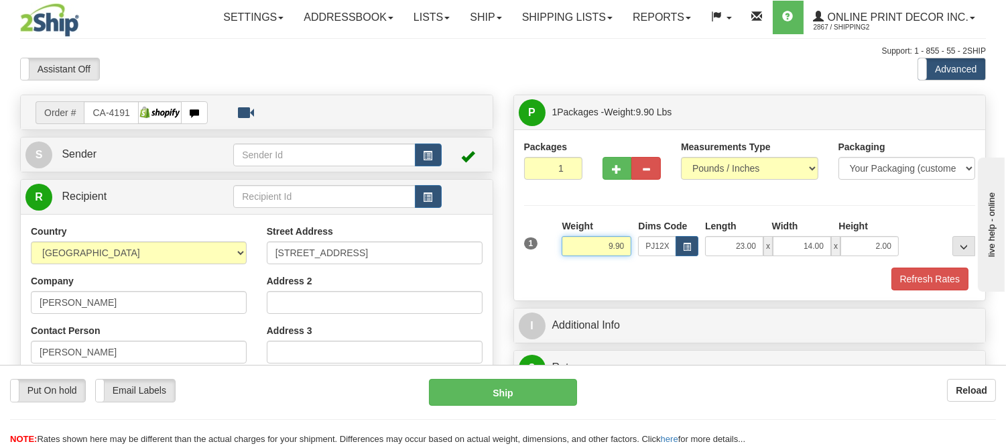
click at [625, 246] on input "9.90" at bounding box center [597, 246] width 70 height 20
drag, startPoint x: 631, startPoint y: 241, endPoint x: 598, endPoint y: 257, distance: 36.9
click at [598, 257] on div "Weight 9.90" at bounding box center [596, 242] width 76 height 47
drag, startPoint x: 631, startPoint y: 243, endPoint x: 601, endPoint y: 258, distance: 33.3
click at [601, 258] on div "Weight 7.98" at bounding box center [596, 242] width 76 height 47
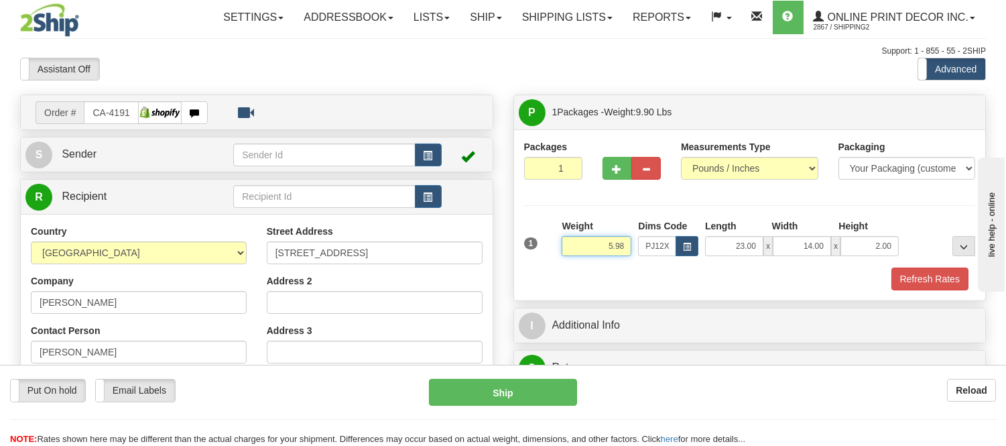
type input "5.98"
drag, startPoint x: 898, startPoint y: 245, endPoint x: 825, endPoint y: 257, distance: 74.0
click at [825, 257] on div "1 Weight 5.98 Dims Code x x" at bounding box center [750, 243] width 458 height 48
click button "Delete" at bounding box center [0, 0] width 0 height 0
type input "6.00"
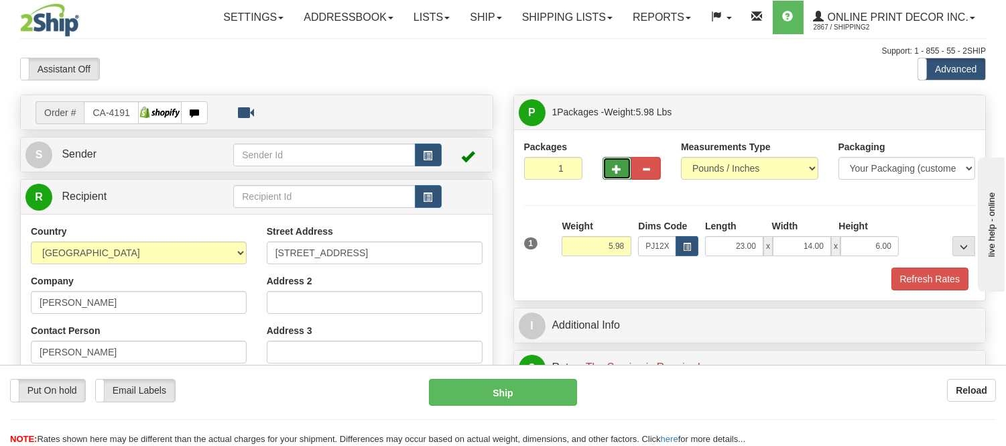
click at [611, 172] on button "button" at bounding box center [616, 168] width 29 height 23
radio input "true"
type input "2"
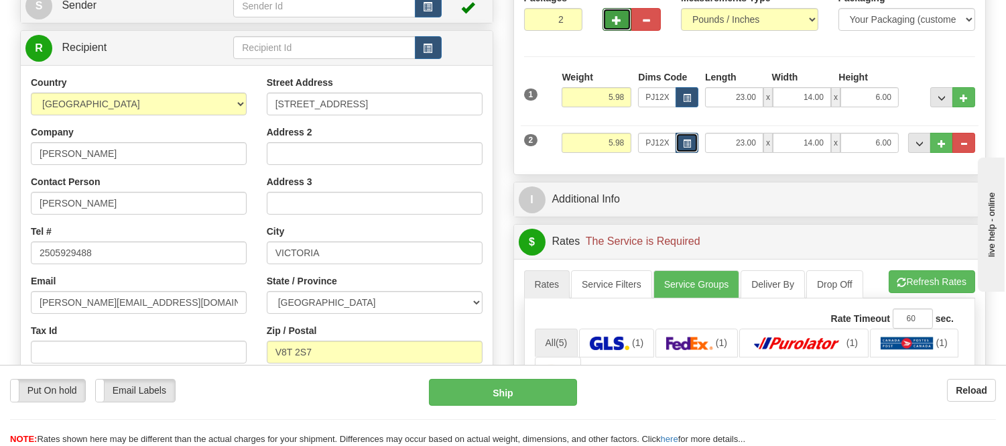
click at [694, 139] on button "button" at bounding box center [687, 143] width 23 height 20
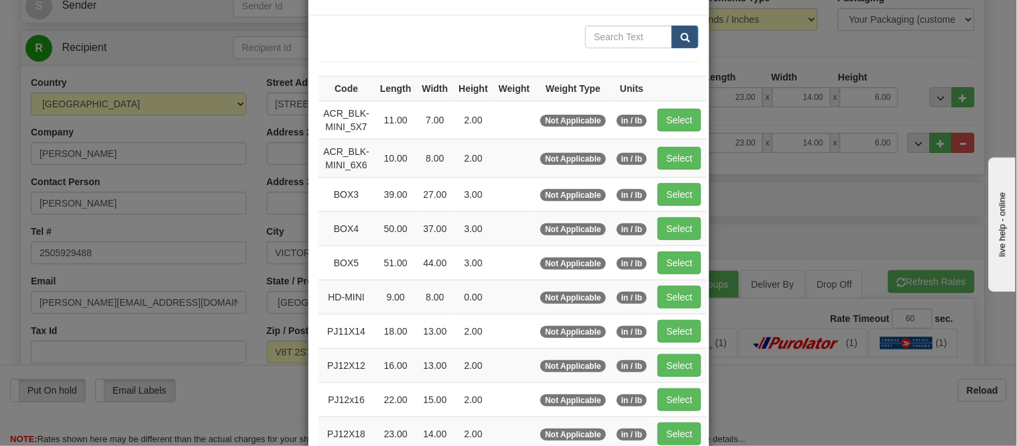
scroll to position [223, 0]
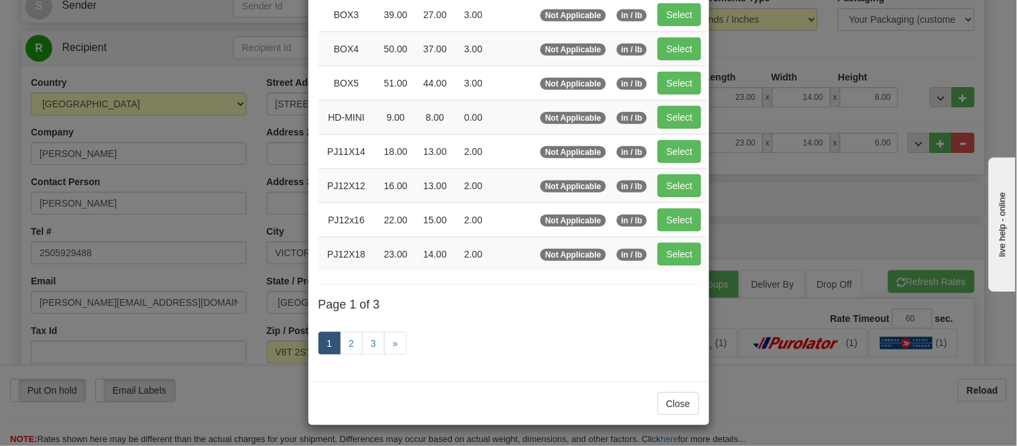
click at [791, 194] on div "× Dimensions Code Length Width Height Weight Weight Type Units ACR_BLK-MINI_5X7…" at bounding box center [508, 223] width 1017 height 446
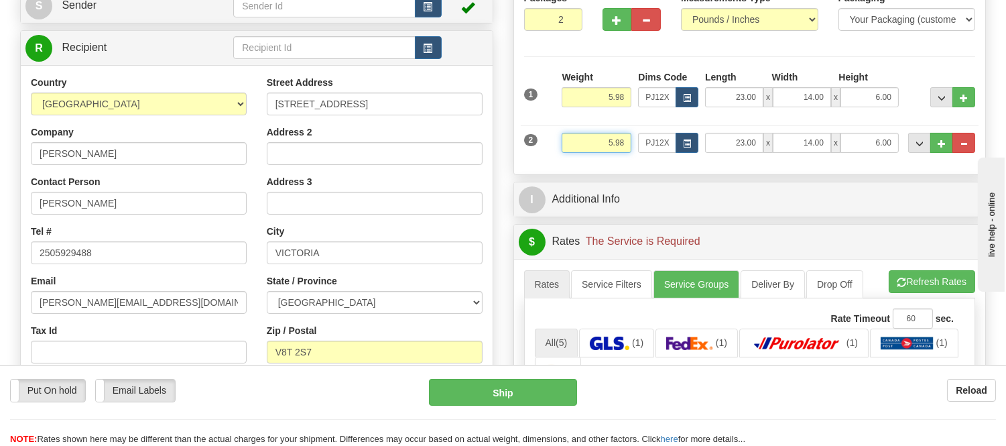
drag, startPoint x: 625, startPoint y: 141, endPoint x: 574, endPoint y: 148, distance: 51.4
click at [574, 148] on input "5.98" at bounding box center [597, 143] width 70 height 20
type input "3.98"
click at [612, 97] on input "5.98" at bounding box center [597, 97] width 70 height 20
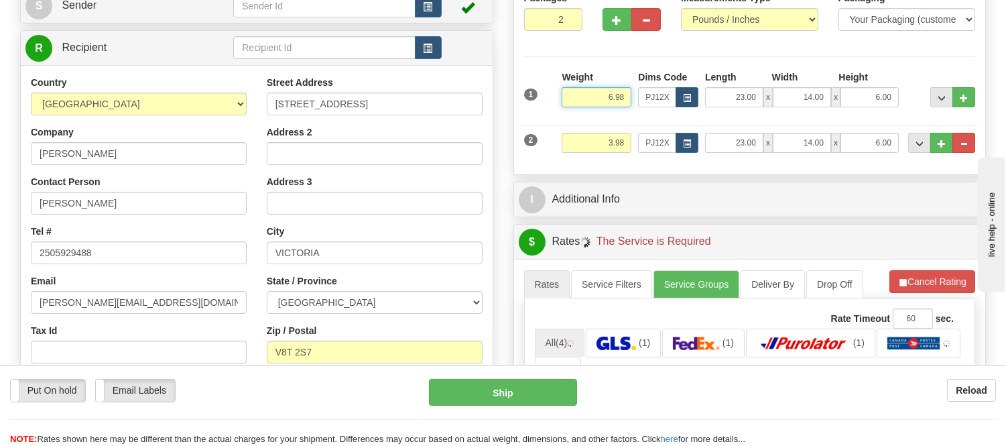
type input "6.98"
drag, startPoint x: 893, startPoint y: 143, endPoint x: 846, endPoint y: 142, distance: 46.9
click at [846, 142] on input "6.00" at bounding box center [869, 143] width 58 height 20
click button "Delete" at bounding box center [0, 0] width 0 height 0
type input "4.00"
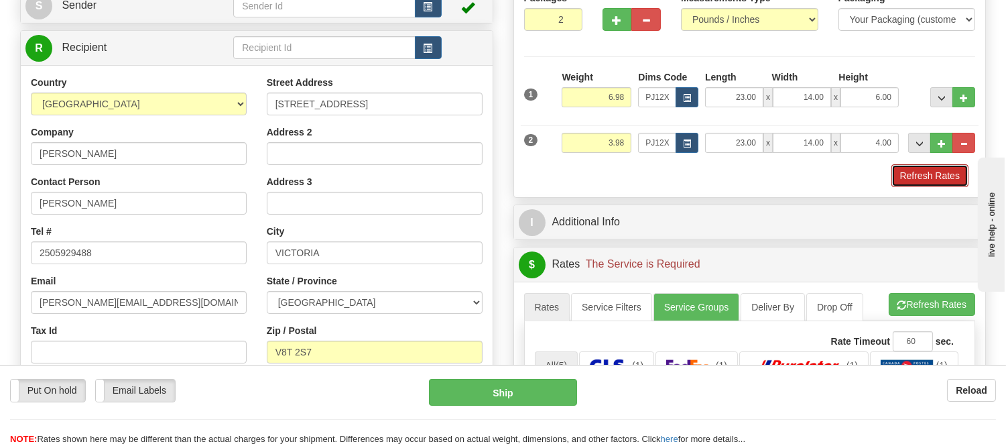
click at [947, 173] on button "Refresh Rates" at bounding box center [929, 175] width 77 height 23
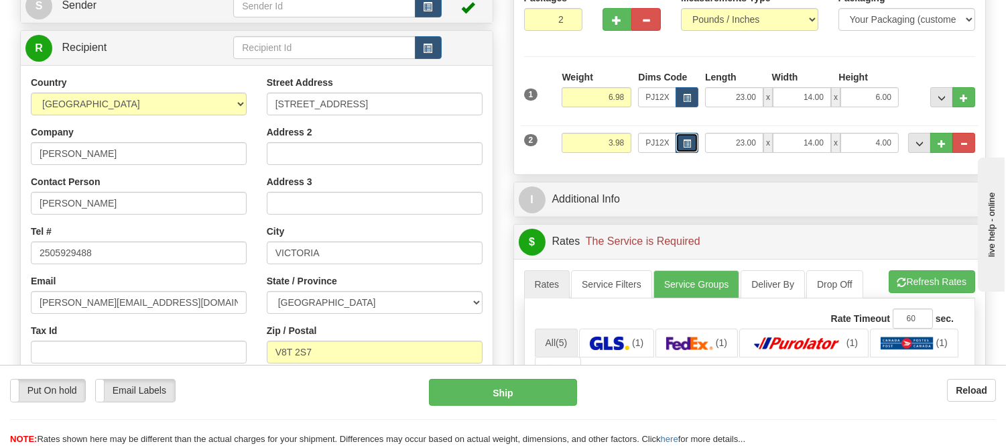
click at [677, 141] on button "button" at bounding box center [687, 143] width 23 height 20
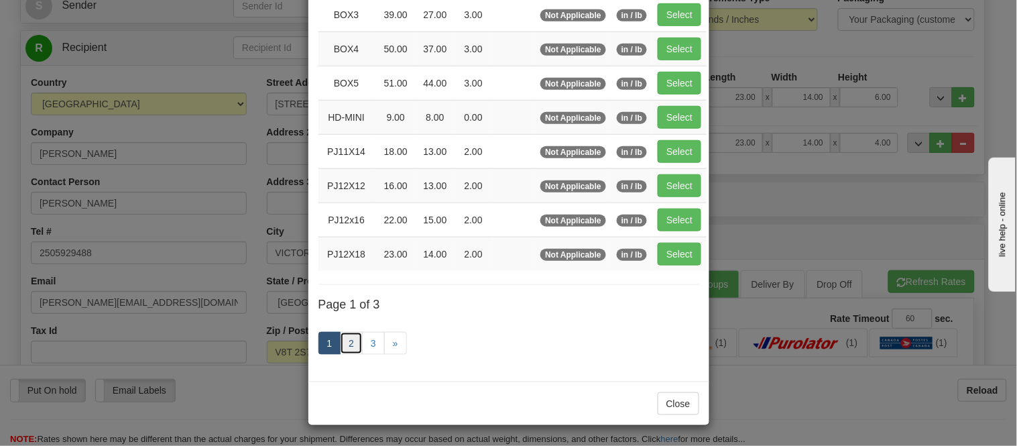
click at [344, 345] on link "2" at bounding box center [351, 343] width 23 height 23
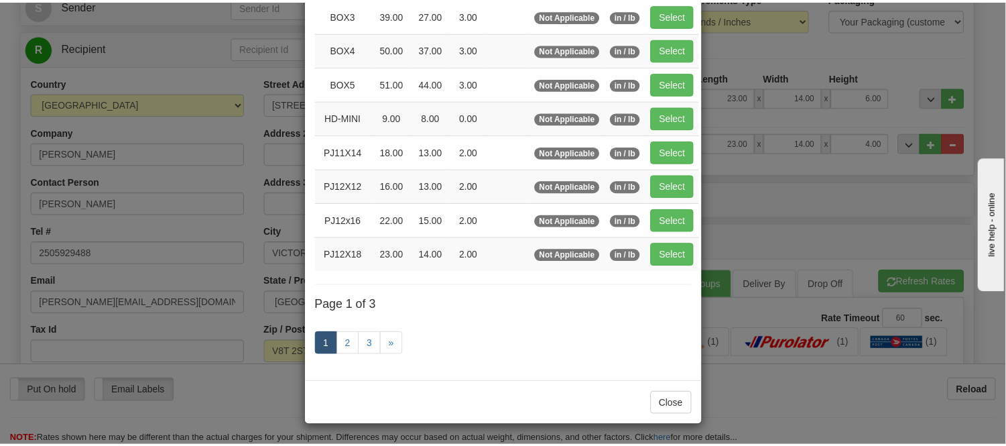
scroll to position [218, 0]
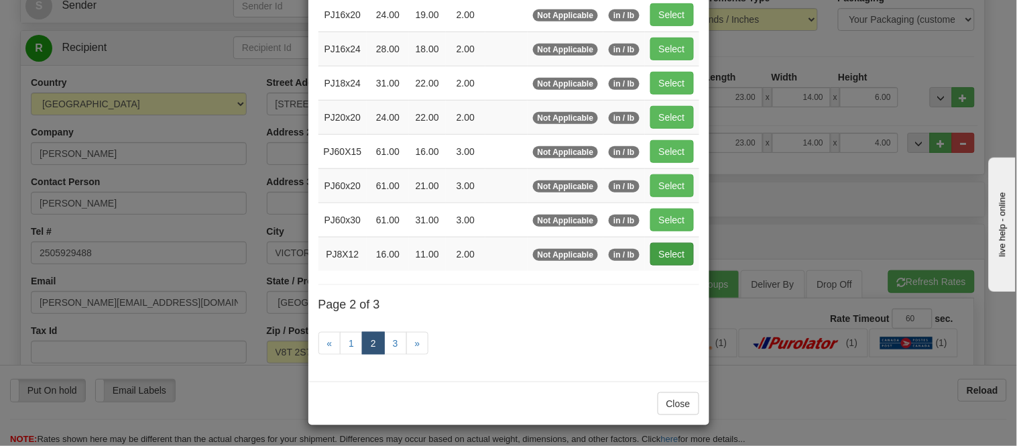
drag, startPoint x: 643, startPoint y: 255, endPoint x: 651, endPoint y: 253, distance: 8.2
click at [645, 253] on td "Select" at bounding box center [672, 254] width 54 height 34
click at [653, 253] on button "Select" at bounding box center [672, 254] width 44 height 23
type input "PJ8X12"
type input "16.00"
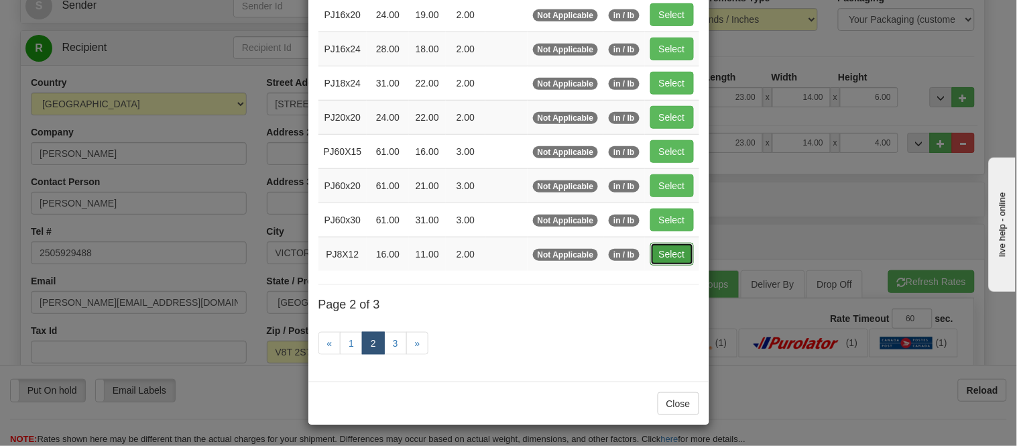
type input "11.00"
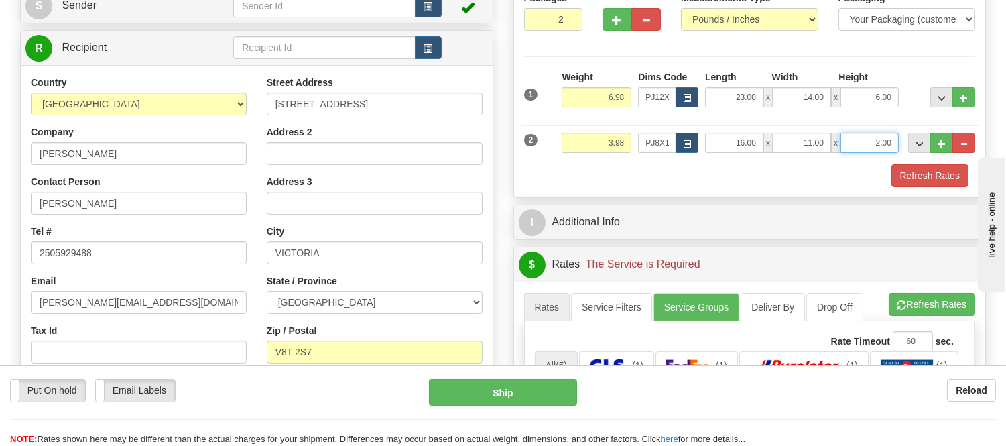
drag, startPoint x: 889, startPoint y: 138, endPoint x: 855, endPoint y: 159, distance: 40.0
click at [855, 159] on div "2 Weight 3.98 Dims Code PJ8X12 Length Width" at bounding box center [750, 141] width 458 height 45
click button "Delete" at bounding box center [0, 0] width 0 height 0
type input "6.00"
click at [932, 172] on button "Refresh Rates" at bounding box center [929, 175] width 77 height 23
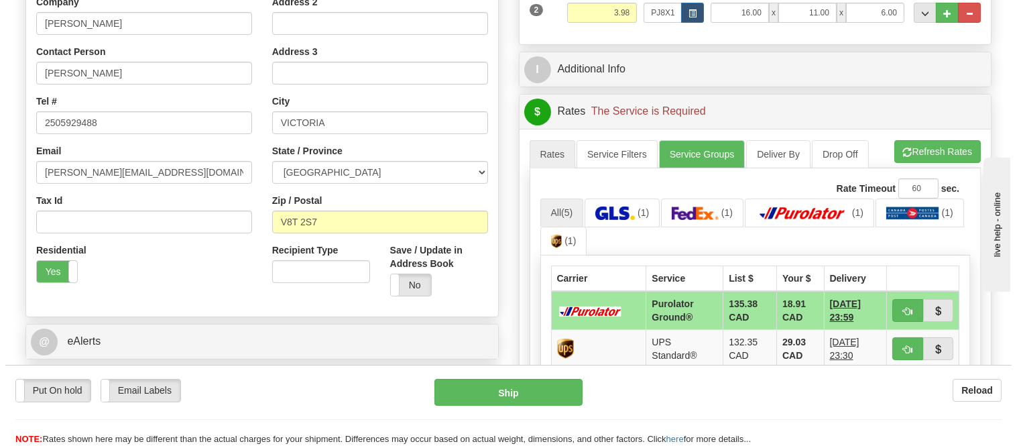
scroll to position [372, 0]
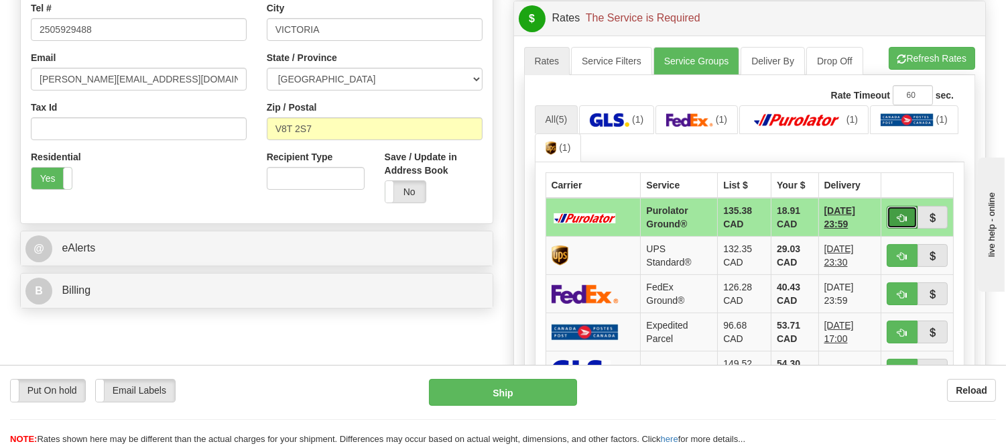
click at [901, 216] on span "button" at bounding box center [901, 218] width 9 height 9
type input "260"
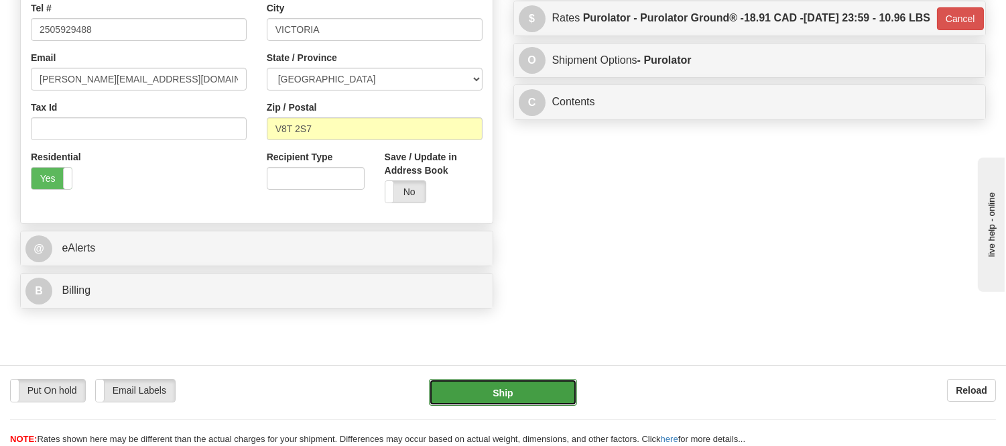
click at [538, 391] on button "Ship" at bounding box center [502, 392] width 147 height 27
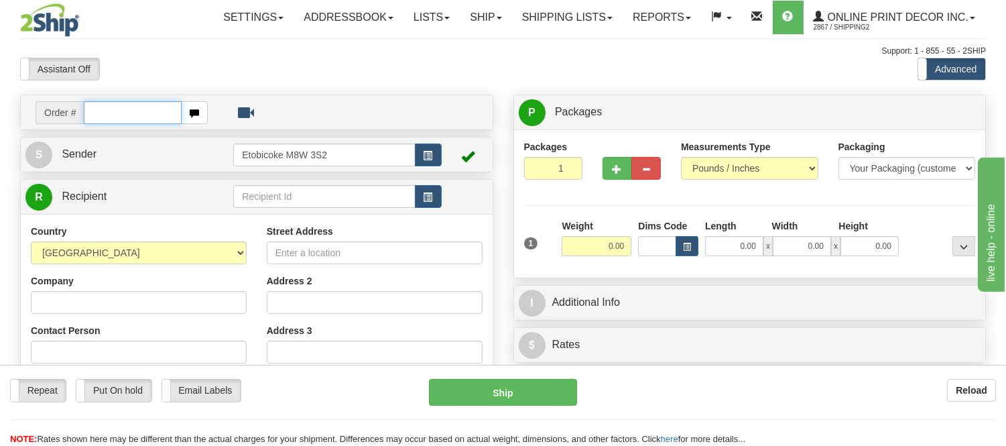
click at [129, 115] on input "text" at bounding box center [133, 112] width 98 height 23
type input "3000"
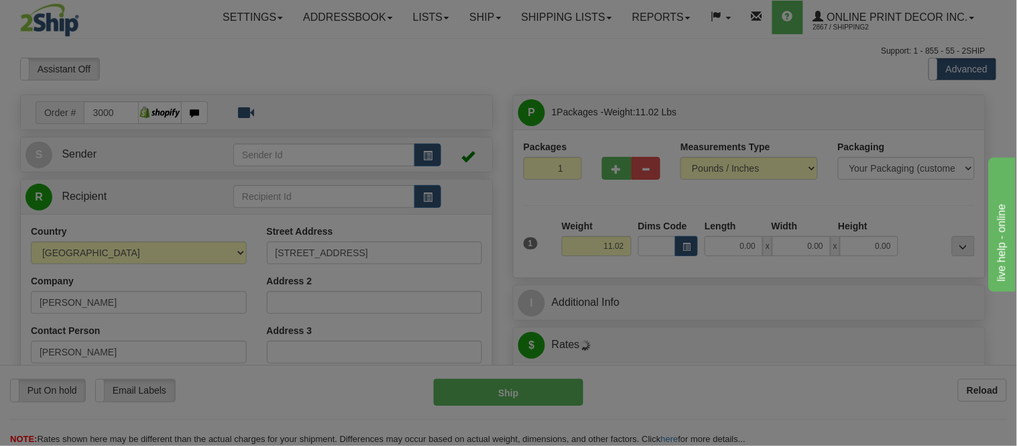
type input "[GEOGRAPHIC_DATA]"
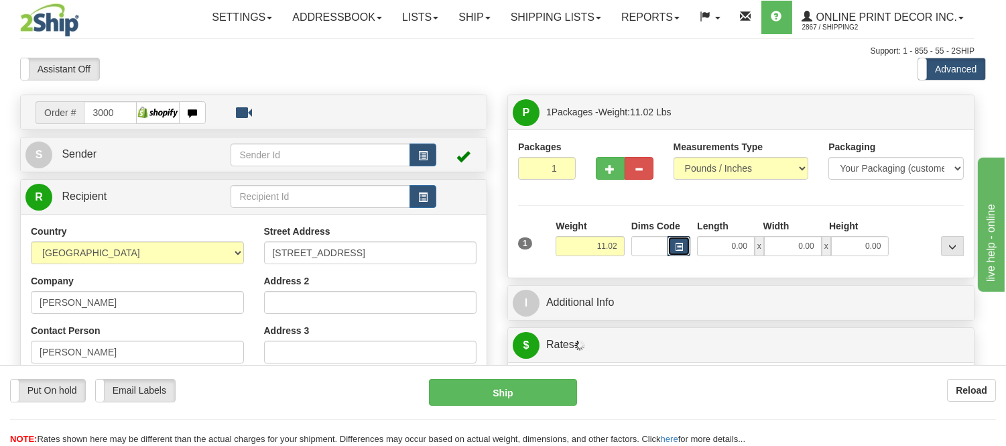
click at [683, 246] on span "button" at bounding box center [679, 246] width 8 height 7
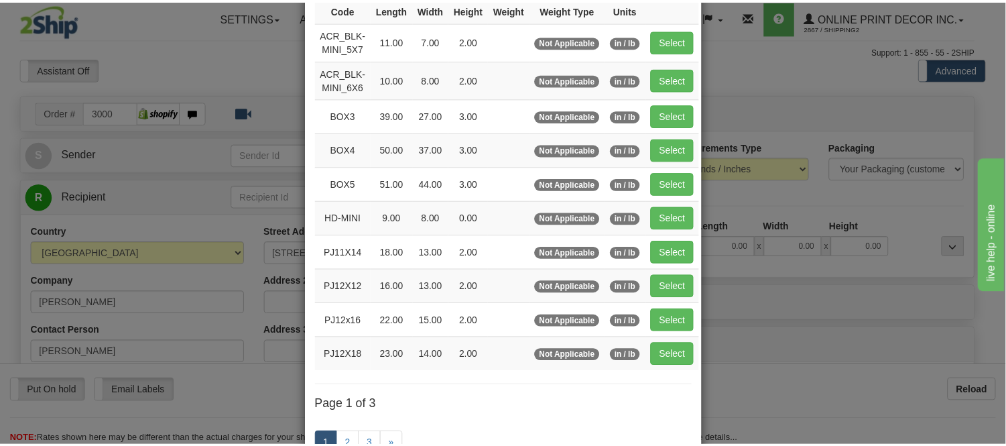
scroll to position [149, 0]
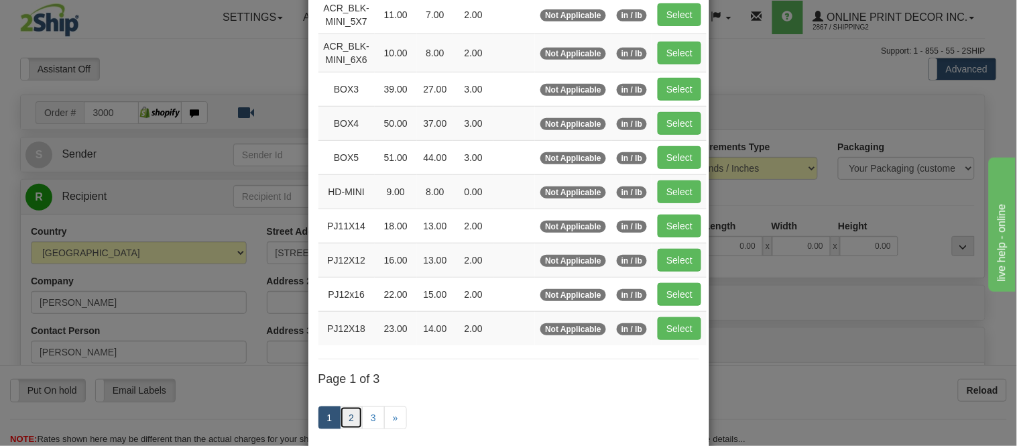
click at [347, 413] on link "2" at bounding box center [351, 417] width 23 height 23
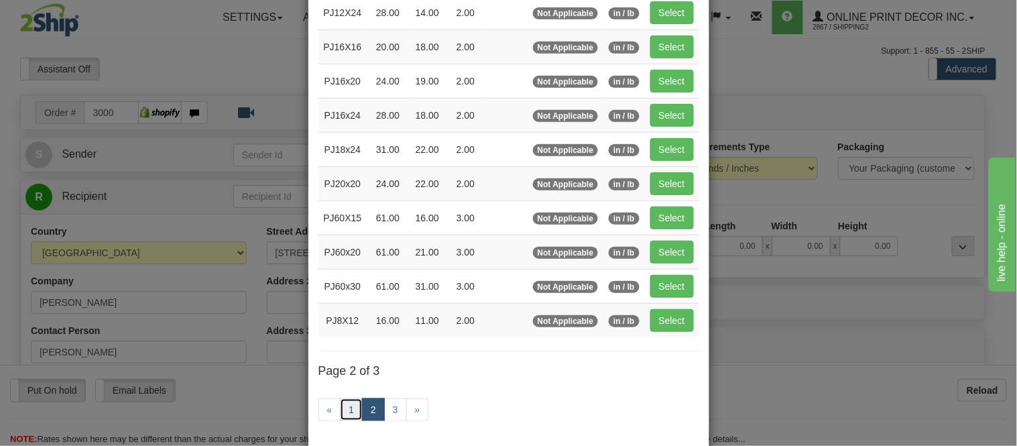
click at [347, 413] on link "1" at bounding box center [351, 409] width 23 height 23
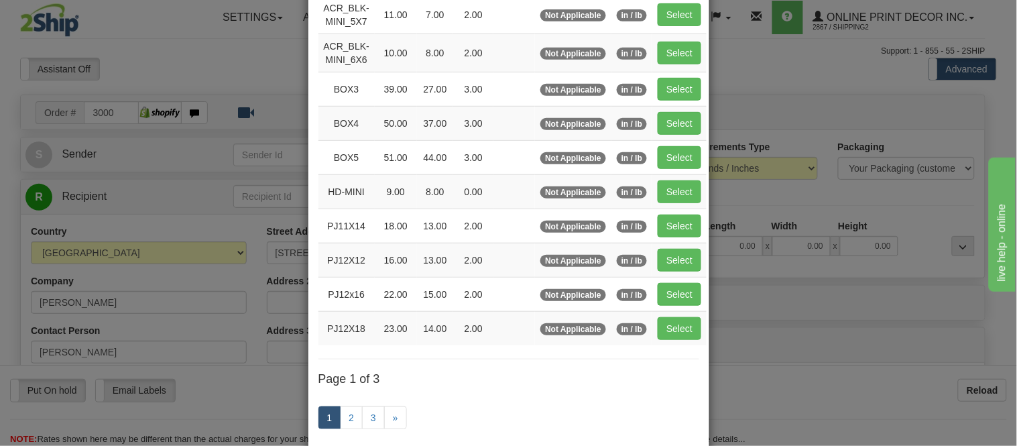
click at [680, 76] on td "Select" at bounding box center [679, 89] width 54 height 34
click at [677, 96] on button "Select" at bounding box center [679, 89] width 44 height 23
type input "BOX3"
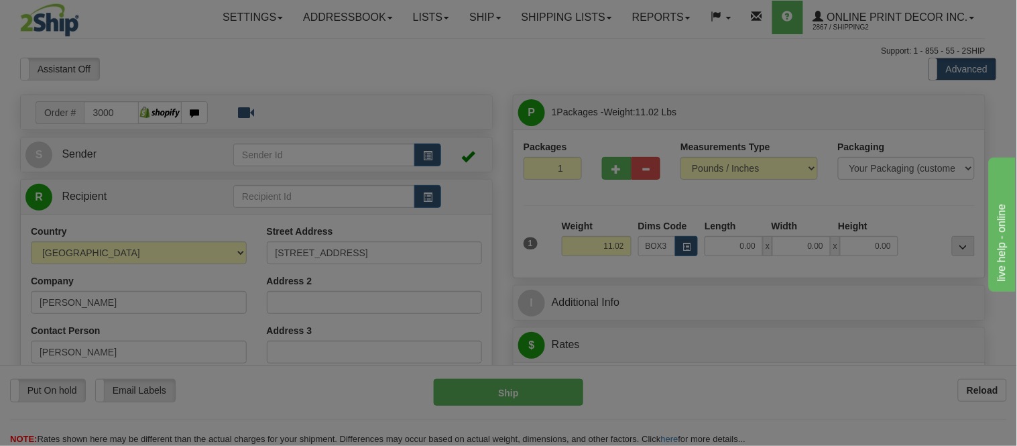
type input "39.00"
type input "27.00"
type input "3.00"
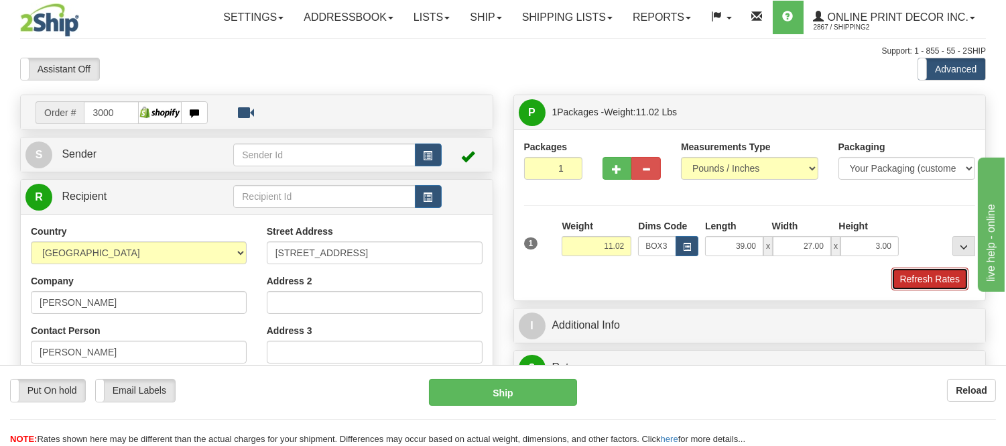
click at [934, 276] on button "Refresh Rates" at bounding box center [929, 278] width 77 height 23
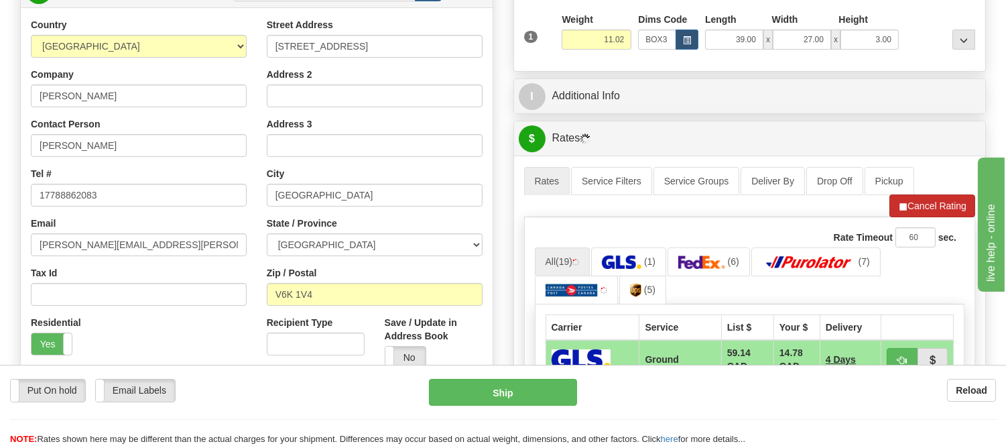
scroll to position [298, 0]
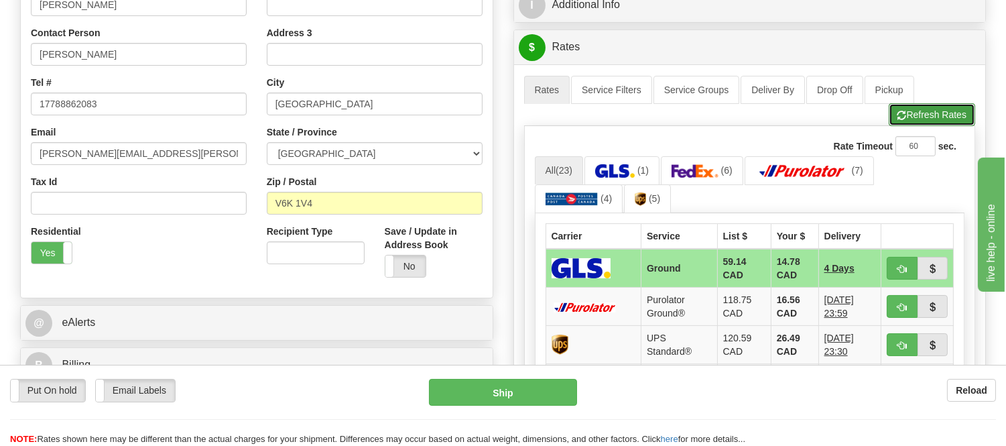
click at [945, 107] on button "Refresh Rates" at bounding box center [932, 114] width 86 height 23
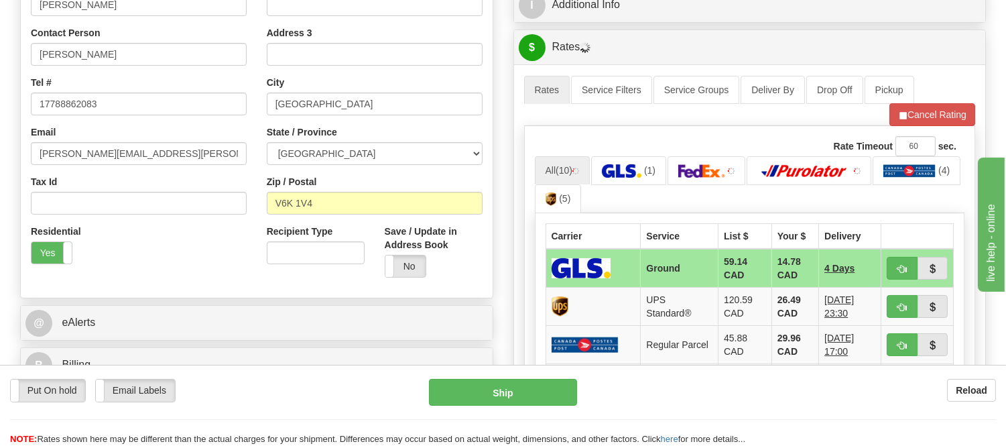
scroll to position [372, 0]
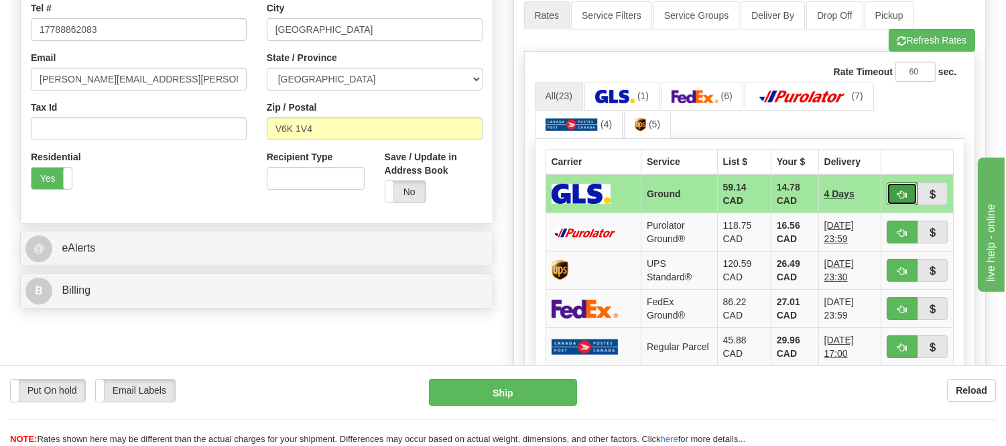
click at [891, 193] on button "button" at bounding box center [902, 193] width 31 height 23
type input "1"
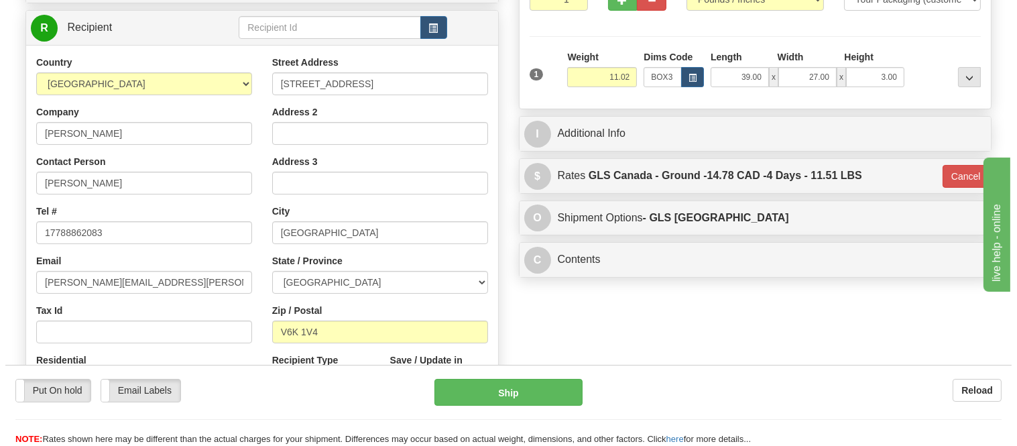
scroll to position [149, 0]
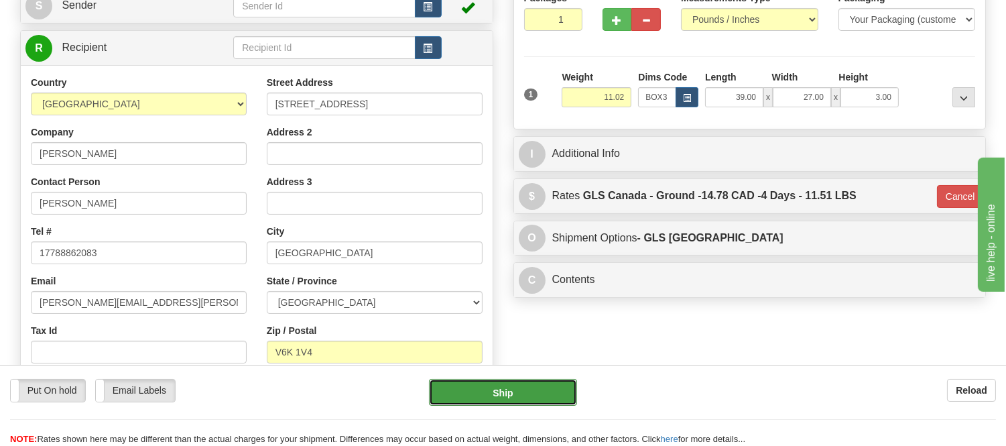
click at [548, 385] on button "Ship" at bounding box center [502, 392] width 147 height 27
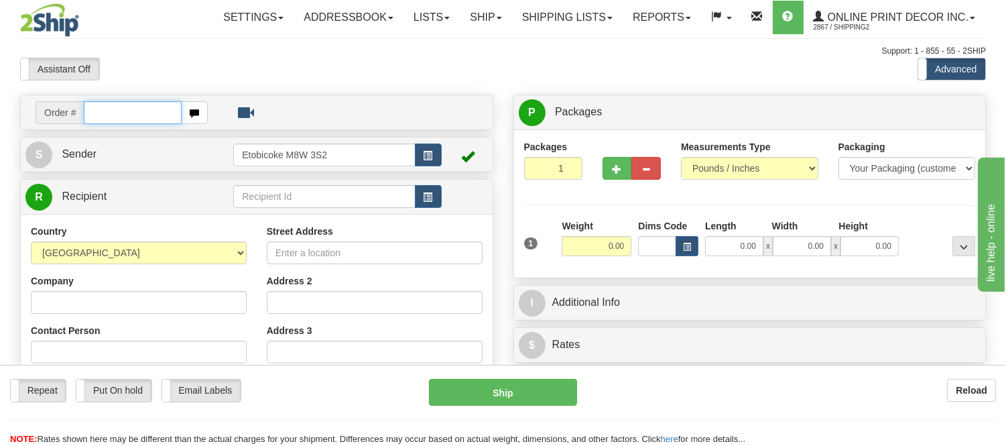
click at [143, 105] on input "text" at bounding box center [133, 112] width 98 height 23
type input "3001"
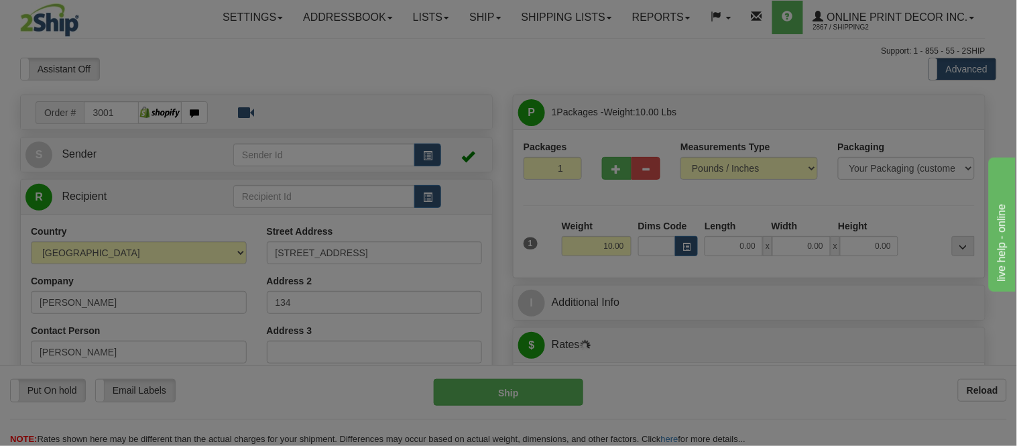
type input "[GEOGRAPHIC_DATA]"
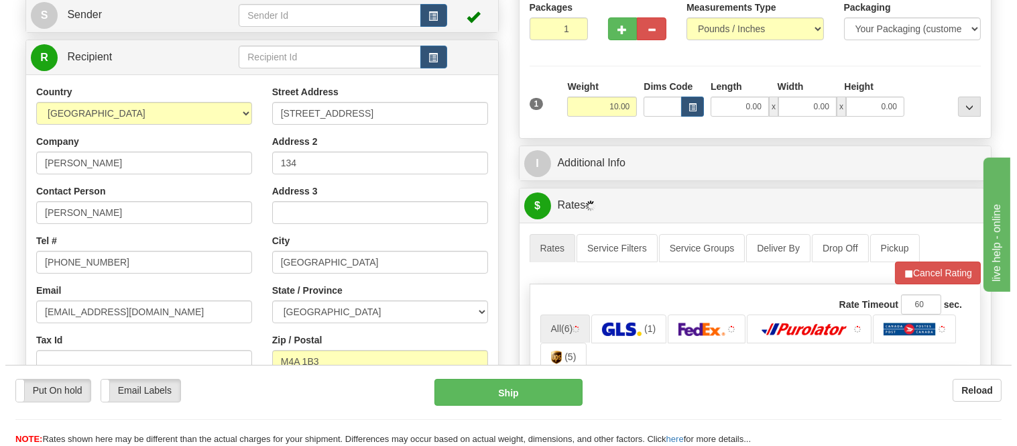
scroll to position [149, 0]
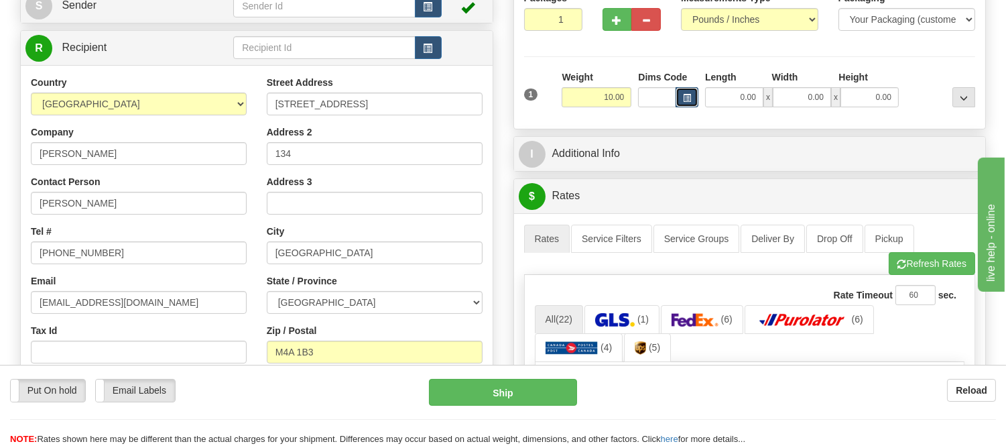
click at [689, 101] on span "button" at bounding box center [687, 97] width 8 height 7
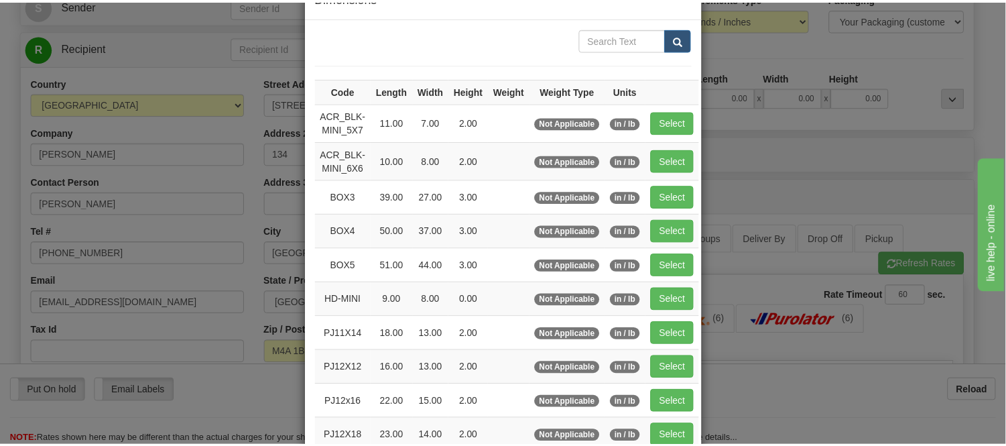
scroll to position [74, 0]
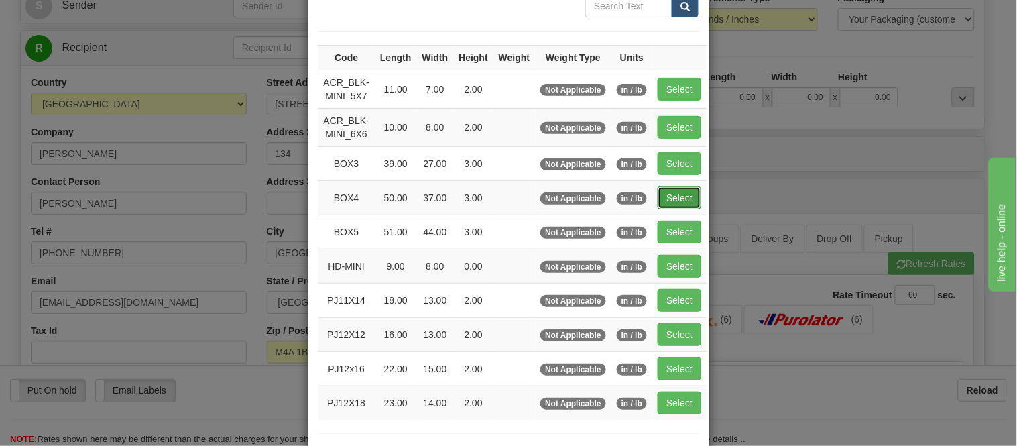
click at [668, 188] on button "Select" at bounding box center [679, 197] width 44 height 23
type input "BOX4"
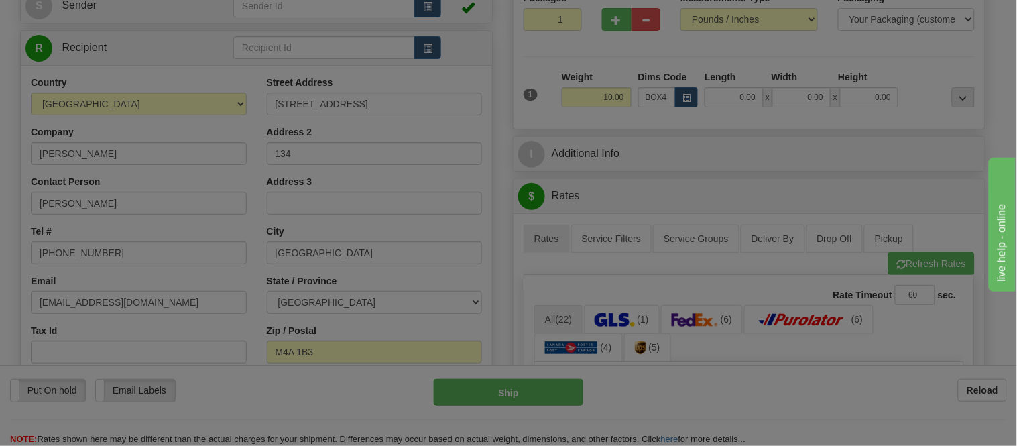
type input "50.00"
type input "37.00"
type input "3.00"
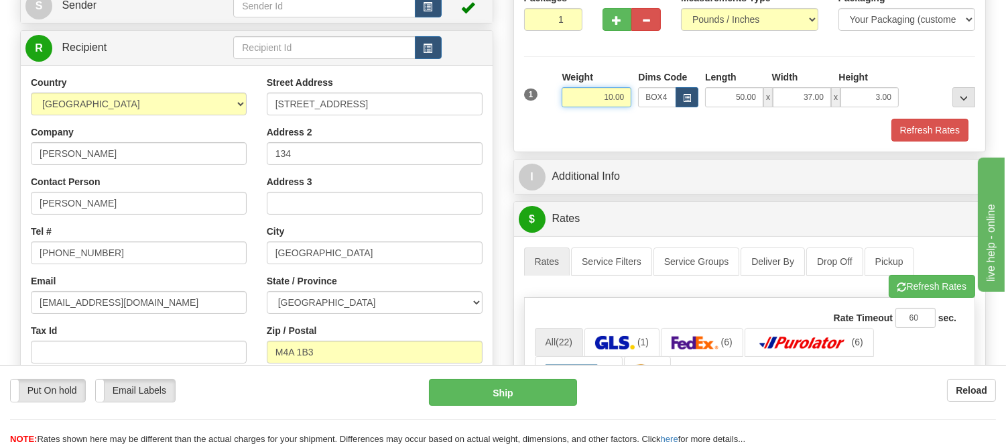
drag, startPoint x: 626, startPoint y: 97, endPoint x: 537, endPoint y: 94, distance: 89.2
click at [537, 94] on div "1 Weight 10.00 Dims Code x x" at bounding box center [750, 94] width 458 height 48
type input "17.98"
click at [919, 132] on button "Refresh Rates" at bounding box center [929, 130] width 77 height 23
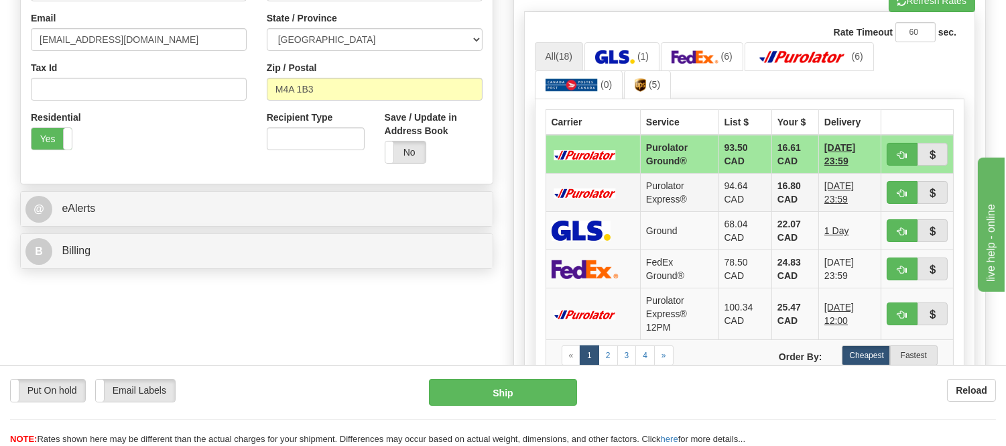
scroll to position [446, 0]
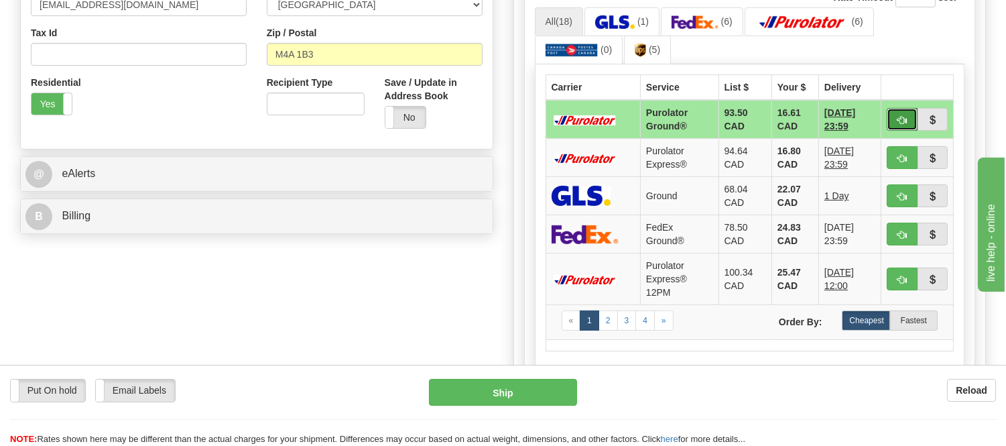
click at [907, 125] on button "button" at bounding box center [902, 119] width 31 height 23
type input "260"
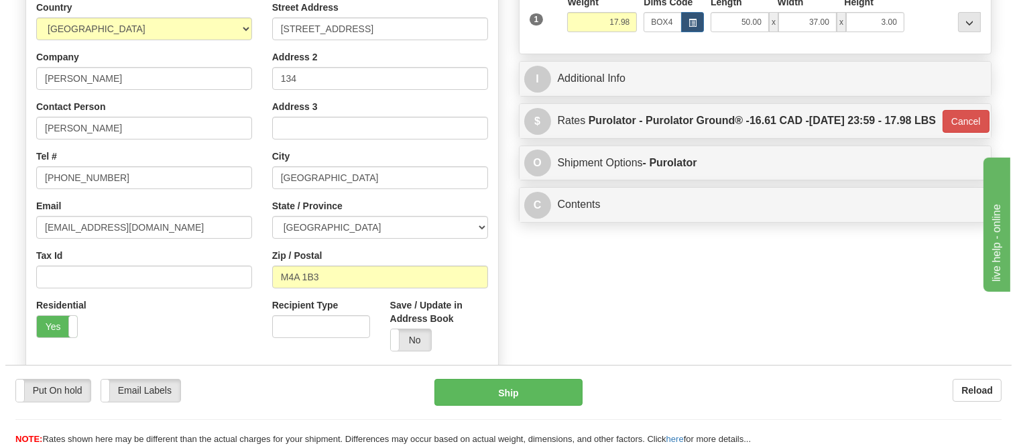
scroll to position [223, 0]
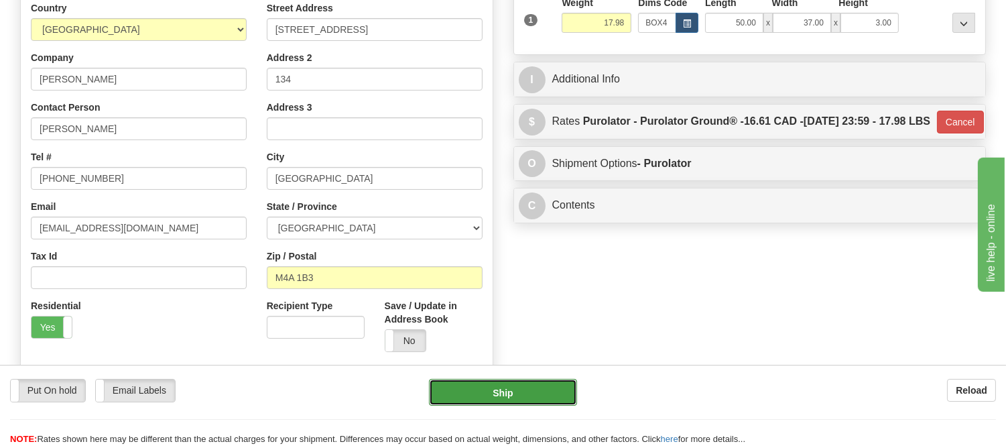
click at [537, 389] on button "Ship" at bounding box center [502, 392] width 147 height 27
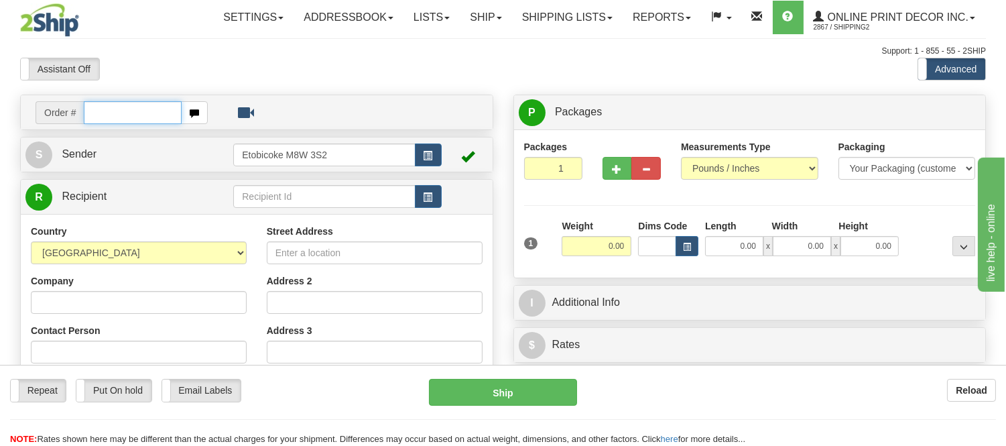
click at [143, 115] on input "text" at bounding box center [133, 112] width 98 height 23
type input "3003"
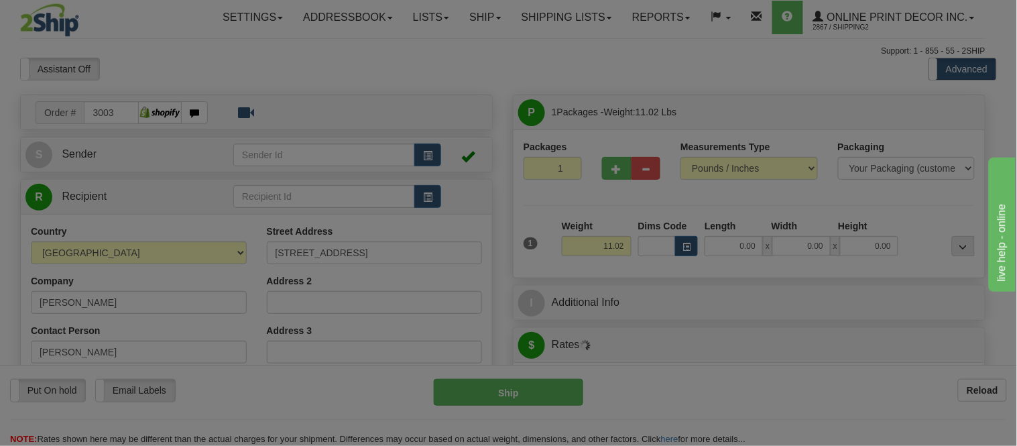
type input "VICTORIA"
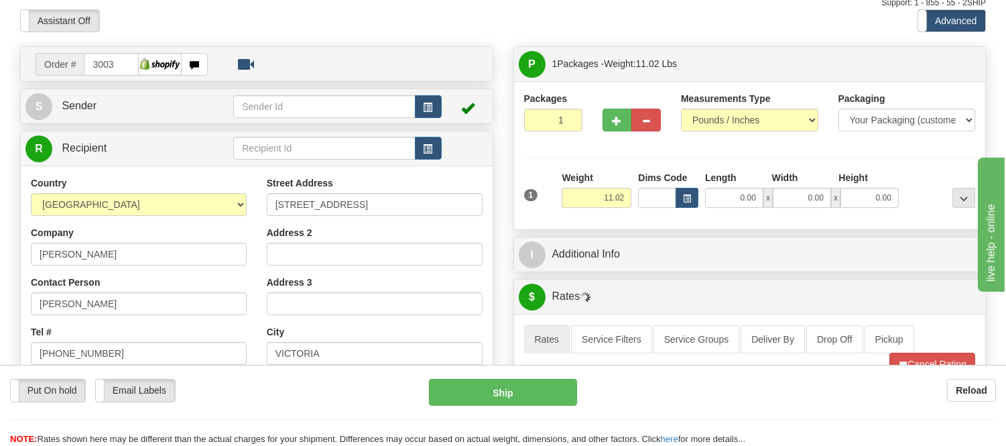
scroll to position [74, 0]
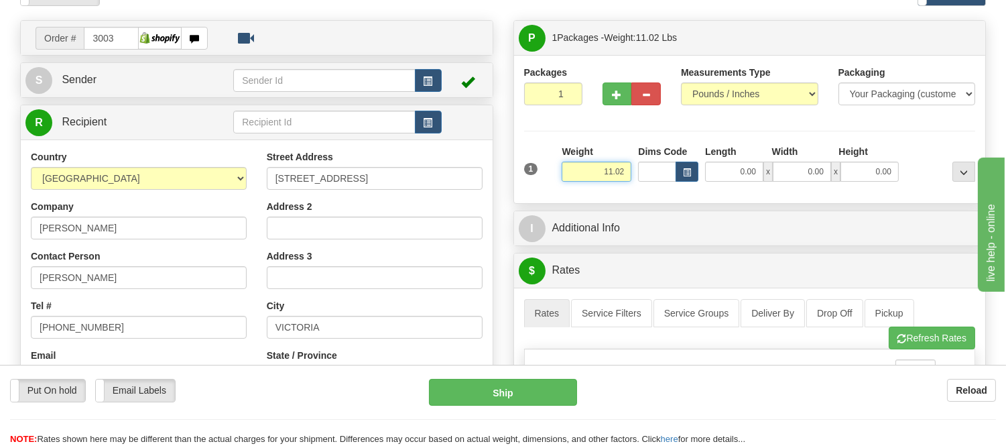
drag, startPoint x: 624, startPoint y: 174, endPoint x: 570, endPoint y: 174, distance: 54.3
click at [570, 174] on input "11.02" at bounding box center [597, 172] width 70 height 20
type input "17.98"
click at [682, 158] on label "Dims Code" at bounding box center [662, 151] width 49 height 13
click at [676, 162] on input "Dims Code" at bounding box center [657, 172] width 38 height 20
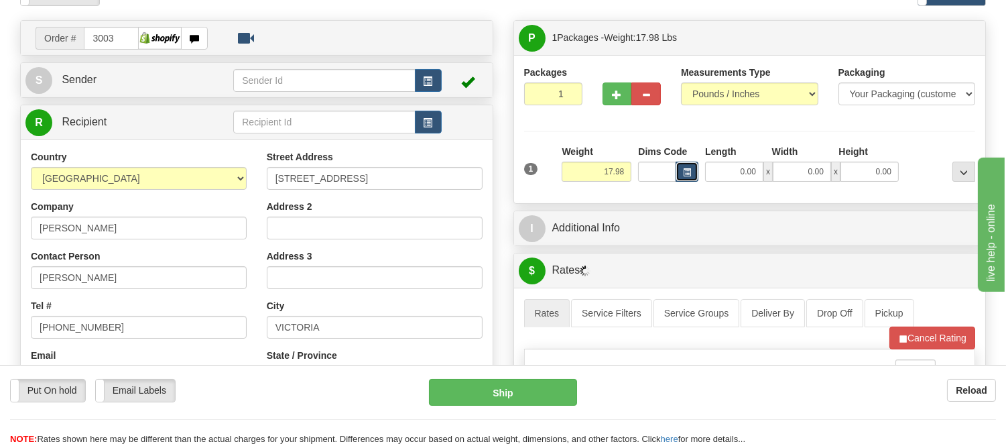
click at [682, 162] on button "button" at bounding box center [687, 172] width 23 height 20
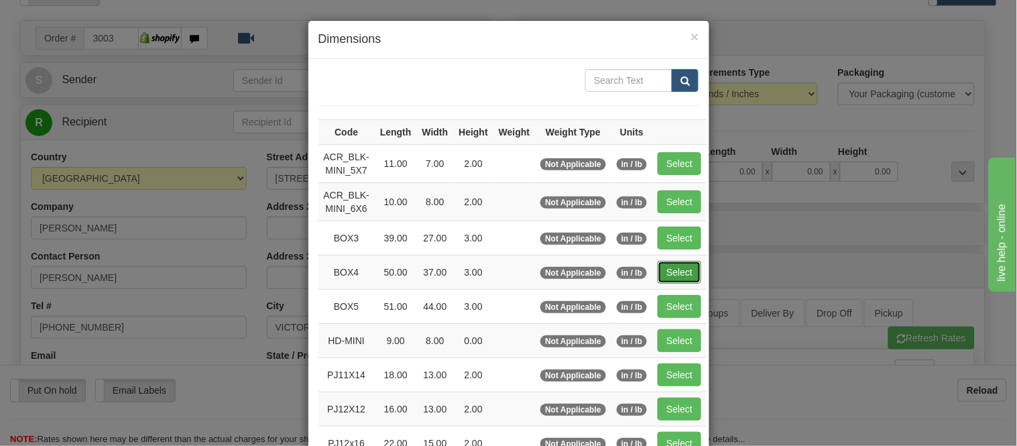
click at [674, 269] on button "Select" at bounding box center [679, 272] width 44 height 23
type input "BOX4"
type input "50.00"
type input "37.00"
type input "3.00"
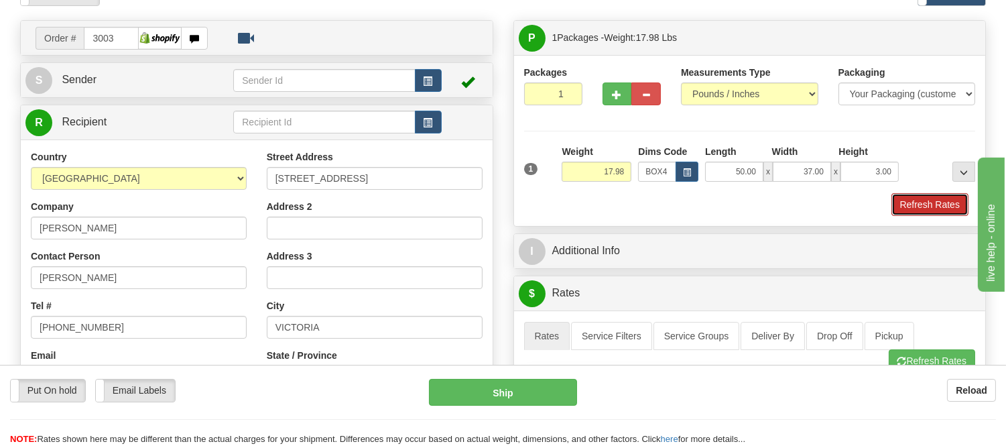
click at [921, 197] on button "Refresh Rates" at bounding box center [929, 204] width 77 height 23
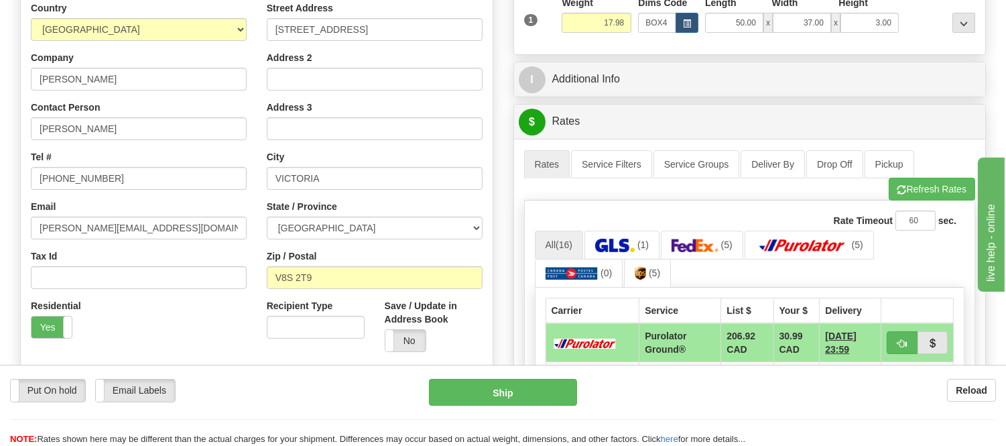
scroll to position [298, 0]
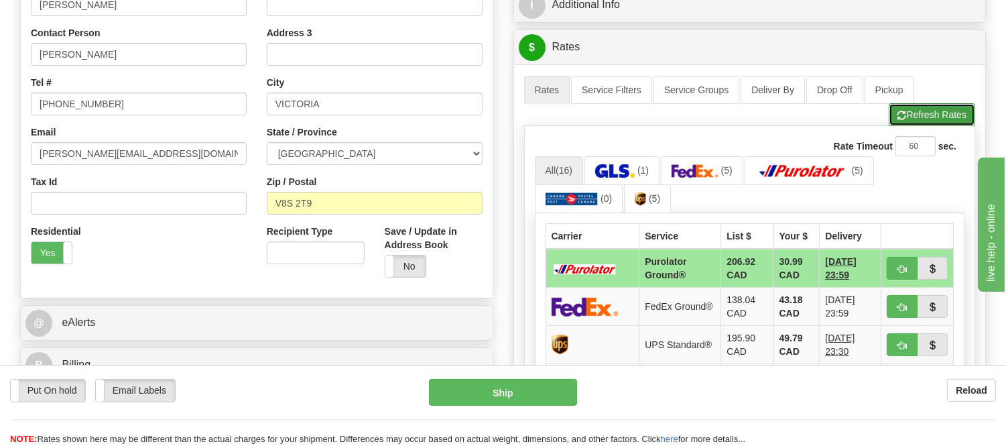
click at [903, 125] on button "Refresh Rates" at bounding box center [932, 114] width 86 height 23
click at [923, 119] on button "Refresh Rates" at bounding box center [932, 114] width 86 height 23
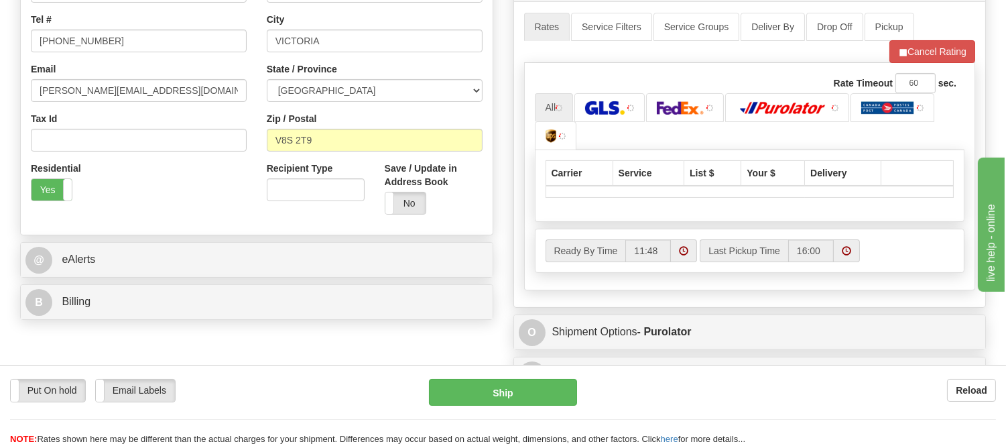
scroll to position [446, 0]
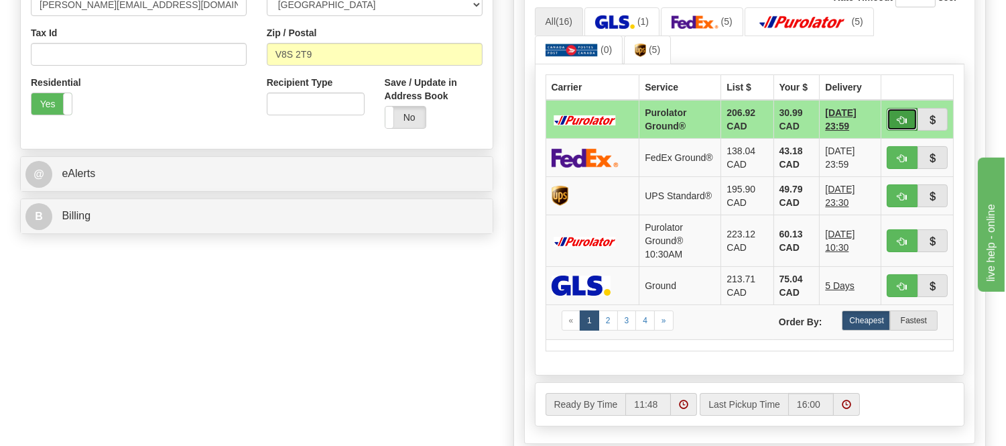
click at [905, 117] on span "button" at bounding box center [901, 120] width 9 height 9
type input "260"
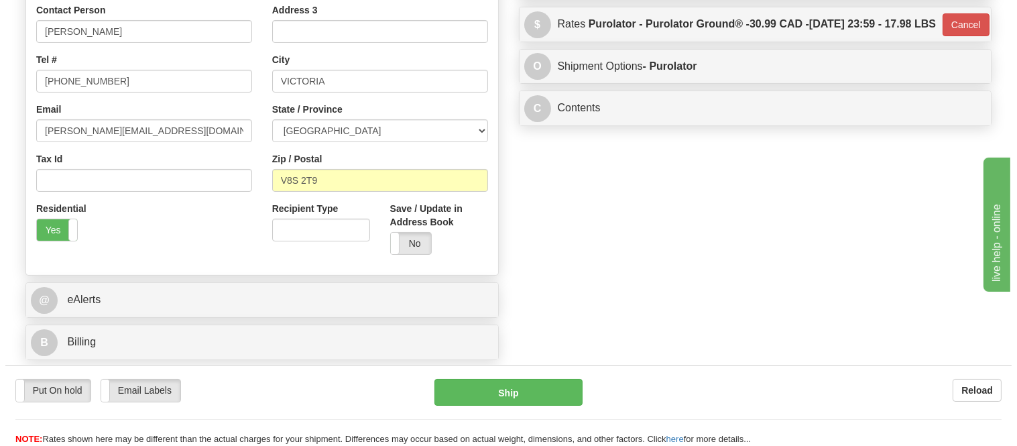
scroll to position [149, 0]
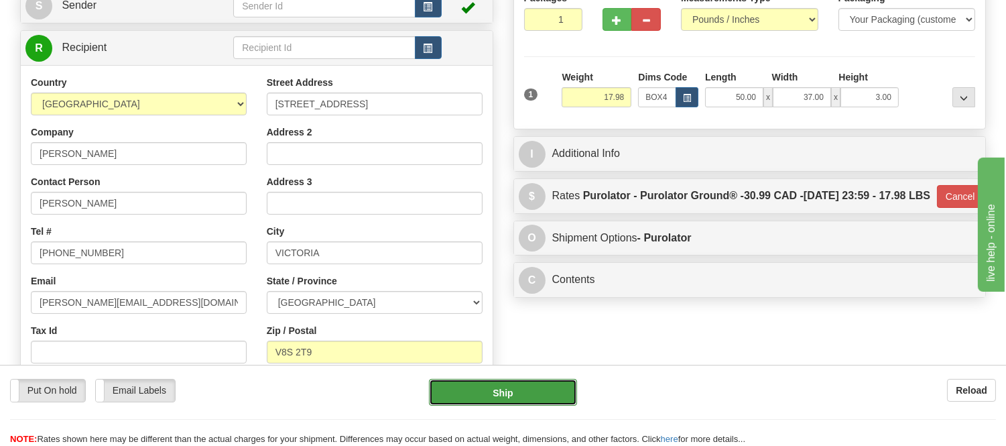
click at [551, 384] on button "Ship" at bounding box center [502, 392] width 147 height 27
